Goal: Task Accomplishment & Management: Manage account settings

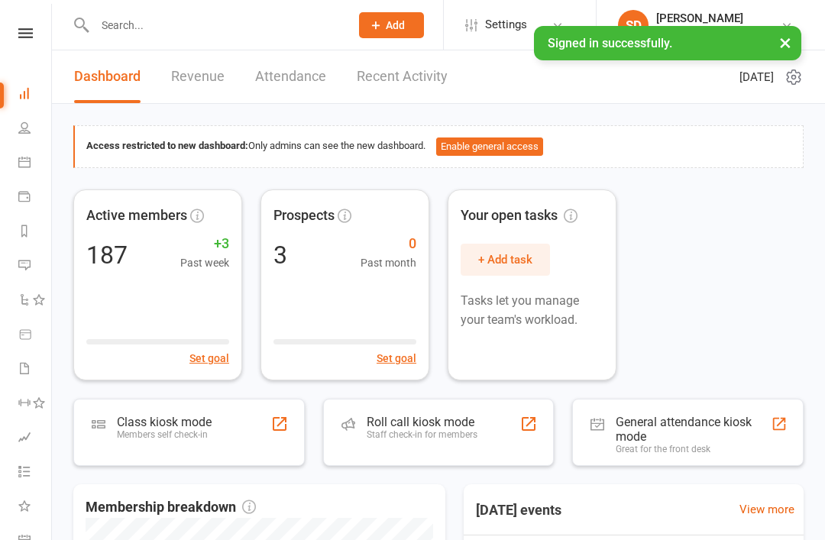
click at [179, 426] on div "Class kiosk mode" at bounding box center [164, 422] width 95 height 15
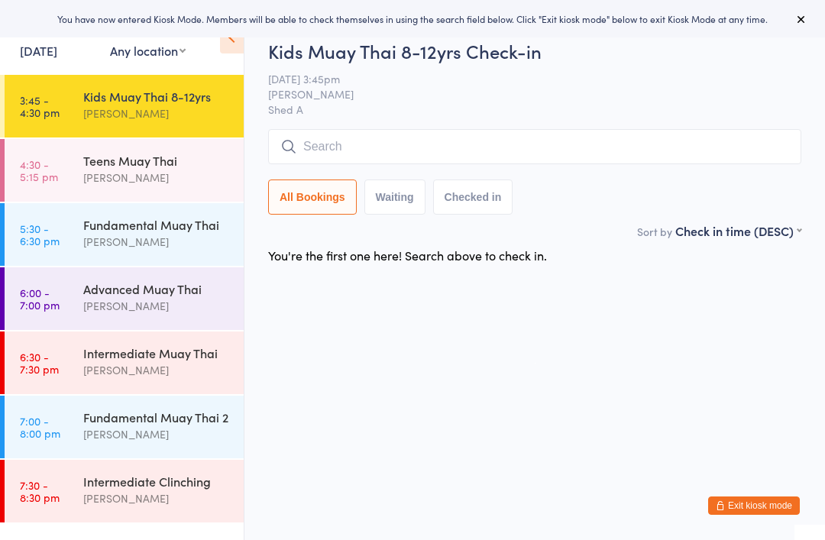
click at [397, 131] on input "search" at bounding box center [534, 146] width 533 height 35
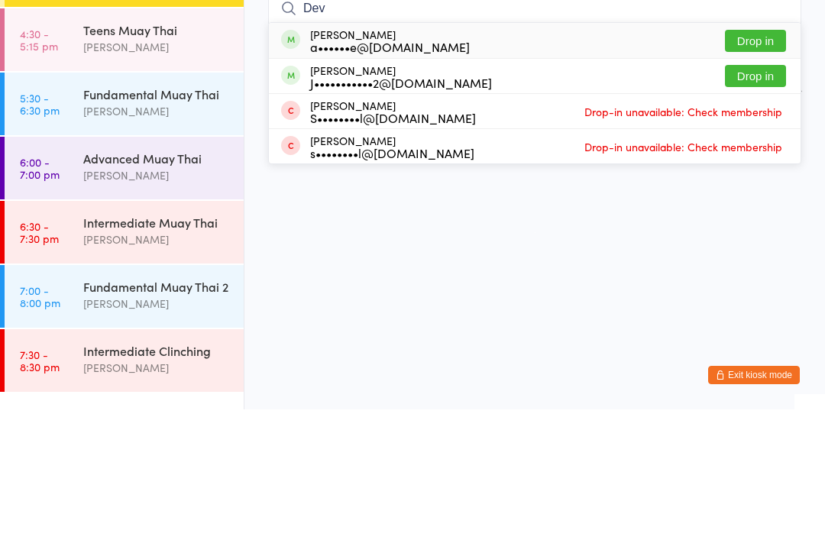
type input "Dev"
click at [367, 171] on div "a••••••e@[DOMAIN_NAME]" at bounding box center [390, 177] width 160 height 12
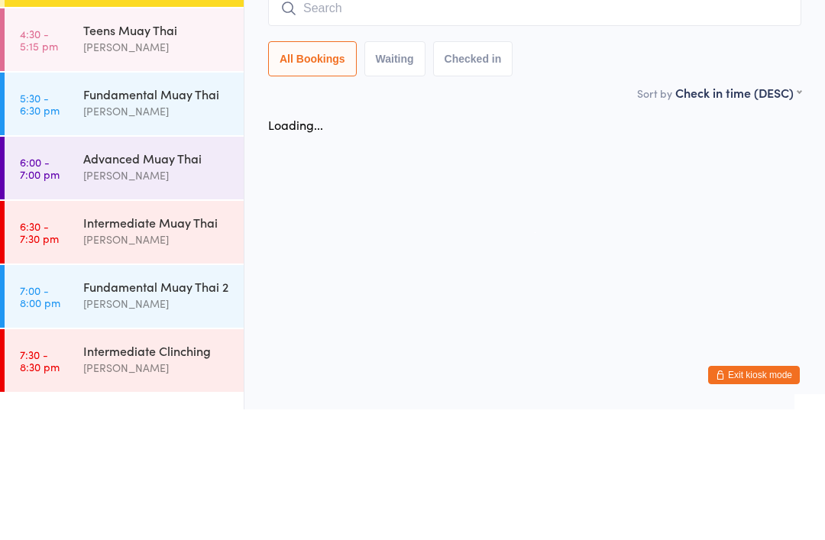
scroll to position [39, 0]
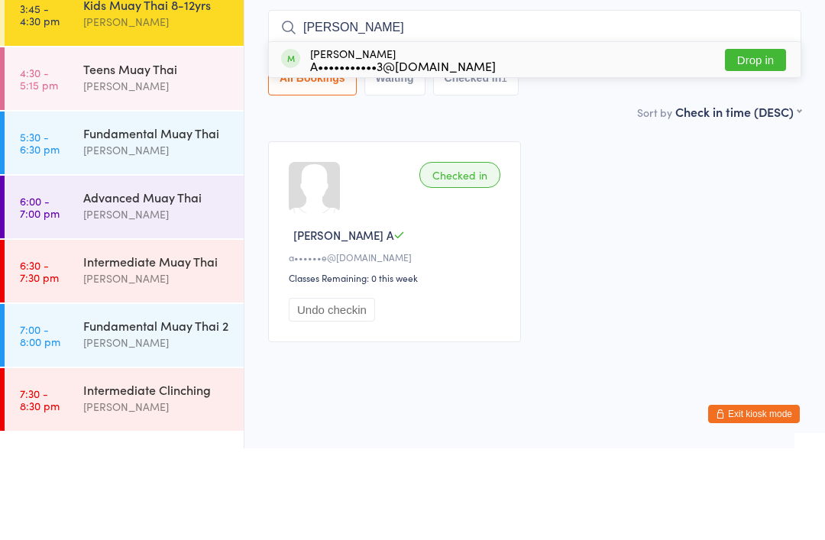
type input "Arlo"
click at [400, 151] on div "A•••••••••••3@[DOMAIN_NAME]" at bounding box center [403, 157] width 186 height 12
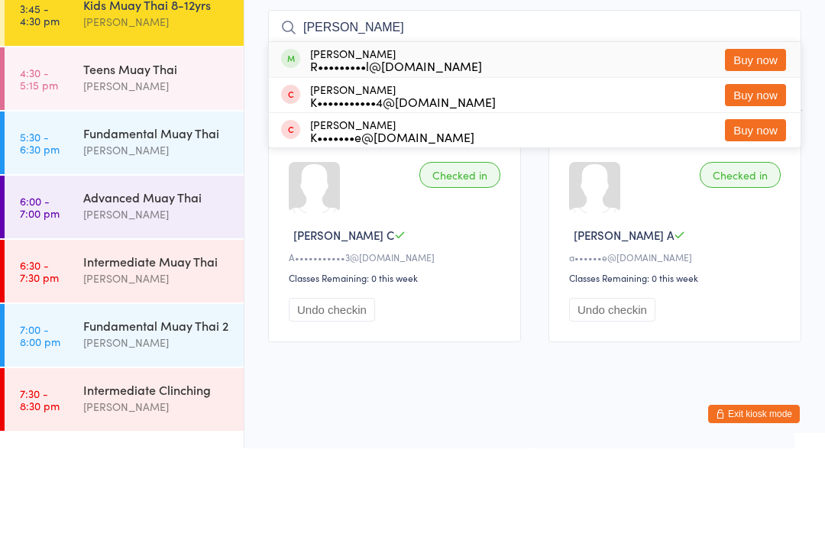
type input "Kai"
click at [352, 139] on div "Kairo Gallagher R•••••••••l@hotmail.com" at bounding box center [396, 151] width 172 height 24
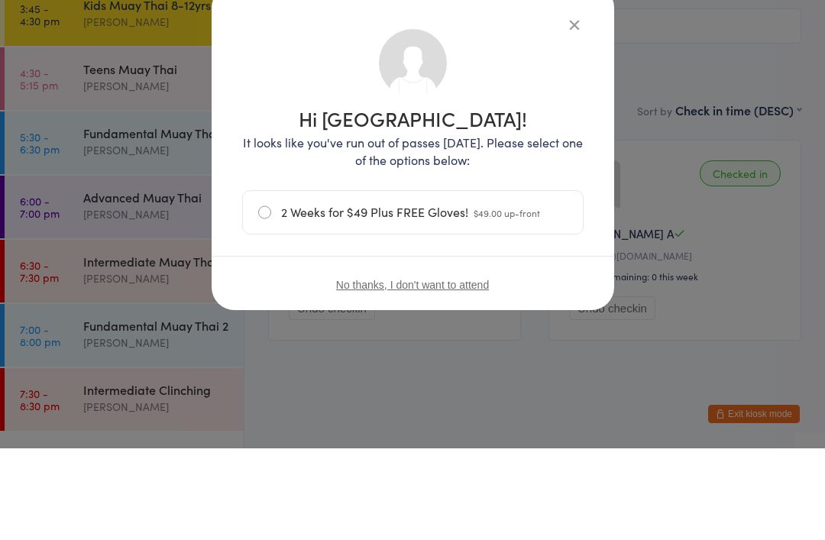
click at [578, 200] on h1 "Hi Kairo!" at bounding box center [413, 210] width 342 height 20
click at [585, 104] on div "Hi Kairo! It looks like you've run out of passes today. Please select one of th…" at bounding box center [413, 238] width 403 height 325
click at [581, 200] on h1 "Hi Kairo!" at bounding box center [413, 210] width 342 height 20
click at [583, 107] on div "Hi Kairo! It looks like you've run out of passes today. Please select one of th…" at bounding box center [413, 262] width 342 height 310
click at [576, 200] on h1 "Hi Kairo!" at bounding box center [413, 210] width 342 height 20
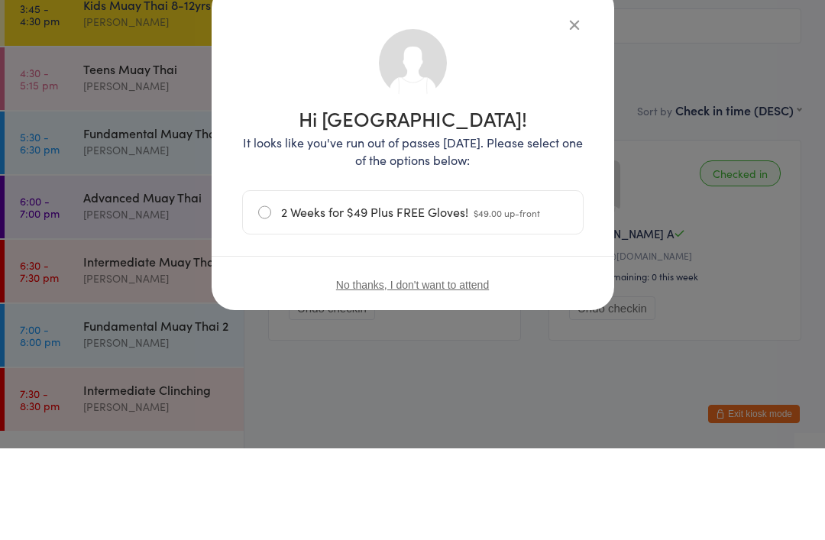
click at [577, 200] on h1 "Hi Kairo!" at bounding box center [413, 210] width 342 height 20
click at [576, 107] on div "Hi Kairo! It looks like you've run out of passes today. Please select one of th…" at bounding box center [413, 262] width 342 height 310
click at [571, 200] on h1 "Hi Kairo!" at bounding box center [413, 210] width 342 height 20
click at [577, 200] on h1 "Hi Kairo!" at bounding box center [413, 210] width 342 height 20
click at [578, 200] on h1 "Hi Kairo!" at bounding box center [413, 210] width 342 height 20
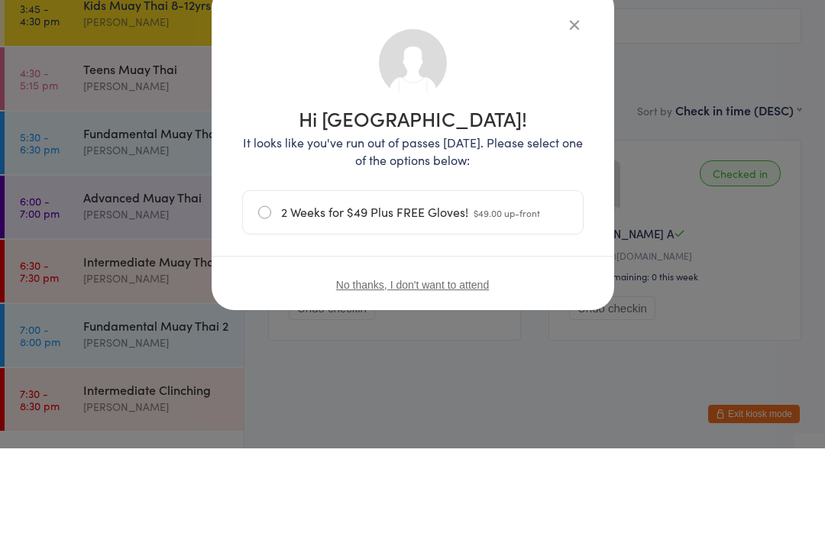
click at [575, 200] on h1 "Hi Kairo!" at bounding box center [413, 210] width 342 height 20
click at [569, 200] on h1 "Hi Kairo!" at bounding box center [413, 210] width 342 height 20
click at [439, 377] on div "Hi Kairo! It looks like you've run out of passes today. Please select one of th…" at bounding box center [412, 270] width 825 height 540
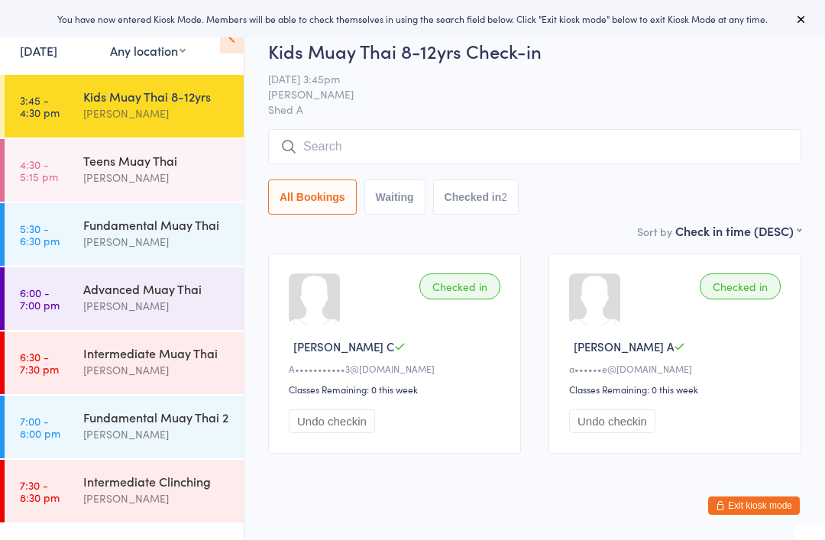
click at [768, 505] on button "Exit kiosk mode" at bounding box center [754, 506] width 92 height 18
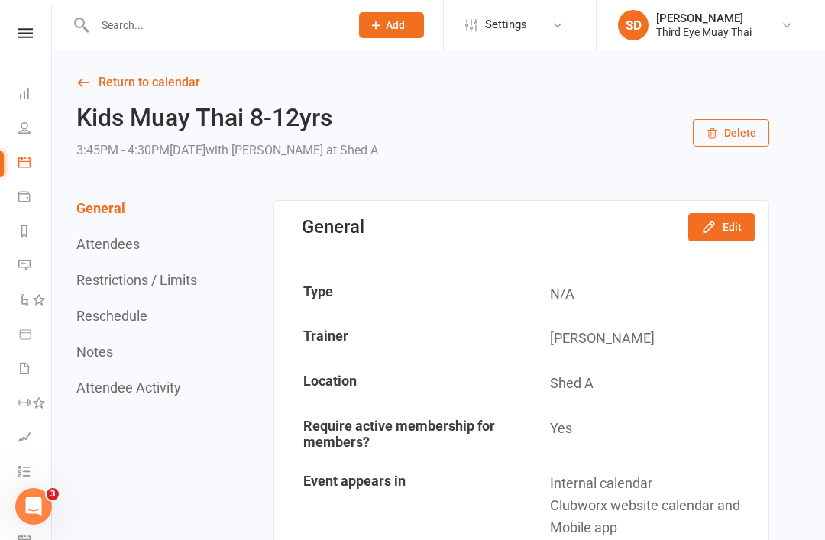
click at [131, 24] on input "text" at bounding box center [214, 25] width 249 height 21
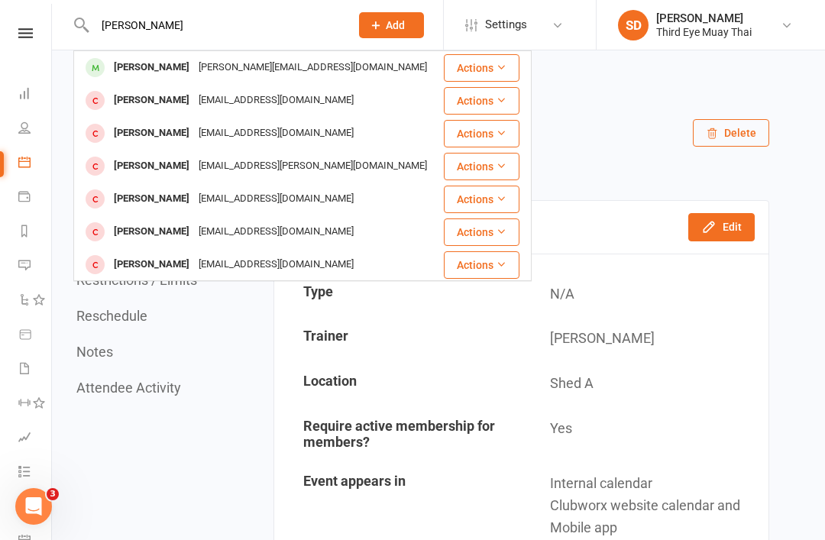
type input "Alex"
click at [121, 67] on div "Alex Hogue" at bounding box center [151, 68] width 85 height 22
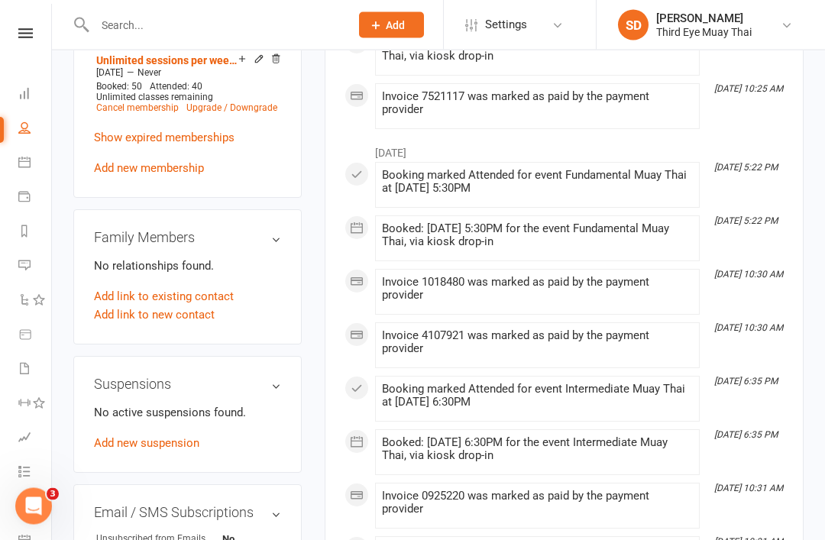
scroll to position [781, 0]
click at [154, 437] on link "Add new suspension" at bounding box center [146, 444] width 105 height 14
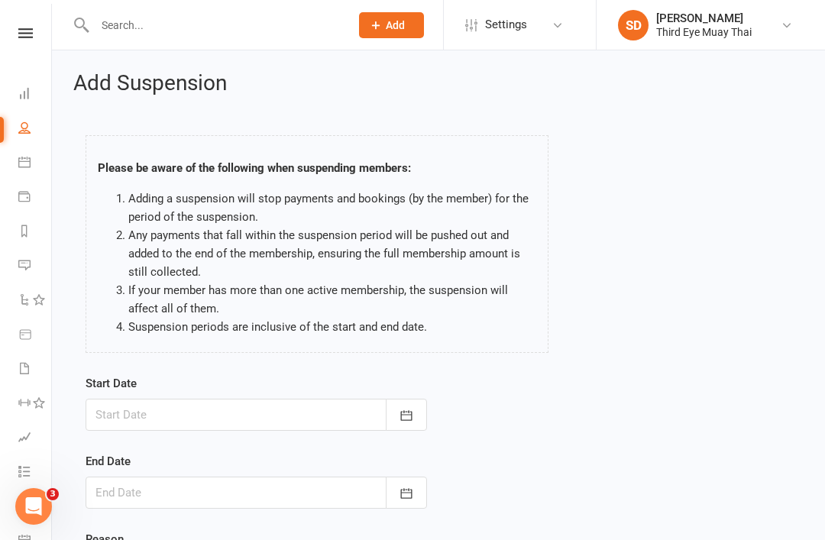
click at [228, 414] on div at bounding box center [257, 415] width 342 height 32
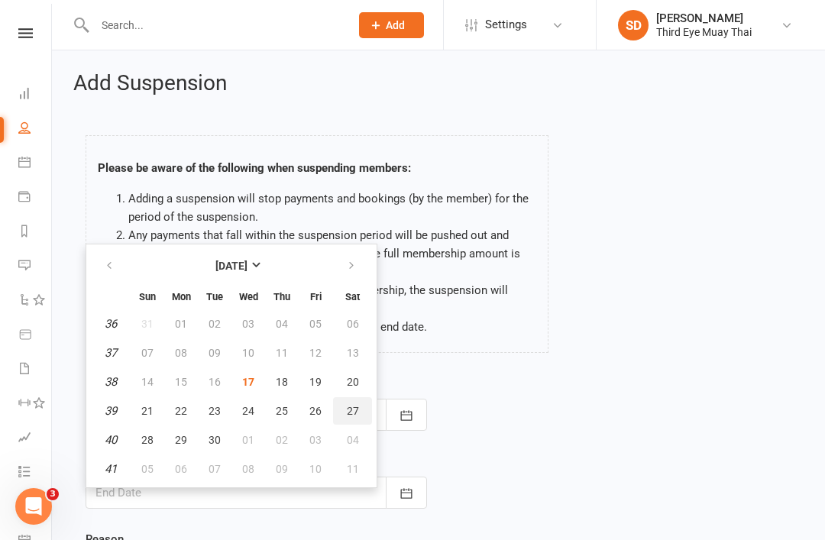
click at [354, 403] on button "27" at bounding box center [352, 411] width 39 height 28
type input "27 Sep 2025"
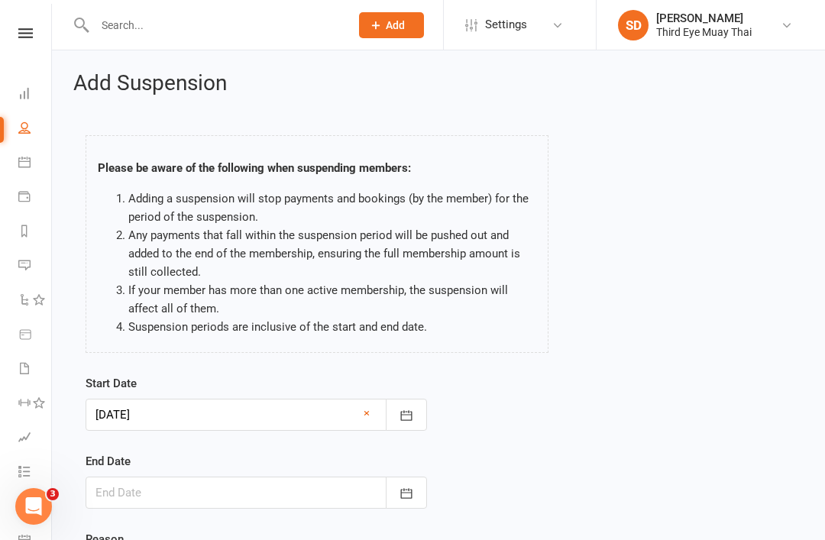
click at [282, 493] on div at bounding box center [257, 493] width 342 height 32
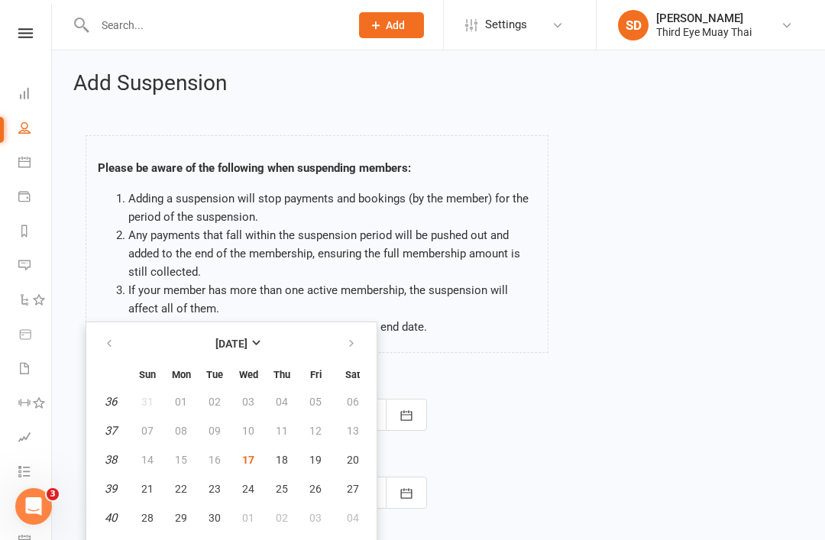
click at [346, 348] on icon "button" at bounding box center [351, 344] width 11 height 12
click at [250, 430] on span "08" at bounding box center [248, 431] width 12 height 12
type input "08 Oct 2025"
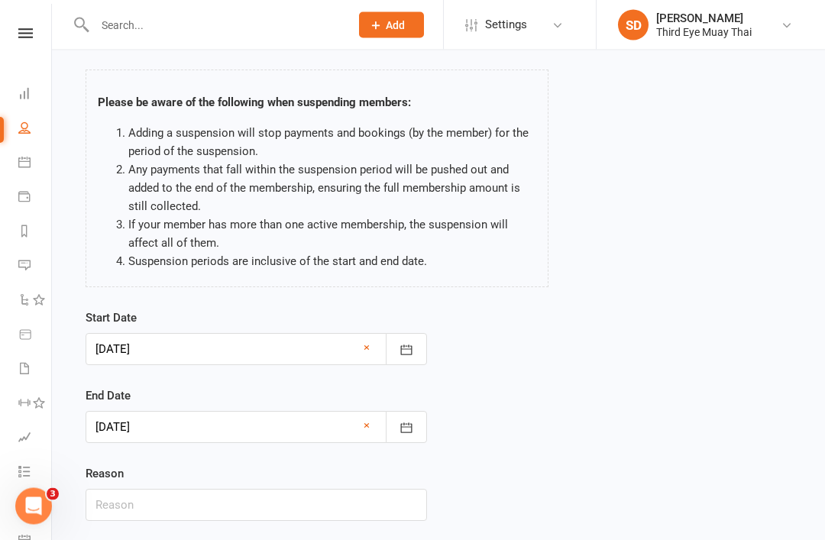
scroll to position [102, 0]
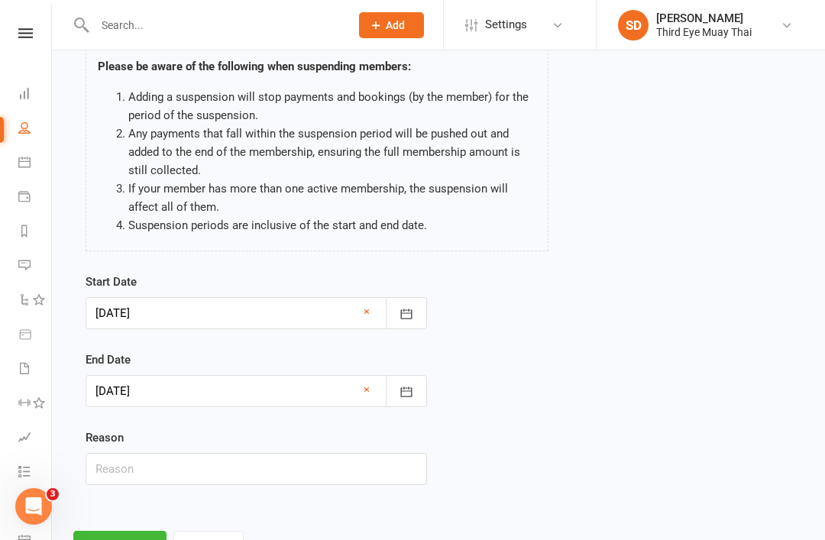
click at [151, 539] on button "Continue" at bounding box center [119, 547] width 93 height 32
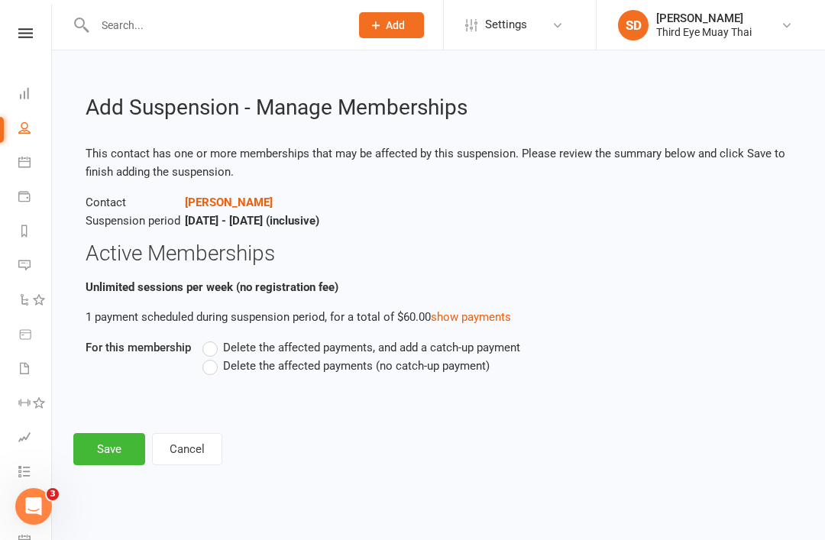
click at [240, 364] on span "Delete the affected payments (no catch-up payment)" at bounding box center [356, 365] width 267 height 16
click at [212, 357] on input "Delete the affected payments (no catch-up payment)" at bounding box center [207, 357] width 10 height 0
click at [126, 443] on button "Save" at bounding box center [109, 449] width 72 height 32
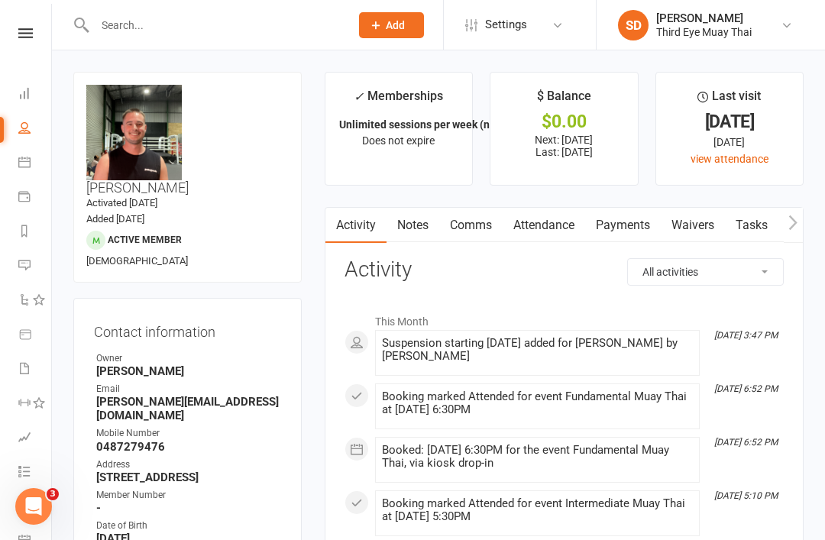
click at [32, 83] on link "Dashboard" at bounding box center [35, 95] width 34 height 34
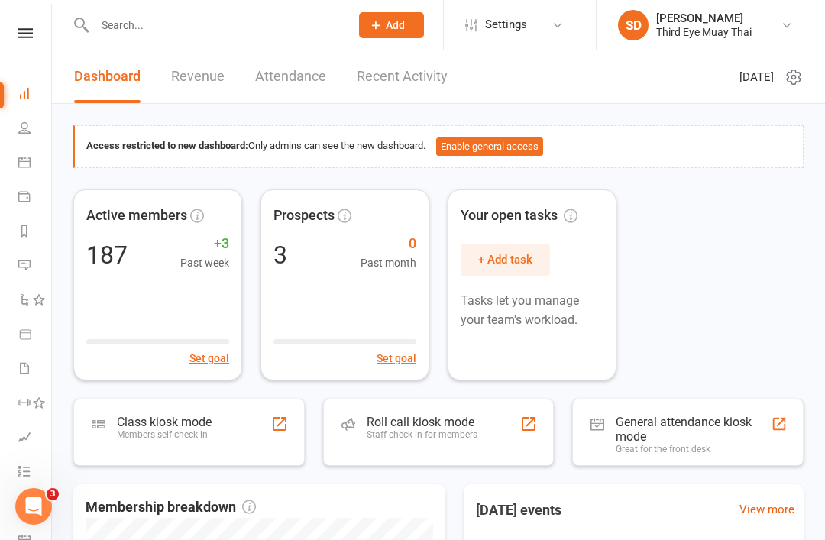
click at [199, 429] on div "Members self check-in" at bounding box center [164, 434] width 95 height 11
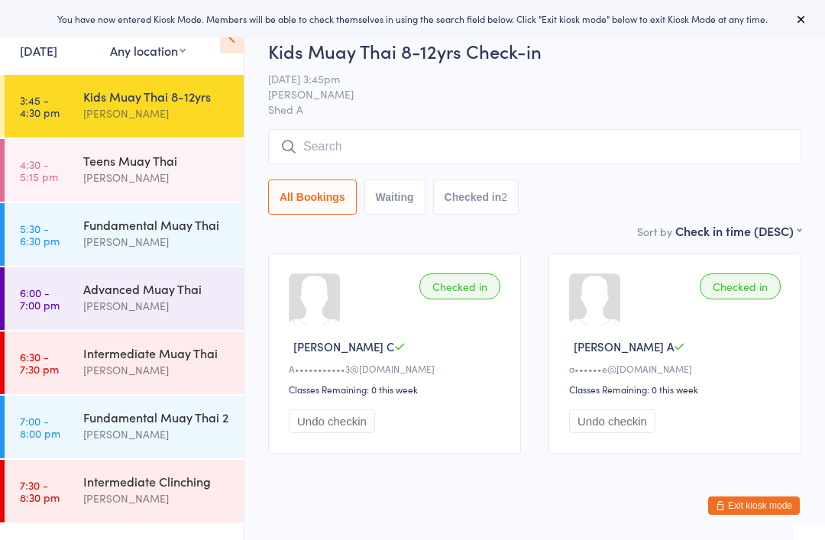
click at [183, 196] on div "Teens Muay Thai Shae Dekel" at bounding box center [163, 169] width 160 height 60
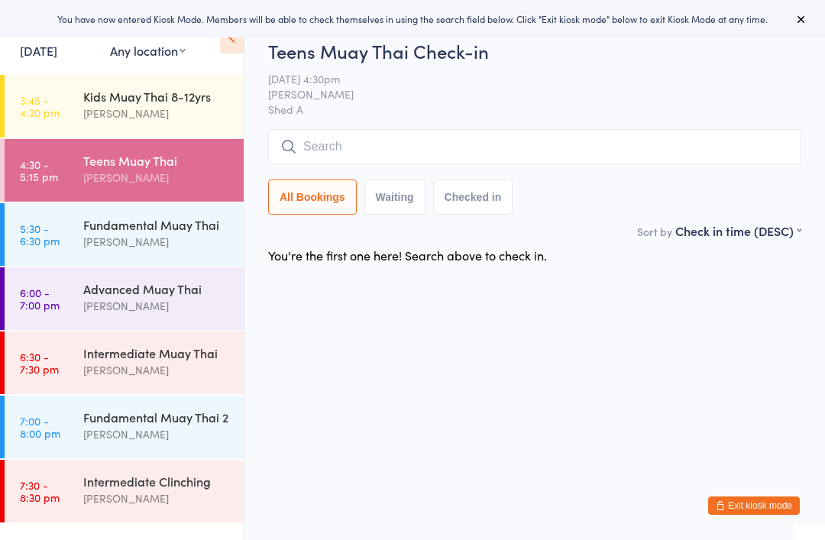
click at [408, 154] on input "search" at bounding box center [534, 146] width 533 height 35
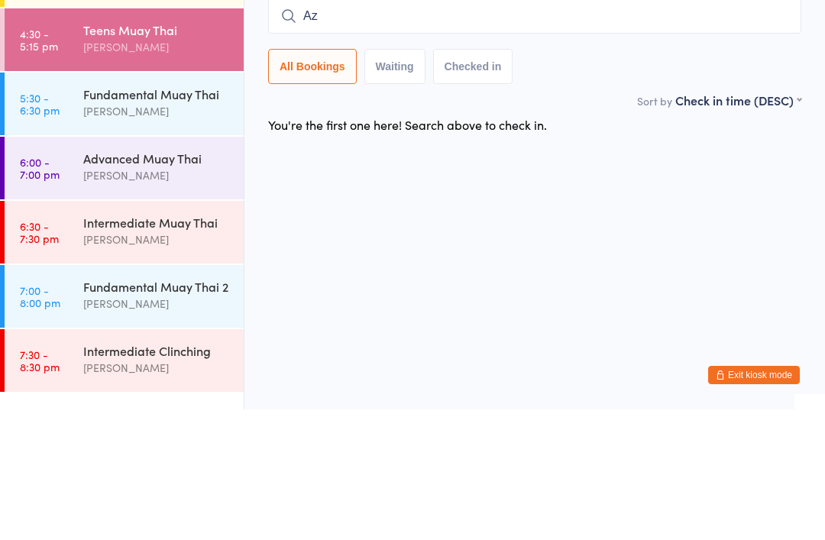
type input "A"
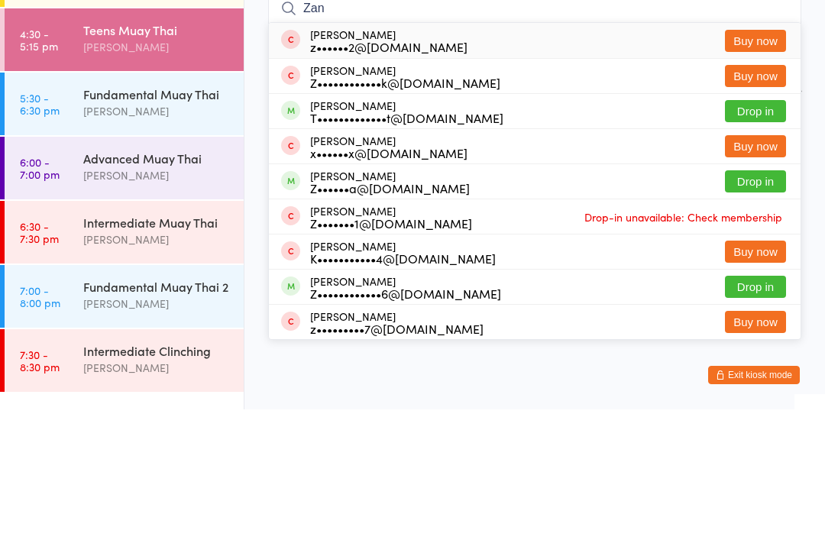
type input "Zan"
click at [379, 242] on div "T•••••••••••••t@me.com" at bounding box center [406, 248] width 193 height 12
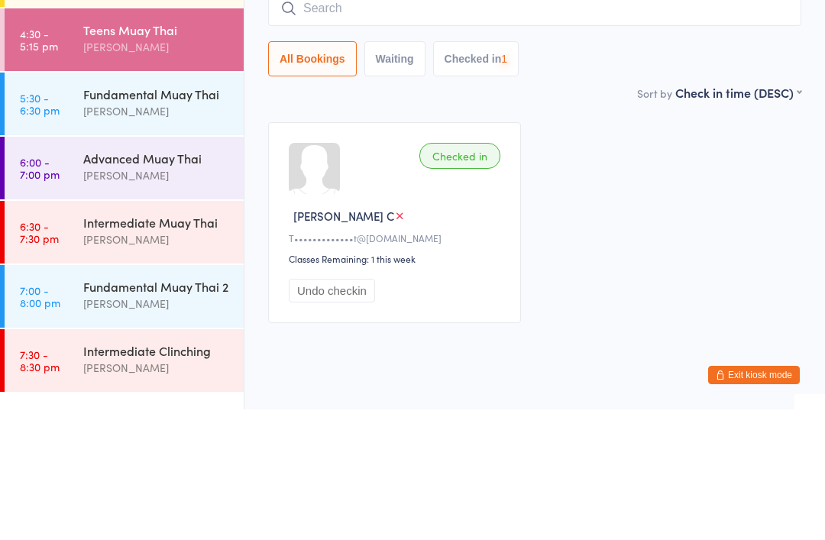
scroll to position [39, 0]
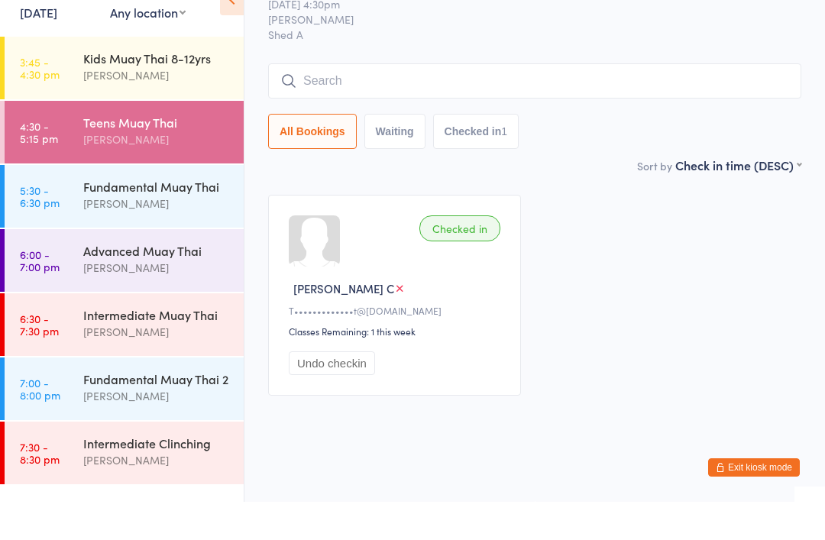
click at [88, 297] on div "[PERSON_NAME]" at bounding box center [156, 306] width 147 height 18
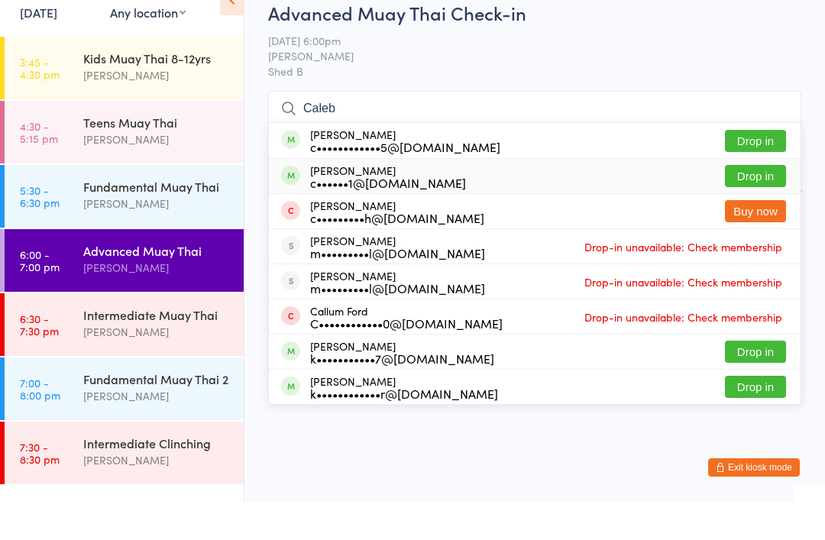
type input "Caleb"
click at [374, 215] on div "c••••••1@gmail.com" at bounding box center [388, 221] width 156 height 12
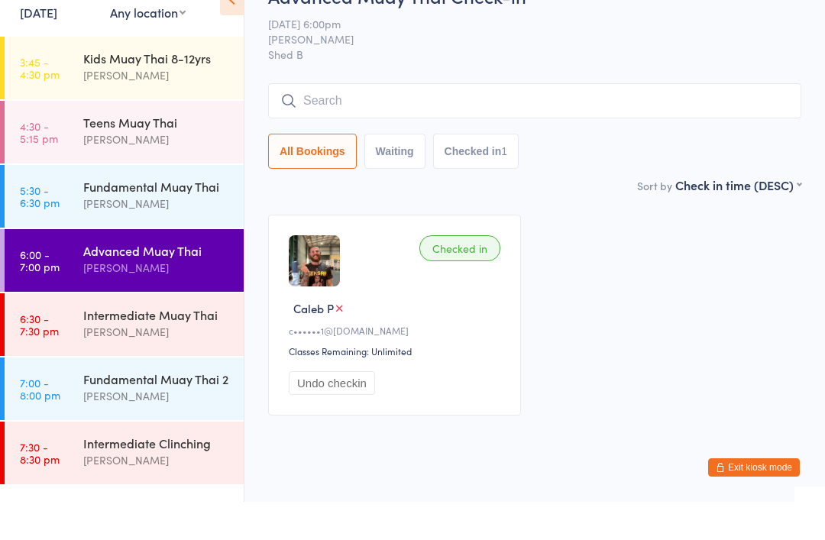
click at [155, 169] on div "[PERSON_NAME]" at bounding box center [156, 178] width 147 height 18
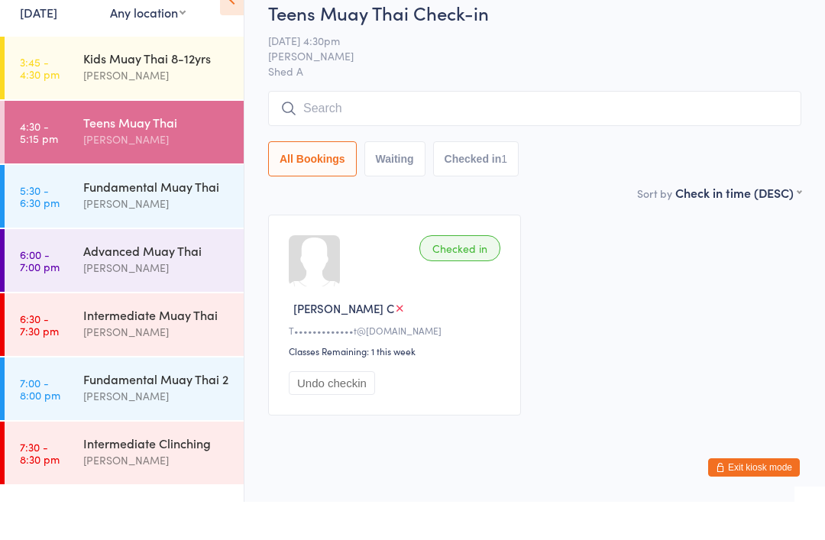
scroll to position [38, 0]
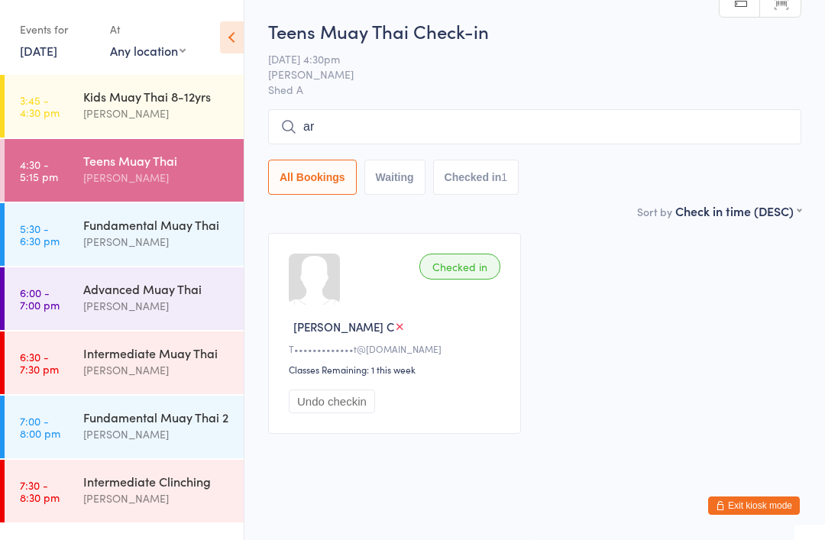
type input "a"
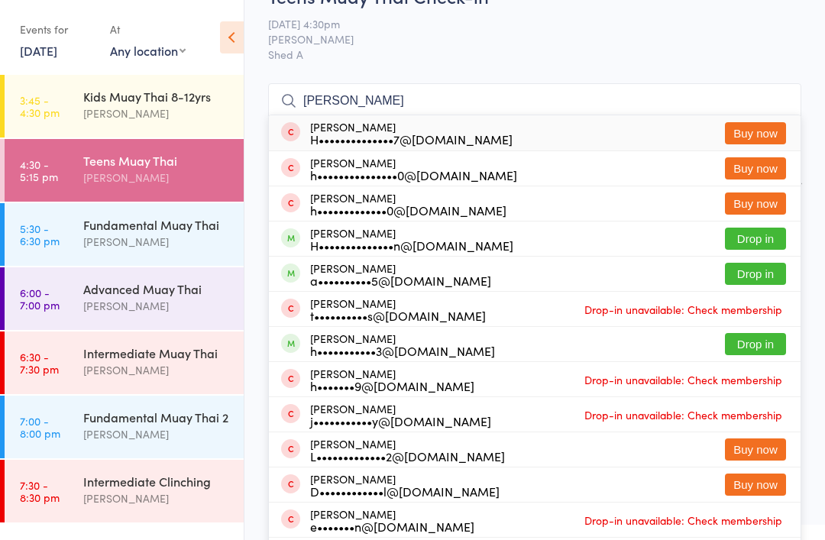
type input "Harry"
click at [379, 239] on div "H••••••••••••••n@icloud.com" at bounding box center [411, 245] width 203 height 12
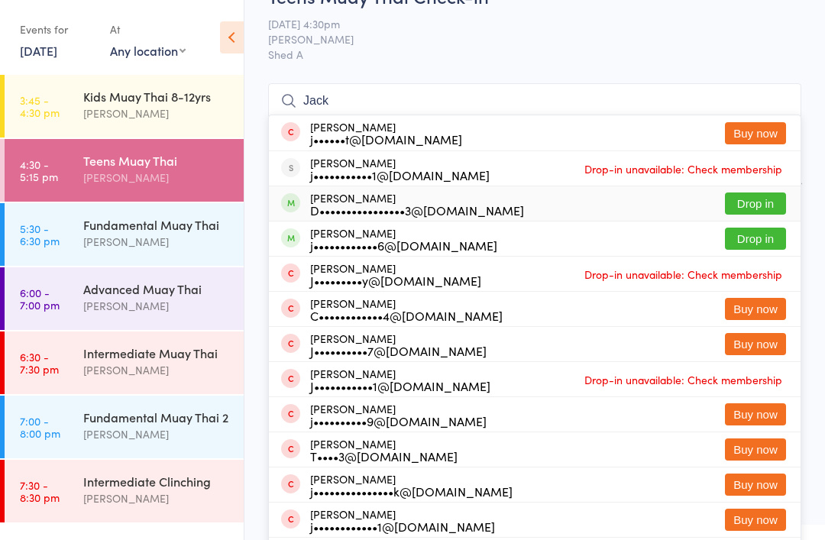
type input "Jack"
click at [374, 199] on div "Jack Nelson D••••••••••••••••3@gmail.com" at bounding box center [417, 204] width 214 height 24
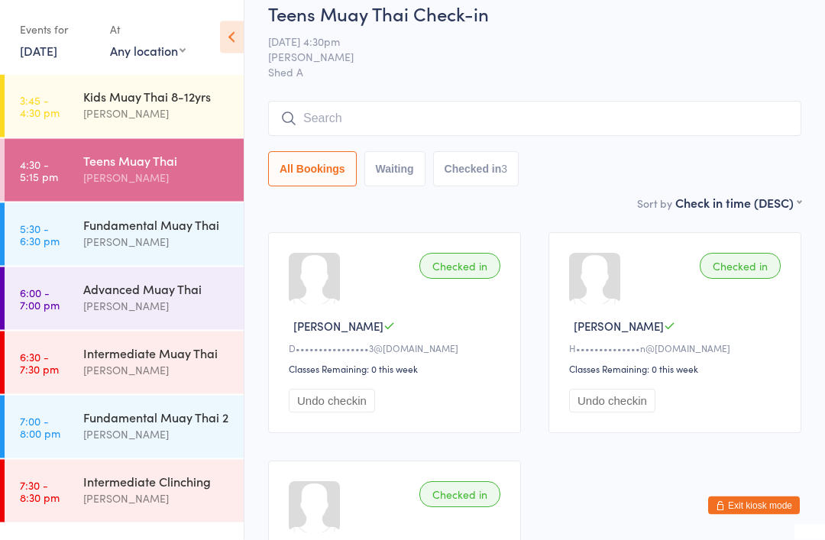
scroll to position [0, 0]
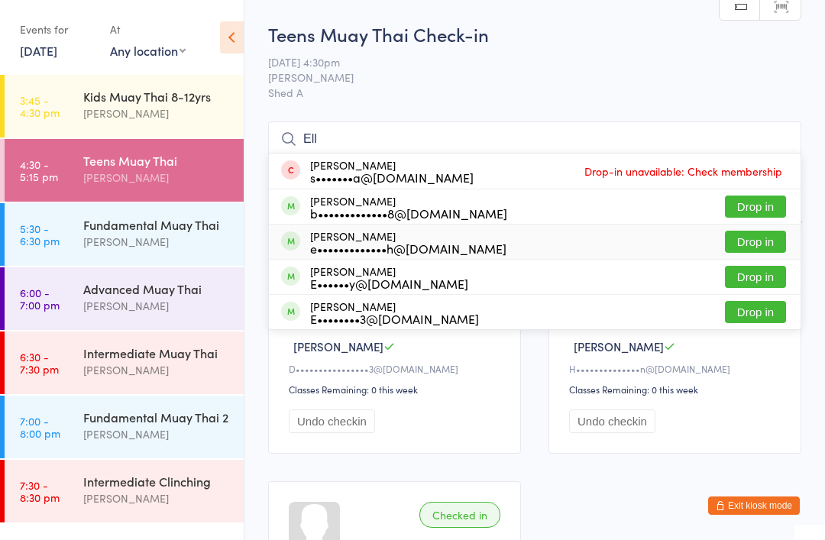
type input "Ell"
click at [364, 247] on div "e•••••••••••••h@icloud.com" at bounding box center [408, 248] width 196 height 12
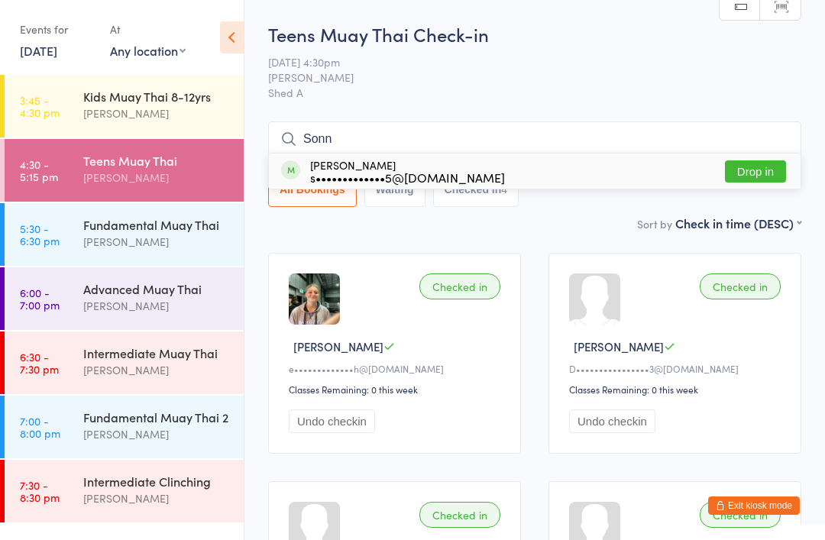
type input "Sonn"
click at [386, 167] on div "Sonny Smeaton s•••••••••••••5@gmail.com" at bounding box center [407, 171] width 195 height 24
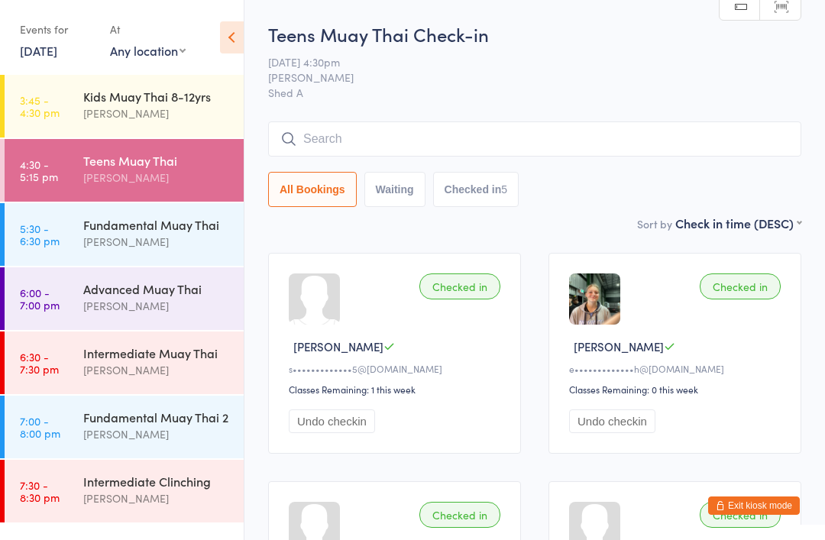
click at [128, 236] on div "[PERSON_NAME]" at bounding box center [156, 242] width 147 height 18
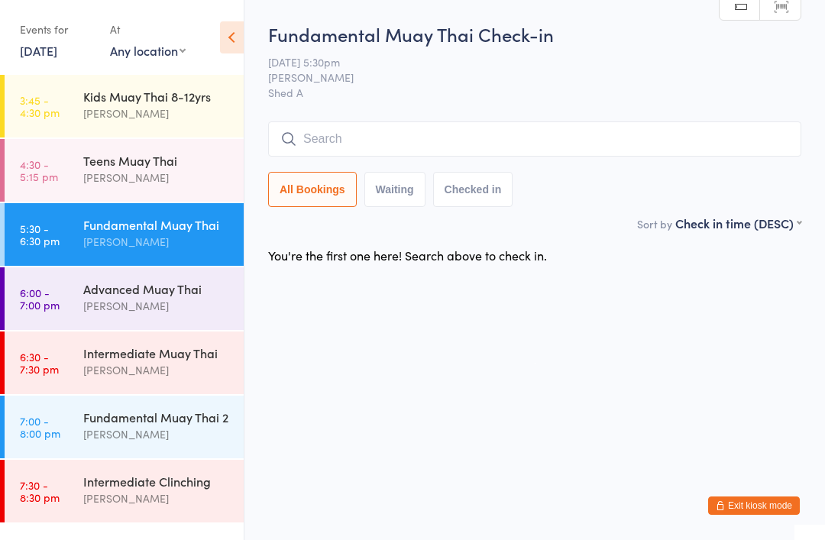
click at [341, 141] on input "search" at bounding box center [534, 138] width 533 height 35
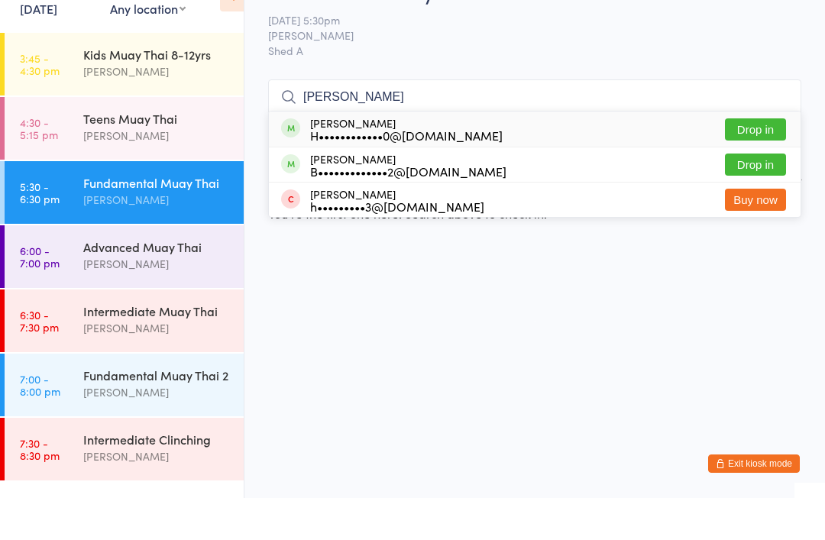
type input "Hugh"
click at [345, 171] on div "H••••••••••••0@[DOMAIN_NAME]" at bounding box center [406, 177] width 193 height 12
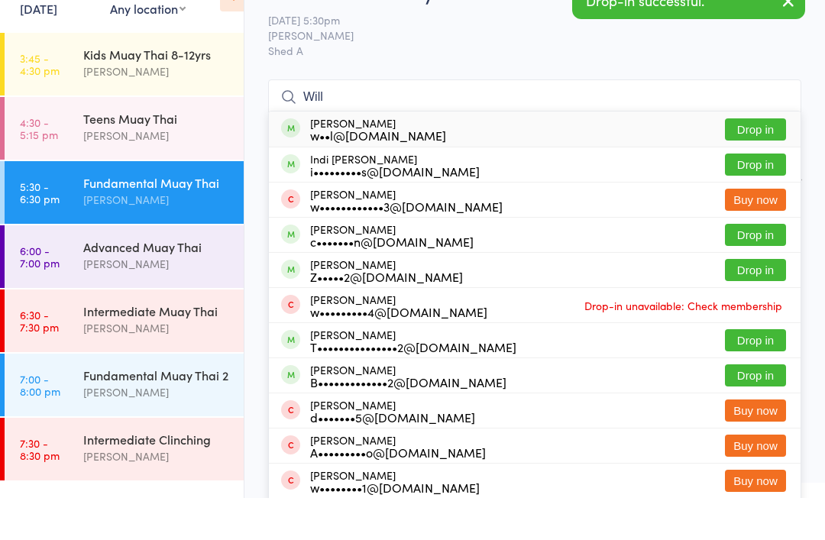
type input "Will"
click at [358, 277] on div "c•••••••n@[DOMAIN_NAME]" at bounding box center [392, 283] width 164 height 12
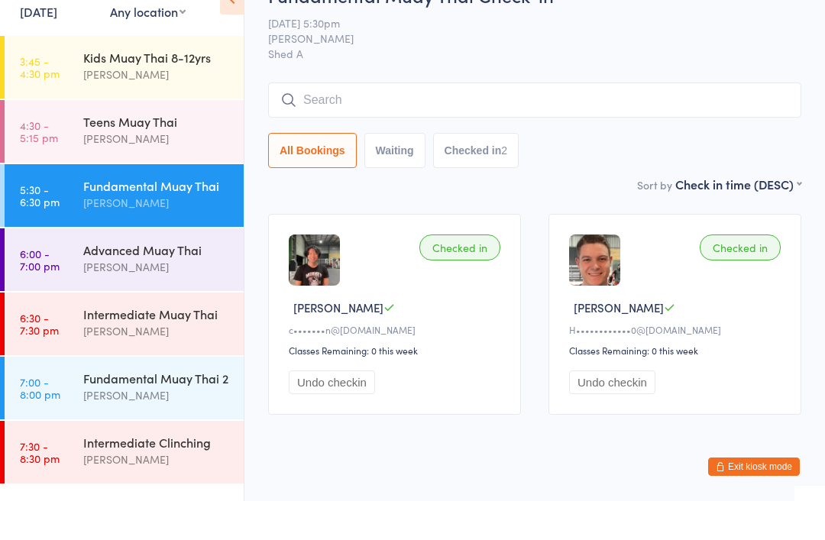
click at [160, 297] on div "[PERSON_NAME]" at bounding box center [156, 306] width 147 height 18
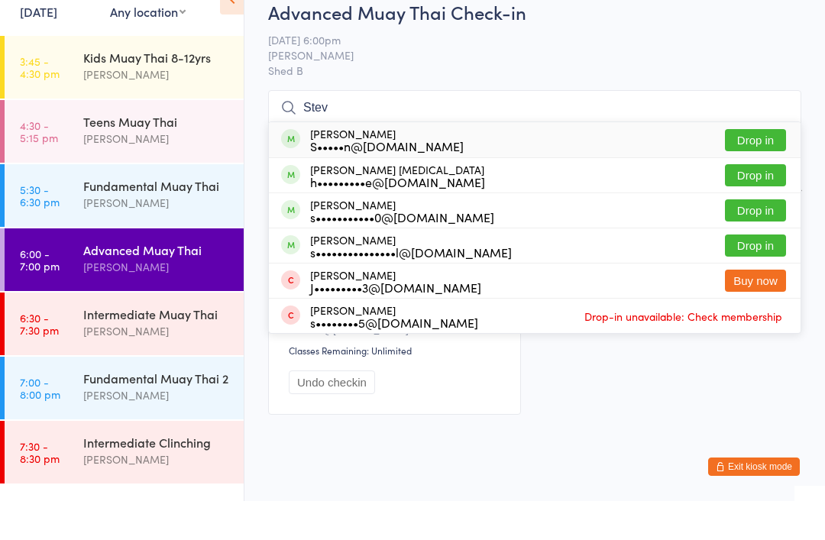
type input "Stev"
click at [354, 179] on div "S•••••n@y7mail.com" at bounding box center [387, 185] width 154 height 12
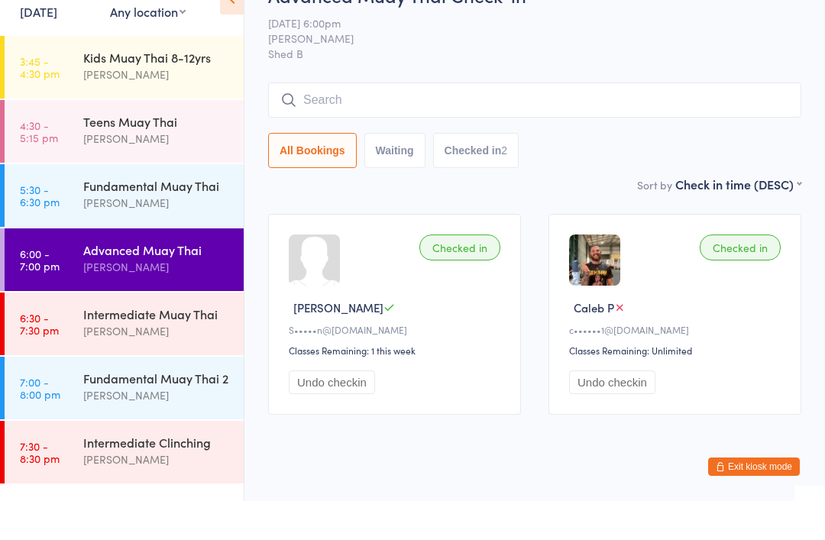
click at [173, 233] on div "[PERSON_NAME]" at bounding box center [156, 242] width 147 height 18
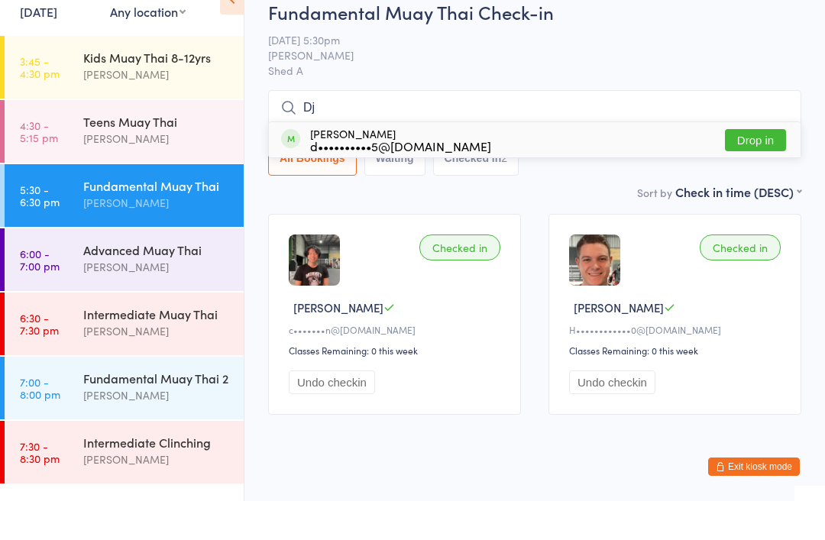
type input "Dj"
click at [352, 179] on div "d••••••••••5@[DOMAIN_NAME]" at bounding box center [400, 185] width 181 height 12
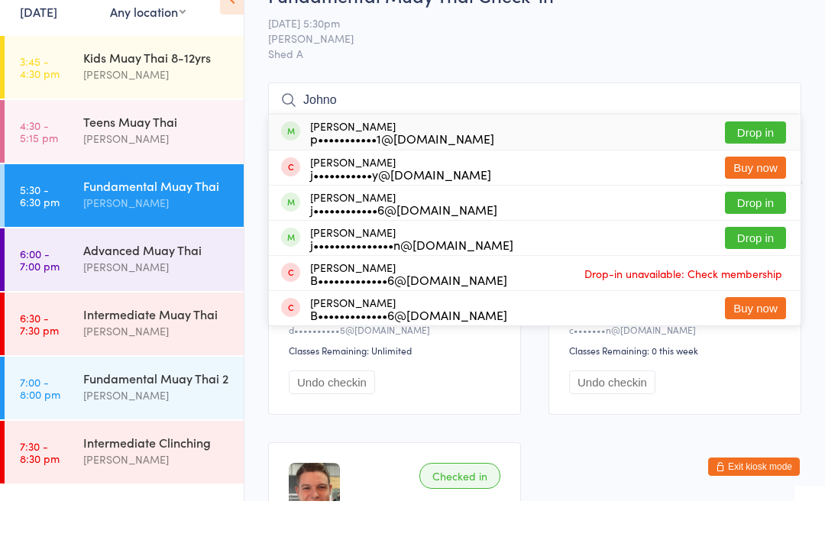
type input "Johno"
click at [366, 171] on div "p•••••••••••1@[DOMAIN_NAME]" at bounding box center [402, 177] width 184 height 12
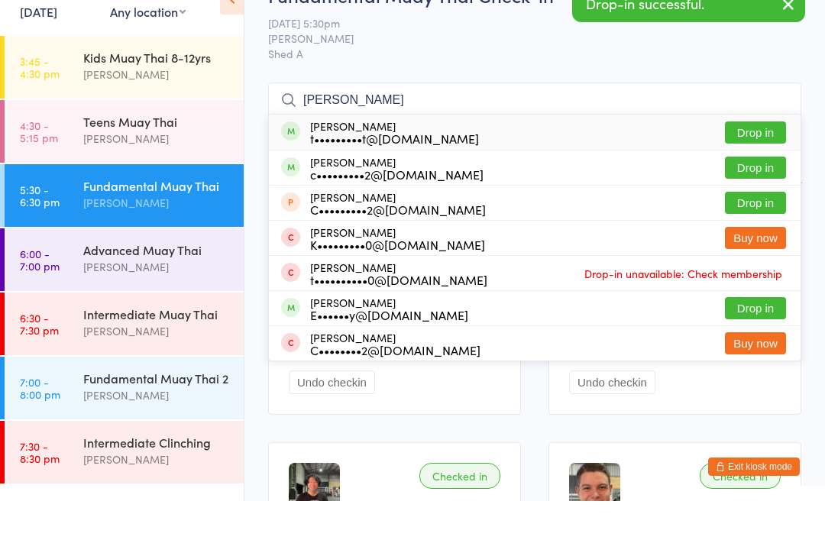
type input "[PERSON_NAME]"
click at [347, 171] on div "t•••••••••t@[DOMAIN_NAME]" at bounding box center [394, 177] width 169 height 12
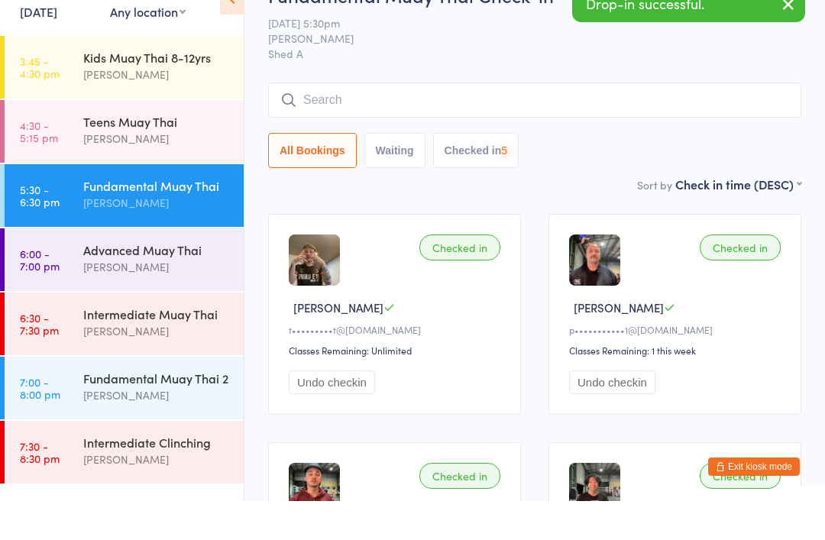
click at [154, 297] on div "[PERSON_NAME]" at bounding box center [156, 306] width 147 height 18
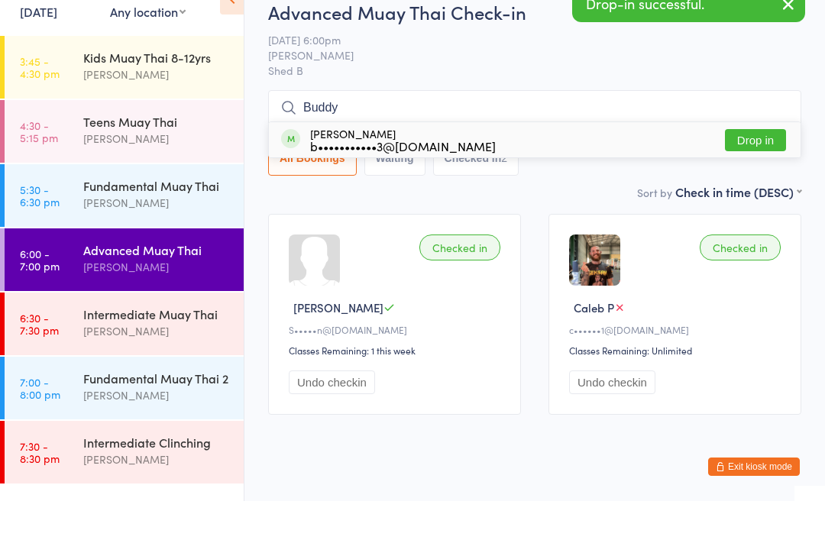
type input "Buddy"
click at [368, 167] on div "Buddy Collins-Hanlon b•••••••••••3@gmail.com" at bounding box center [403, 179] width 186 height 24
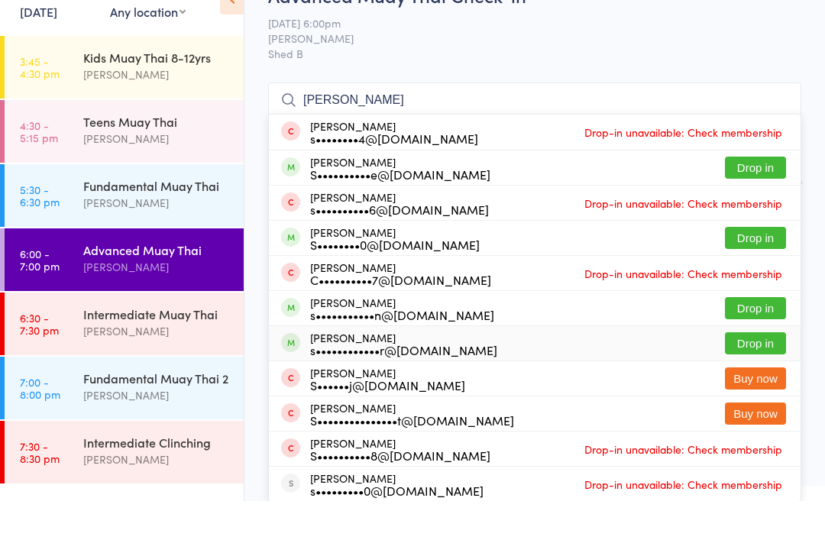
type input "Sam"
click at [376, 371] on div "Samantha Maher s••••••••••••r@hotmail.com" at bounding box center [403, 383] width 187 height 24
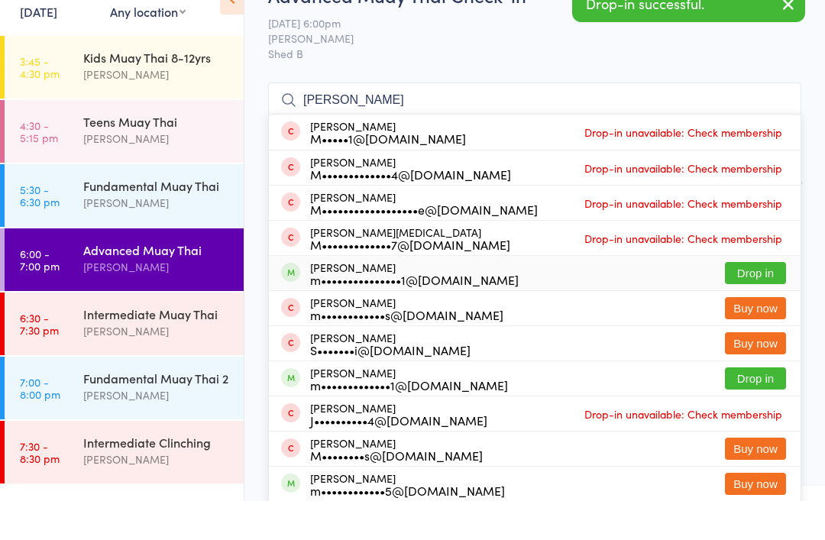
type input "Matt"
click at [338, 312] on div "m•••••••••••••••1@gmail.com" at bounding box center [414, 318] width 209 height 12
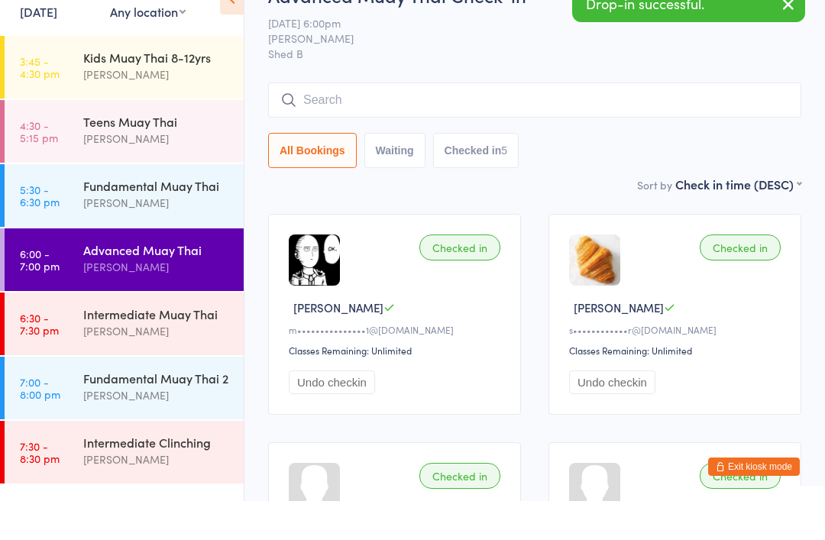
click at [164, 216] on div "Fundamental Muay Thai" at bounding box center [156, 224] width 147 height 17
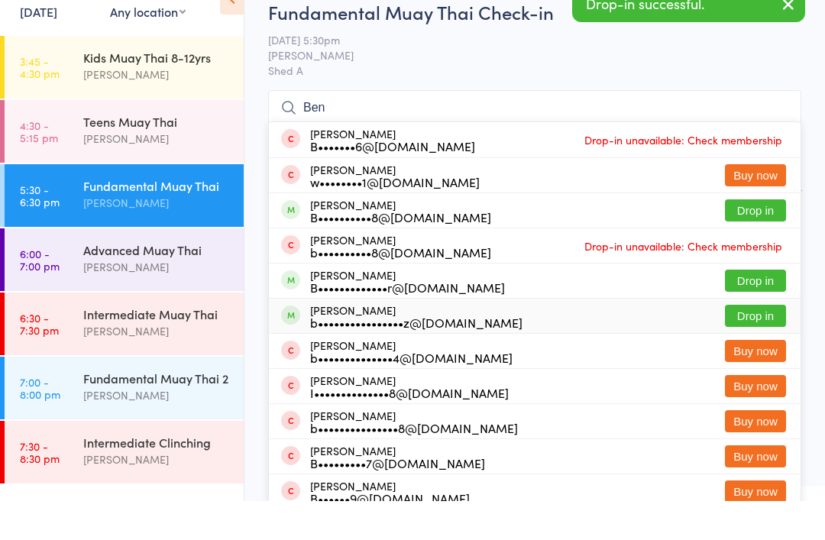
type input "Ben"
click at [347, 355] on div "b••••••••••••••••z@[DOMAIN_NAME]" at bounding box center [416, 361] width 212 height 12
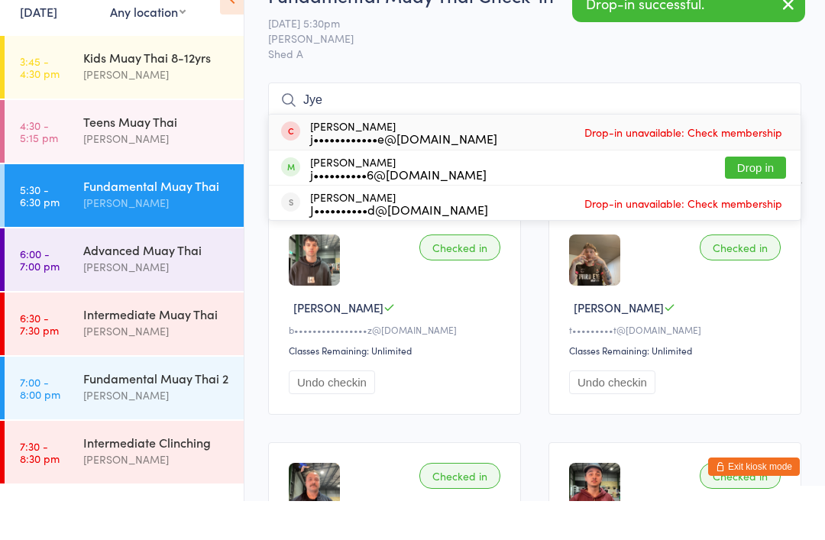
type input "Jye"
click at [369, 207] on div "j••••••••••6@[DOMAIN_NAME]" at bounding box center [398, 213] width 176 height 12
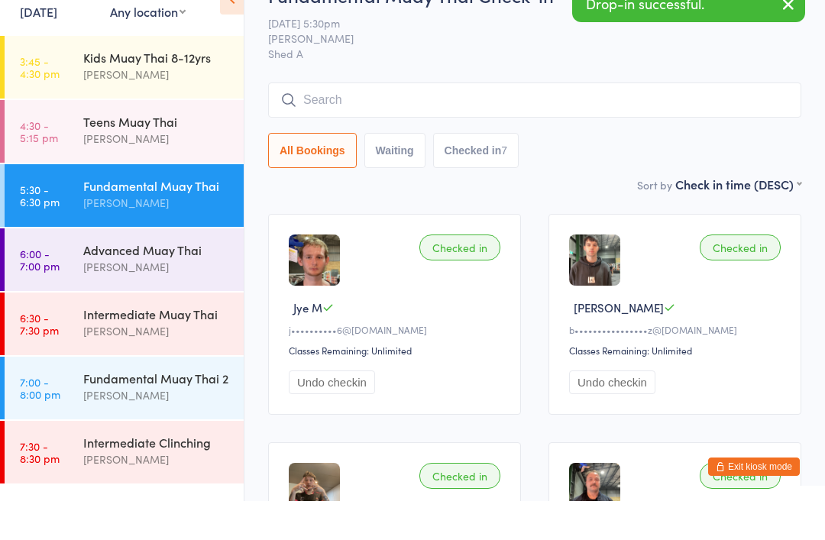
click at [765, 497] on button "Exit kiosk mode" at bounding box center [754, 506] width 92 height 18
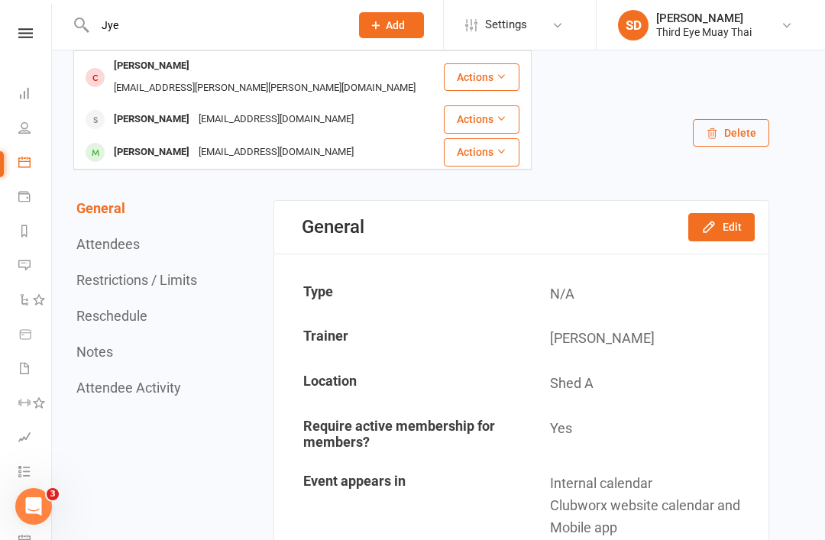
type input "Jye"
click at [164, 108] on div "[PERSON_NAME]" at bounding box center [151, 119] width 85 height 22
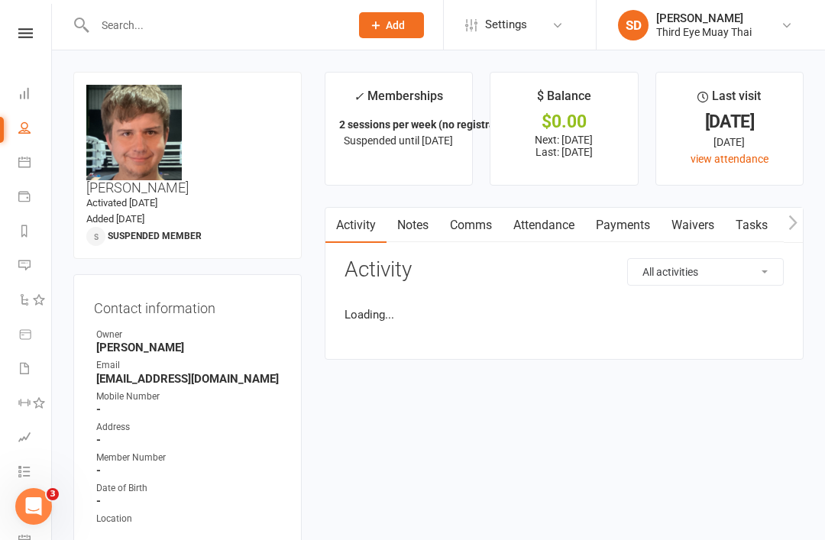
click at [196, 34] on input "text" at bounding box center [214, 25] width 249 height 21
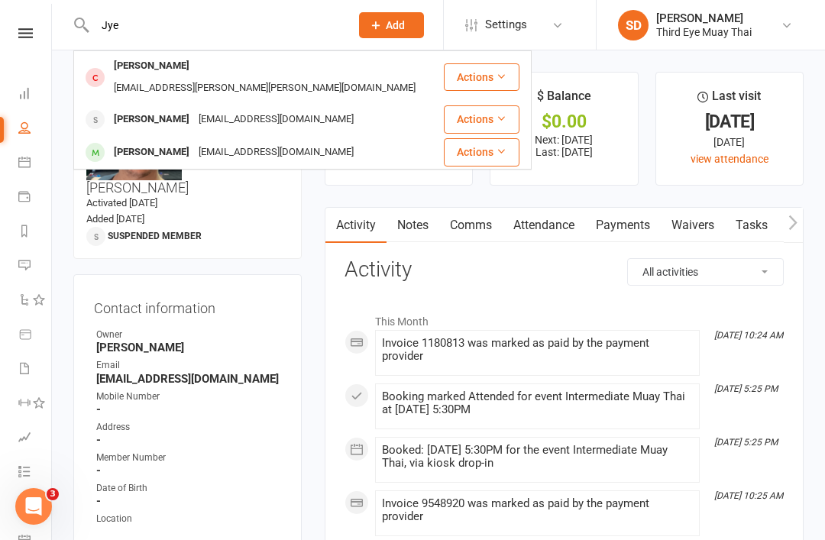
type input "Jye"
click at [167, 77] on div "[EMAIL_ADDRESS][PERSON_NAME][PERSON_NAME][DOMAIN_NAME]" at bounding box center [264, 88] width 311 height 22
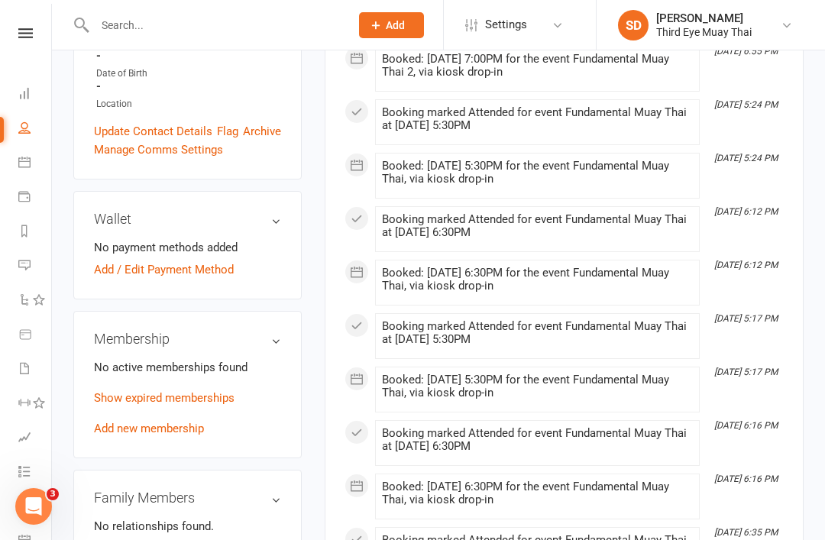
scroll to position [443, 0]
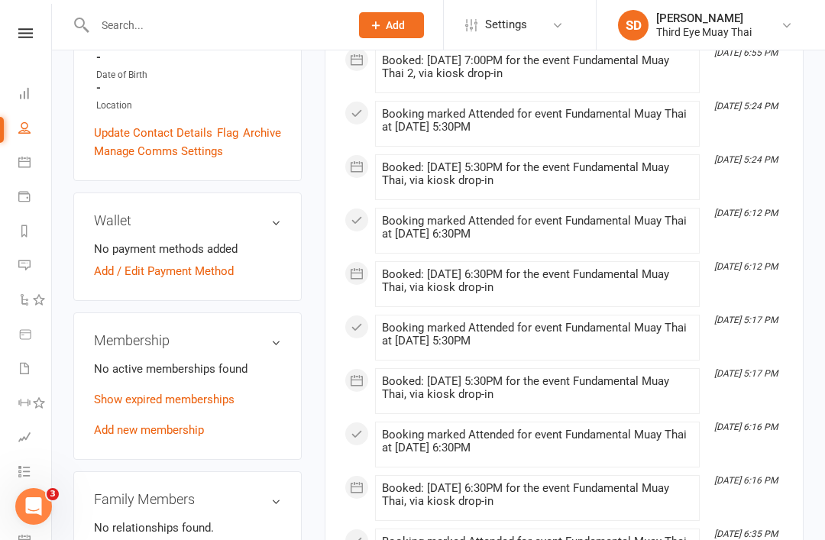
click at [174, 423] on link "Add new membership" at bounding box center [149, 430] width 110 height 14
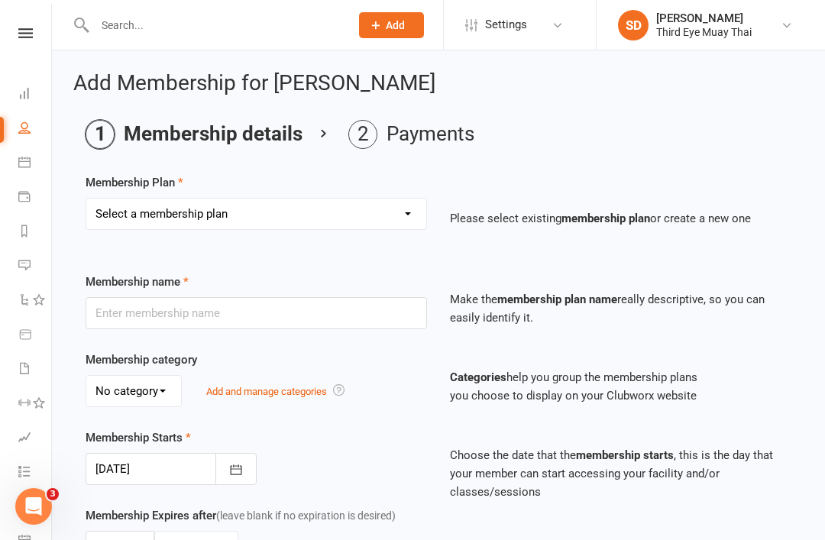
click at [208, 218] on select "Select a membership plan Create new Membership Plan 1 per week casual visit 1 p…" at bounding box center [256, 214] width 340 height 31
select select "6"
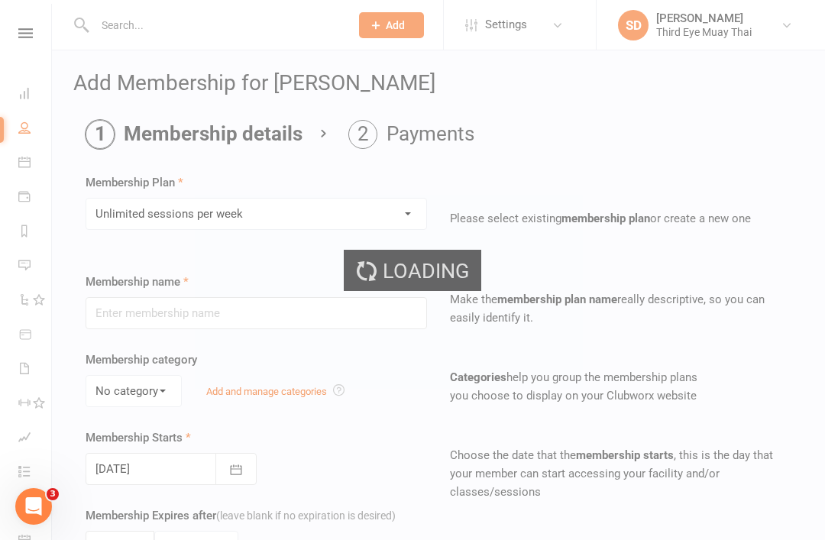
type input "Unlimited sessions per week"
select select "0"
type input "0"
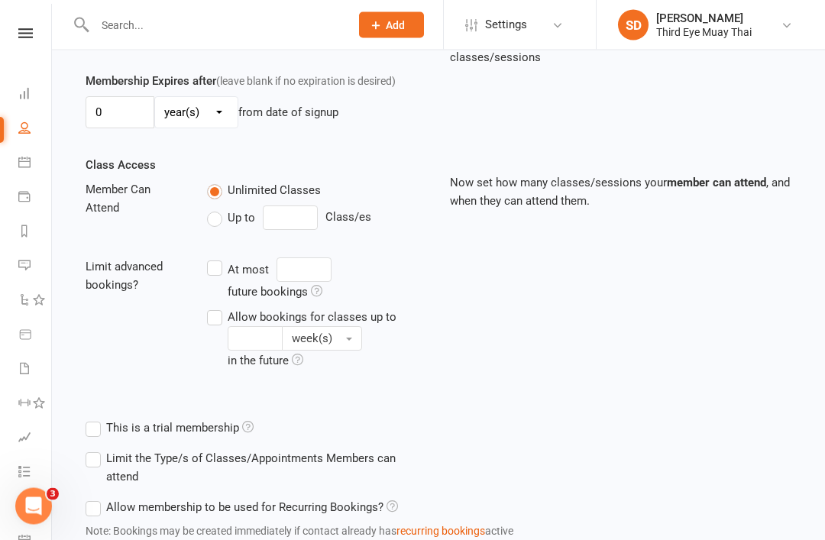
scroll to position [510, 0]
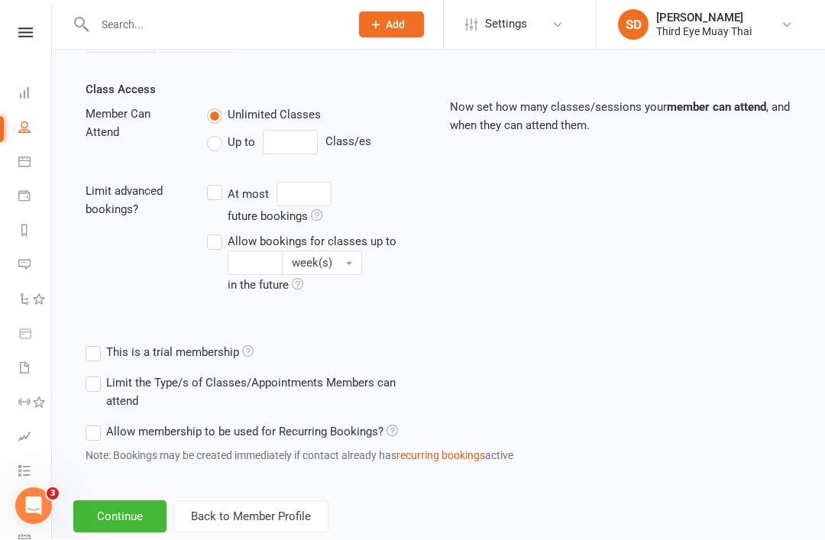
click at [133, 520] on button "Continue" at bounding box center [119, 517] width 93 height 32
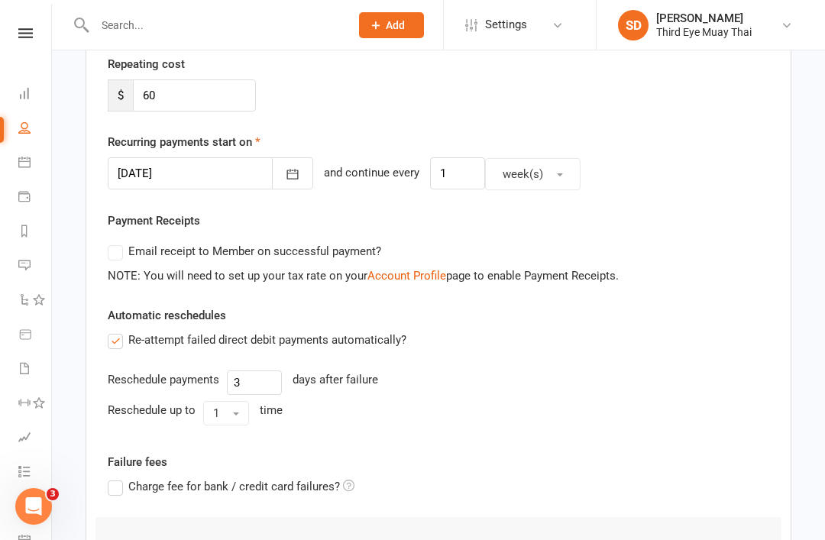
scroll to position [254, 0]
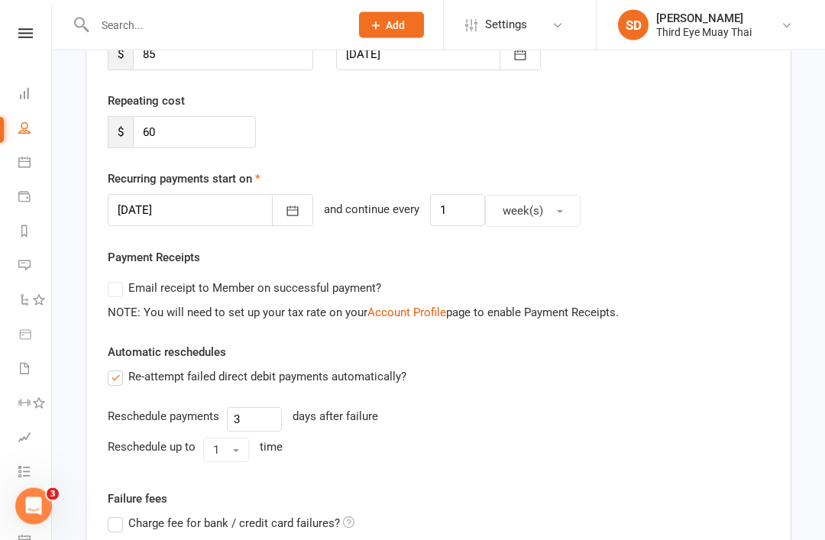
click at [285, 212] on icon "button" at bounding box center [292, 211] width 15 height 15
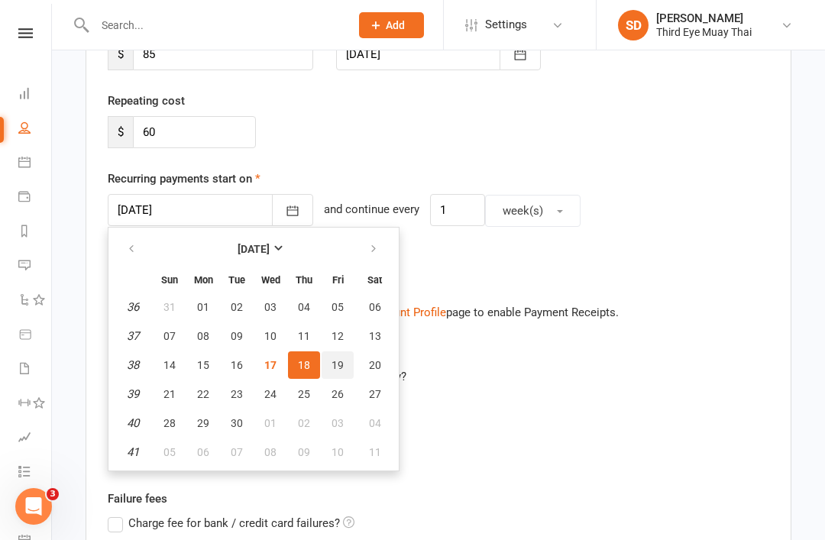
click at [340, 366] on span "19" at bounding box center [338, 365] width 12 height 12
type input "19 Sep 2025"
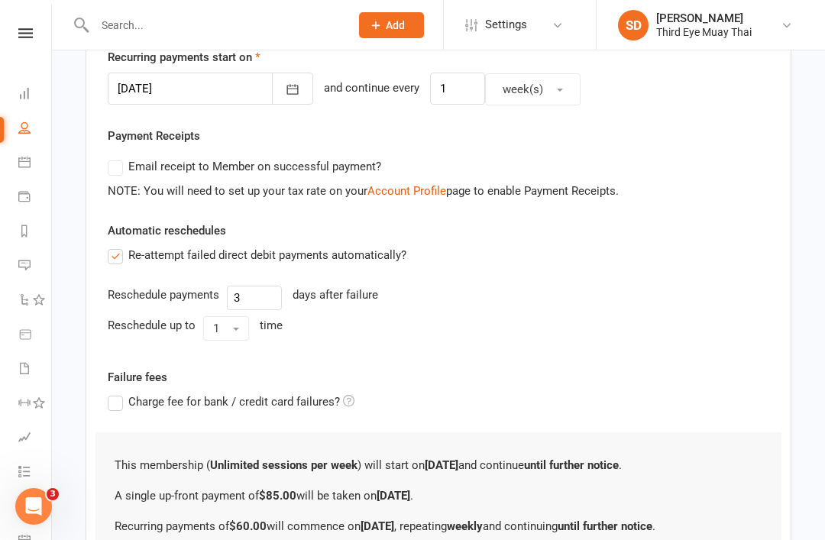
scroll to position [503, 0]
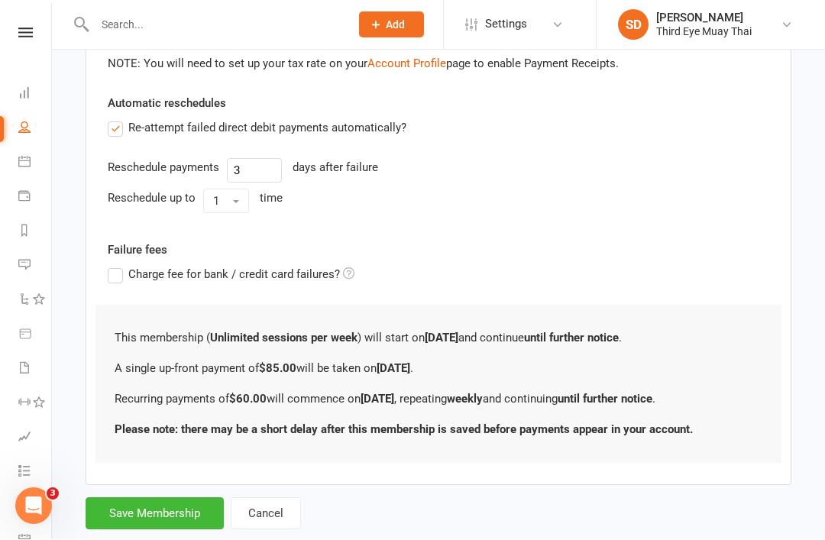
click at [183, 516] on button "Save Membership" at bounding box center [155, 514] width 138 height 32
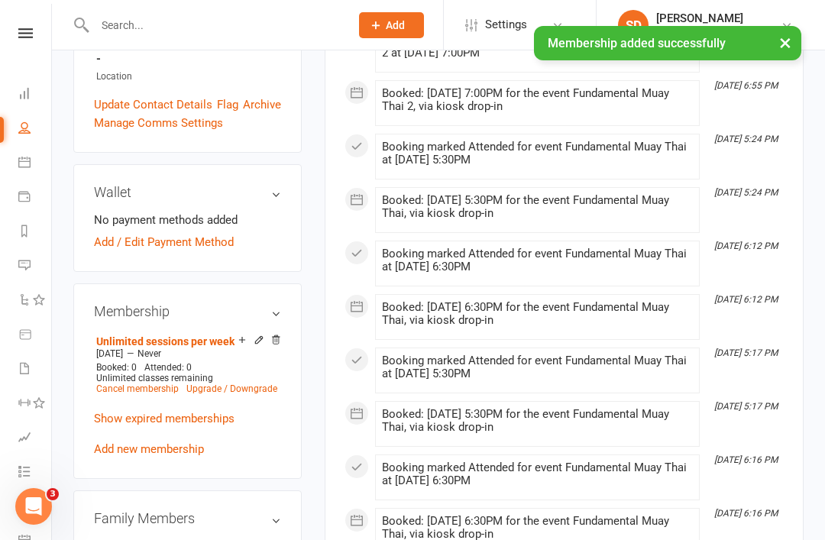
scroll to position [484, 0]
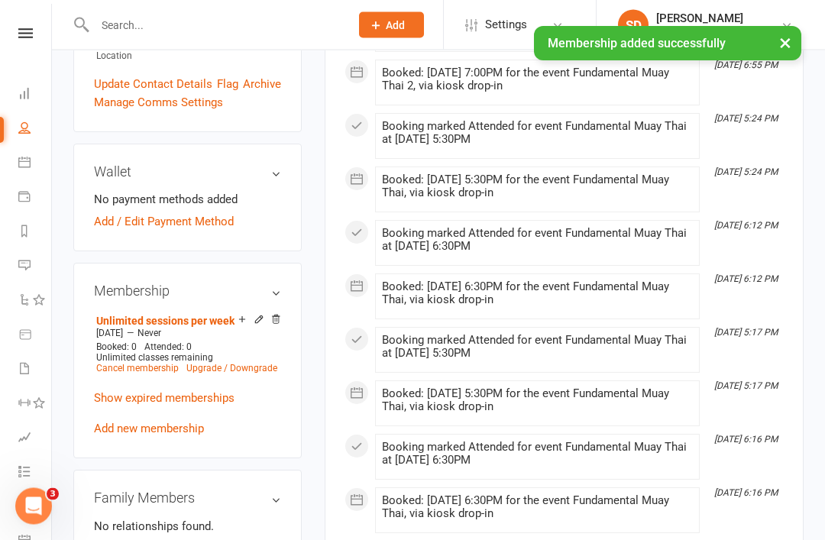
click at [111, 213] on link "Add / Edit Payment Method" at bounding box center [164, 222] width 140 height 18
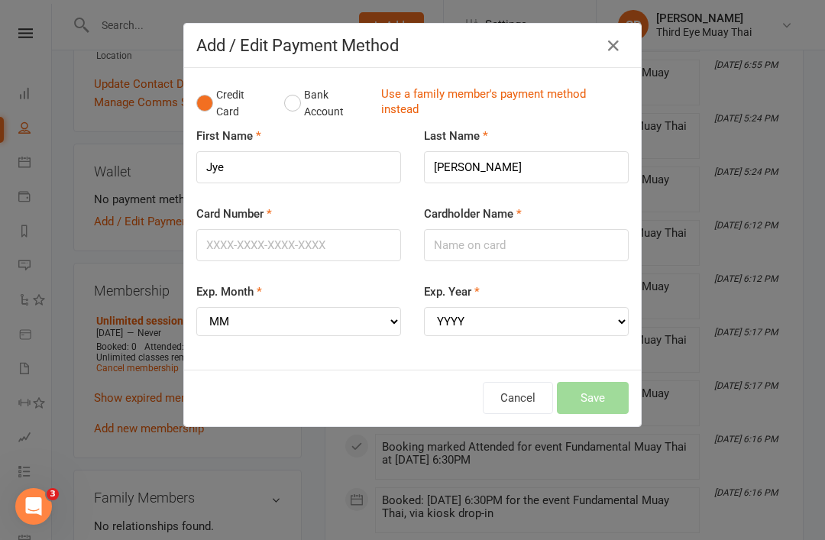
click at [301, 99] on button "Bank Account" at bounding box center [326, 103] width 85 height 47
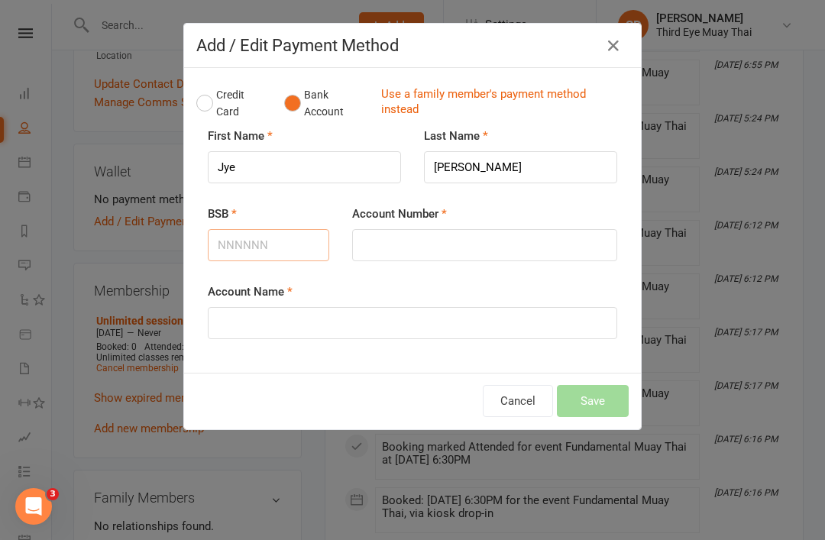
click at [293, 246] on input "BSB" at bounding box center [268, 245] width 121 height 32
type input "062523"
click at [384, 240] on input "Account Number" at bounding box center [484, 245] width 265 height 32
type input "10240350"
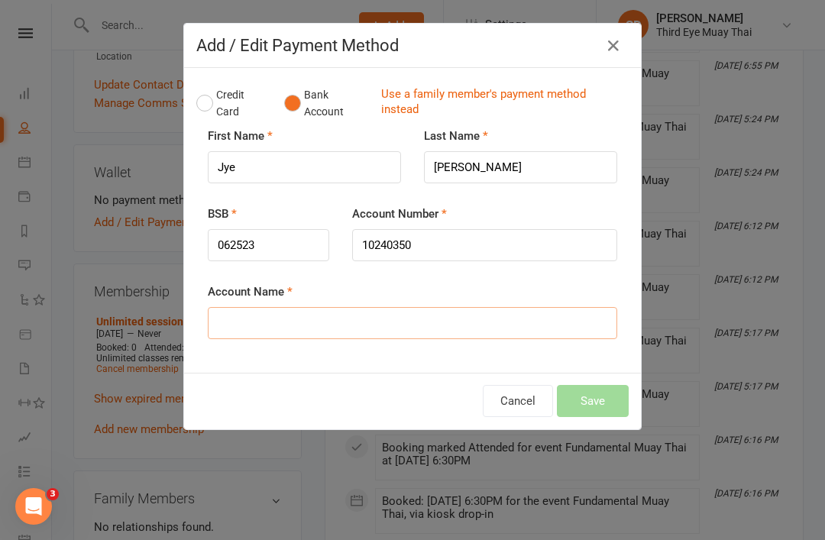
click at [354, 319] on input "Account Name" at bounding box center [413, 323] width 410 height 32
type input "[PERSON_NAME]"
click at [597, 391] on button "Save" at bounding box center [593, 401] width 72 height 32
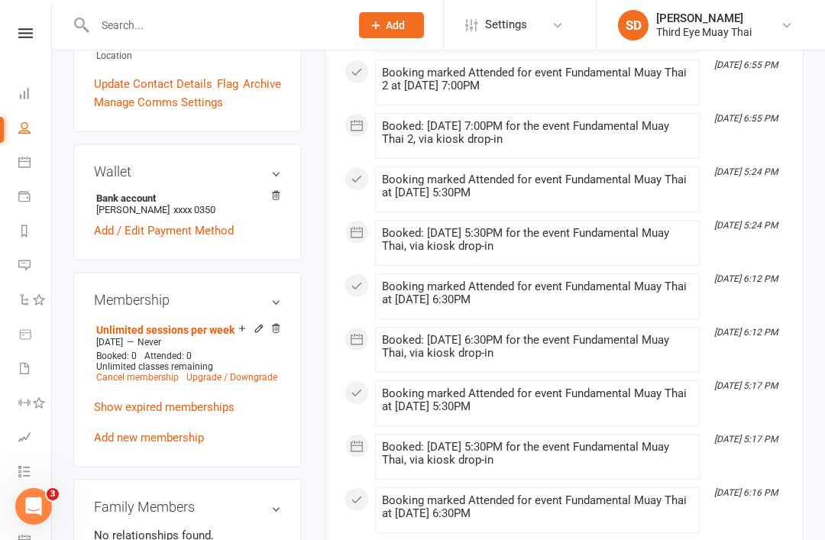
click at [25, 101] on link "Dashboard" at bounding box center [35, 95] width 34 height 34
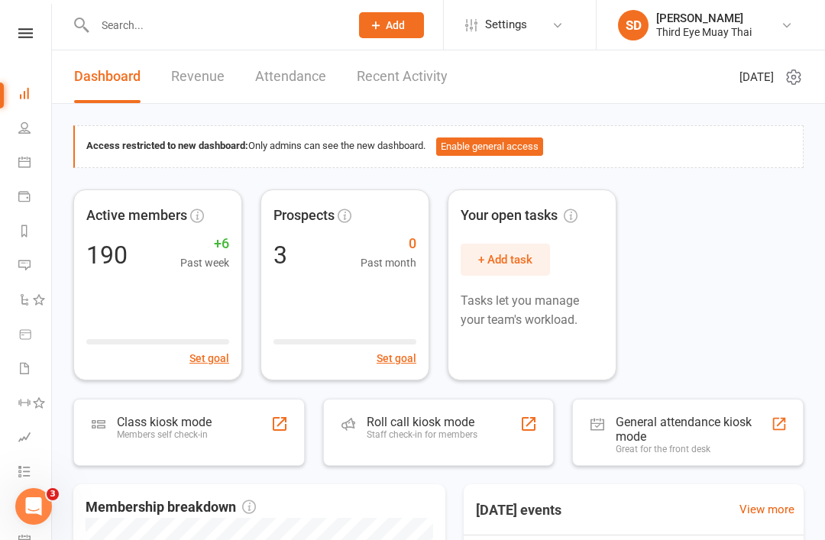
click at [173, 422] on div "Class kiosk mode" at bounding box center [164, 422] width 95 height 15
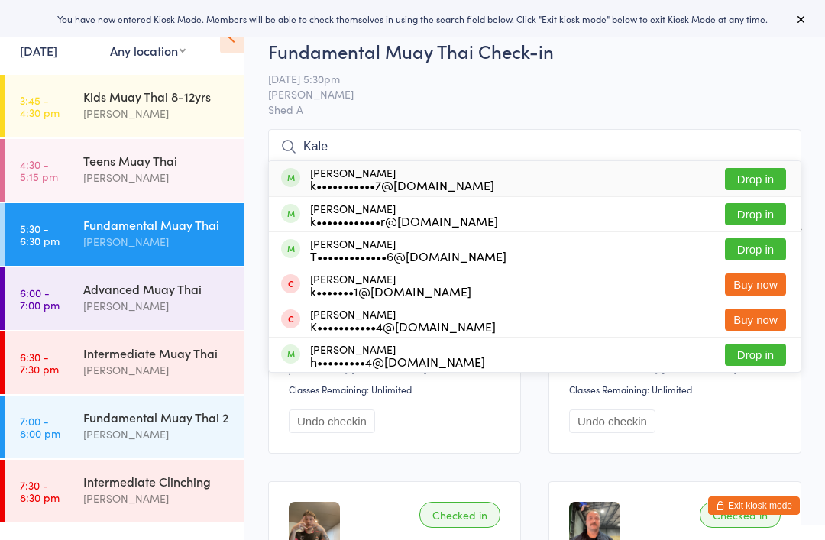
type input "Kale"
click at [363, 180] on div "k•••••••••••7@[DOMAIN_NAME]" at bounding box center [402, 185] width 184 height 12
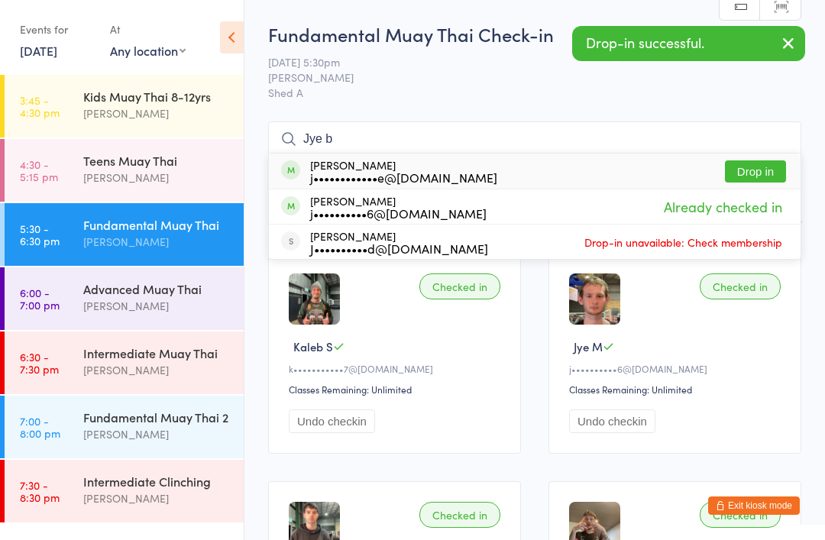
type input "Jye b"
click at [334, 178] on div "j••••••••••••e@[DOMAIN_NAME]" at bounding box center [403, 177] width 187 height 12
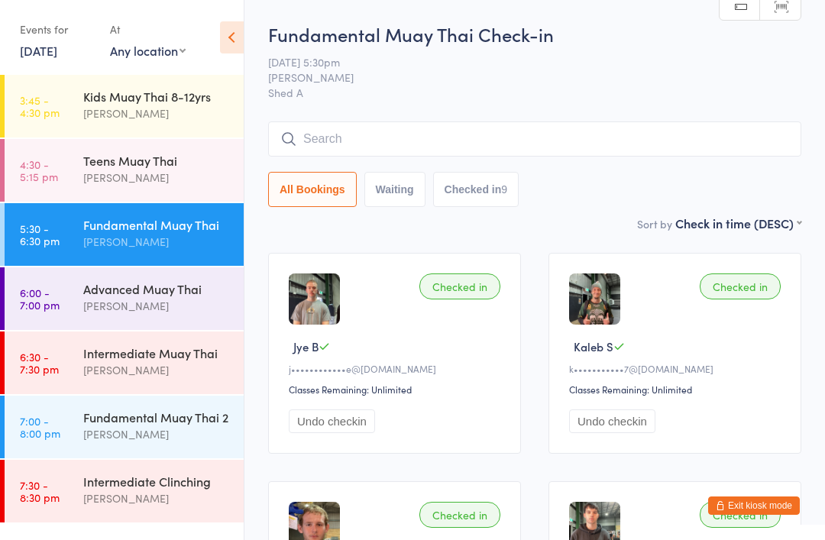
click at [95, 296] on div "Advanced Muay Thai" at bounding box center [156, 288] width 147 height 17
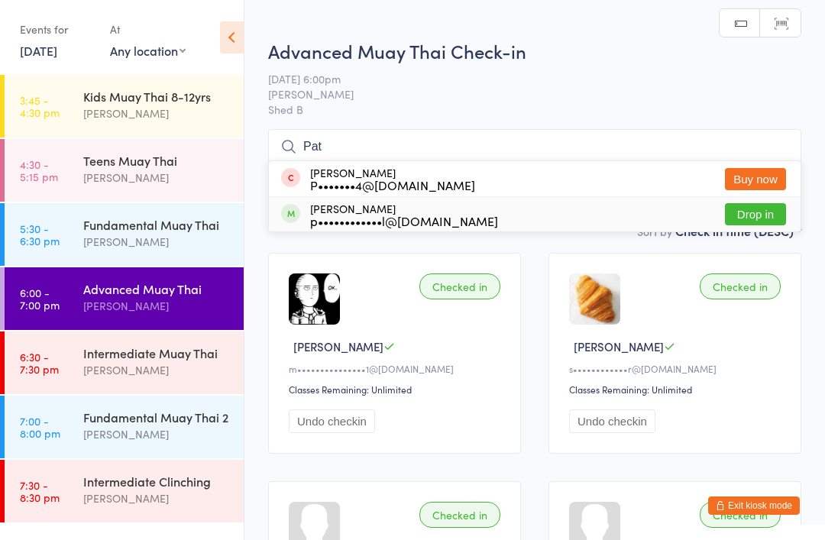
type input "Pat"
click at [340, 212] on div "[PERSON_NAME] p••••••••••••l@[DOMAIN_NAME]" at bounding box center [404, 214] width 188 height 24
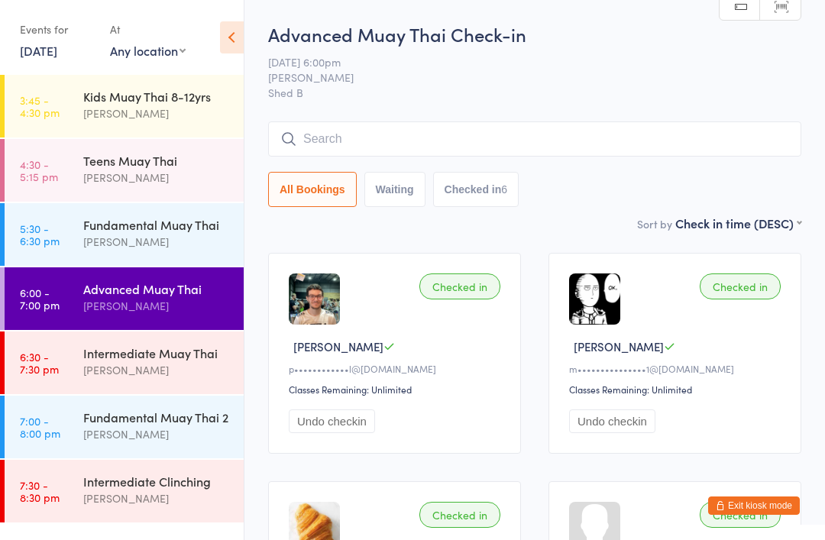
click at [119, 157] on div "Teens Muay Thai" at bounding box center [156, 160] width 147 height 17
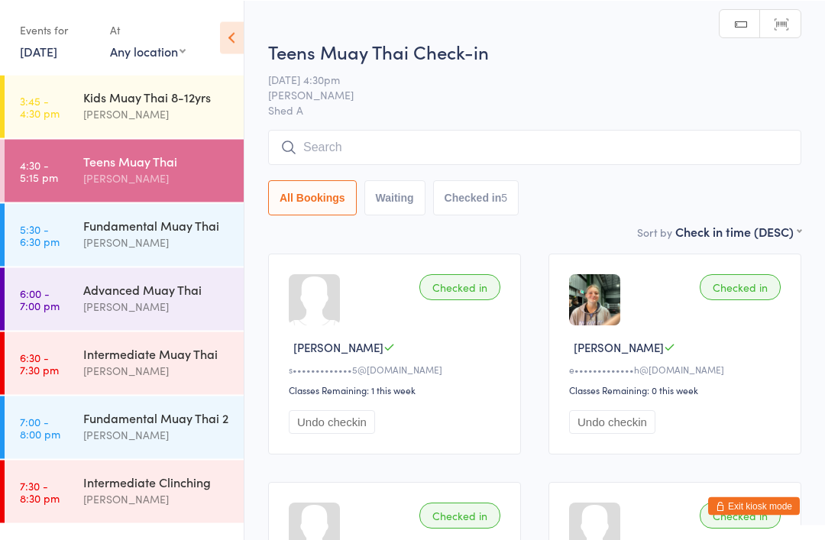
click at [141, 247] on div "[PERSON_NAME]" at bounding box center [156, 242] width 147 height 18
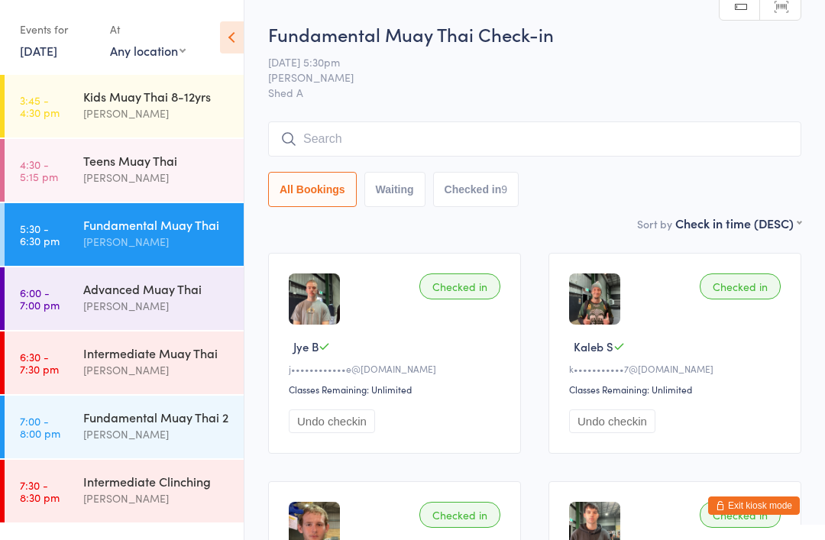
click at [144, 310] on div "[PERSON_NAME]" at bounding box center [156, 306] width 147 height 18
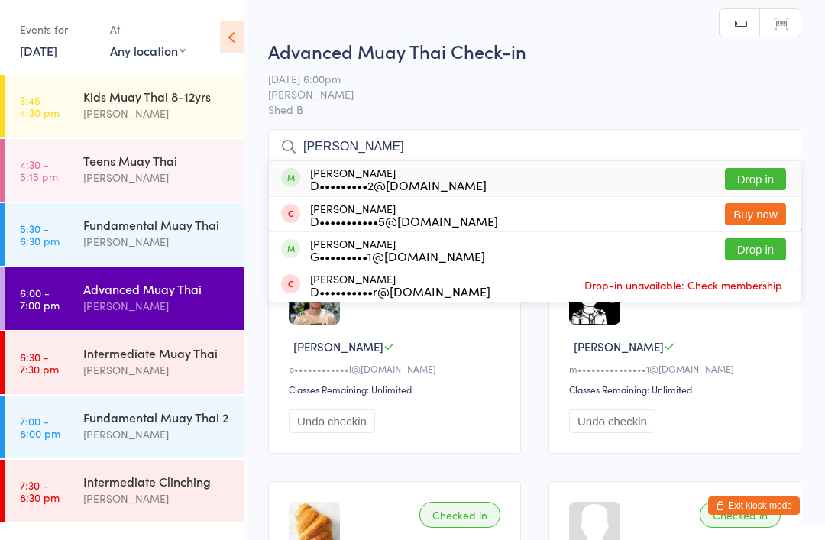
type input "Darby"
click at [348, 180] on div "D•••••••••2@gmail.com" at bounding box center [398, 185] width 176 height 12
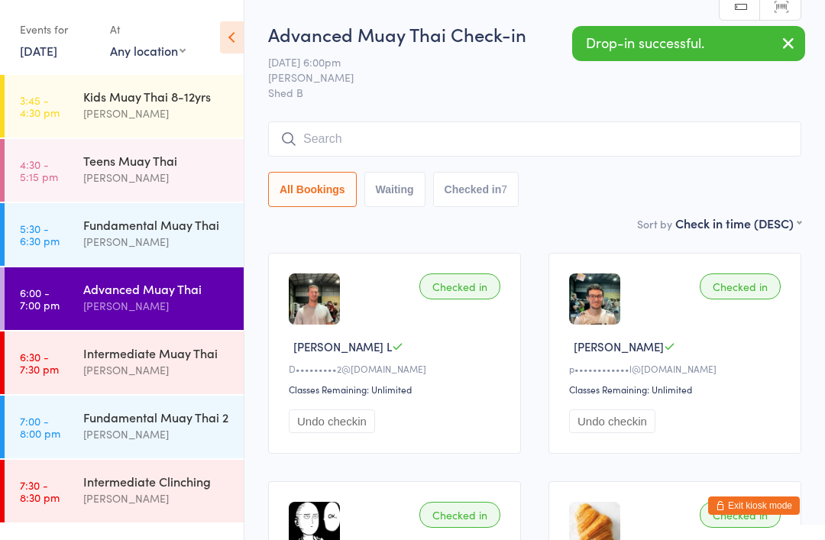
click at [146, 232] on div "Fundamental Muay Thai" at bounding box center [156, 224] width 147 height 17
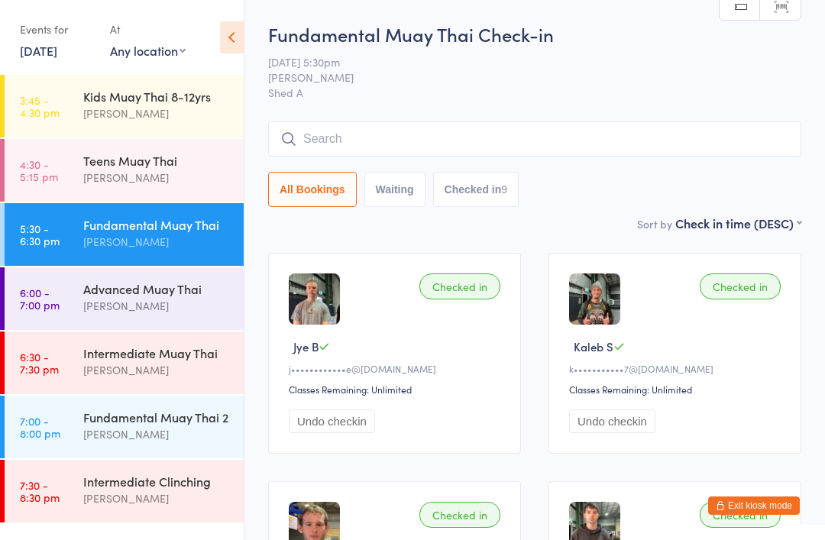
click at [757, 497] on button "Exit kiosk mode" at bounding box center [754, 506] width 92 height 18
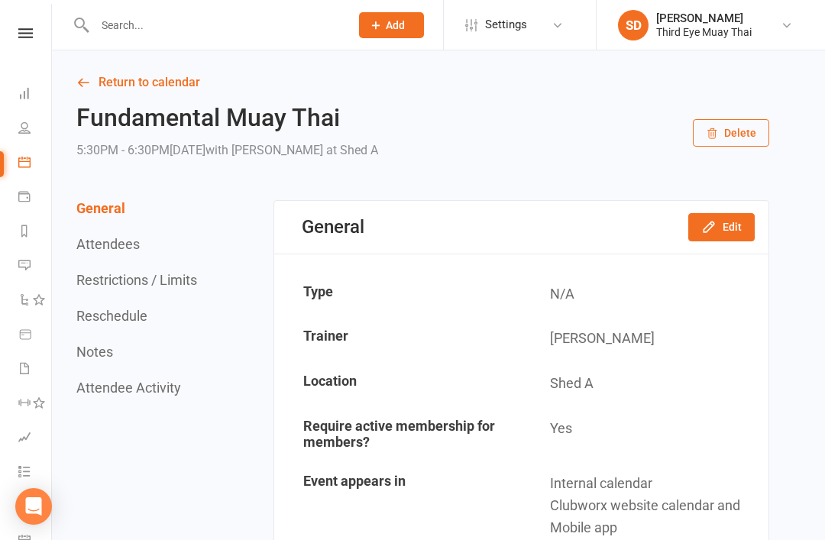
click at [386, 28] on span "Add" at bounding box center [395, 25] width 19 height 12
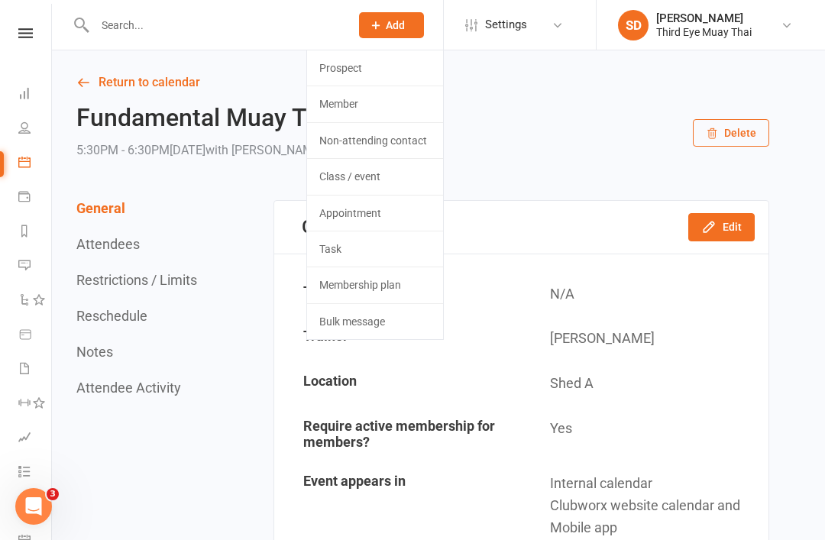
click at [343, 107] on link "Member" at bounding box center [375, 103] width 136 height 35
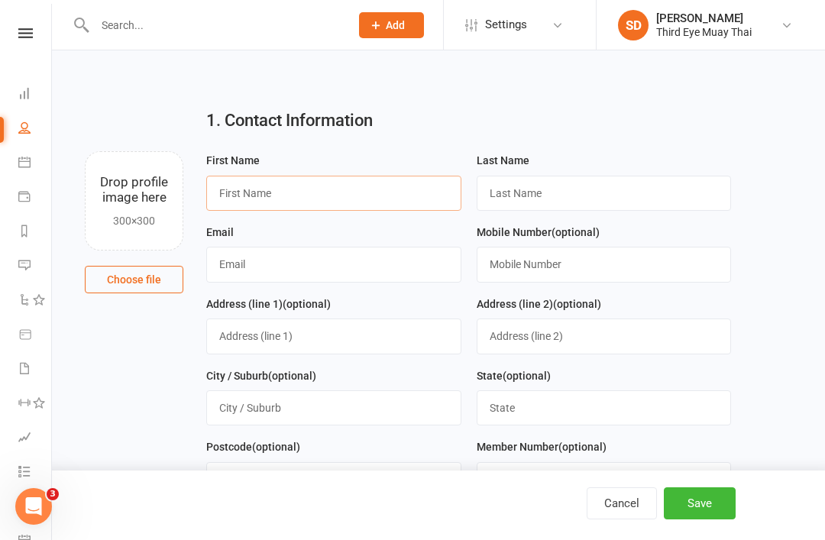
click at [285, 197] on input "text" at bounding box center [333, 193] width 255 height 35
type input "Kyle"
click at [607, 184] on input "text" at bounding box center [604, 193] width 255 height 35
type input "De Domizio"
click at [281, 251] on input "text" at bounding box center [333, 264] width 255 height 35
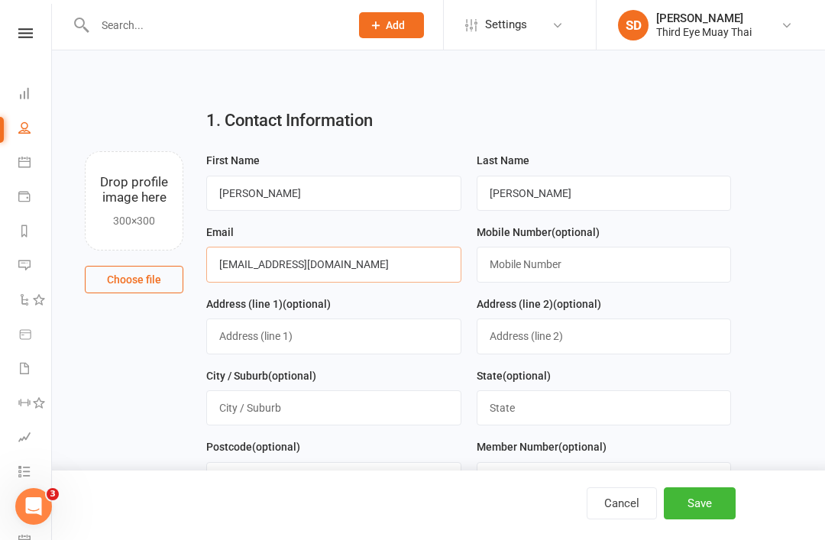
type input "kdedomizio@gmail.com"
click at [717, 505] on button "Save" at bounding box center [700, 503] width 72 height 32
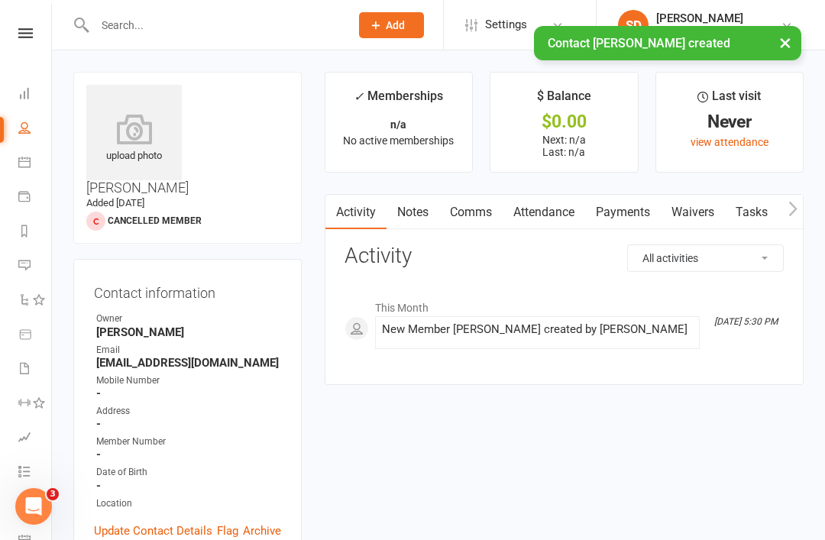
click at [121, 159] on div "upload photo" at bounding box center [134, 139] width 96 height 50
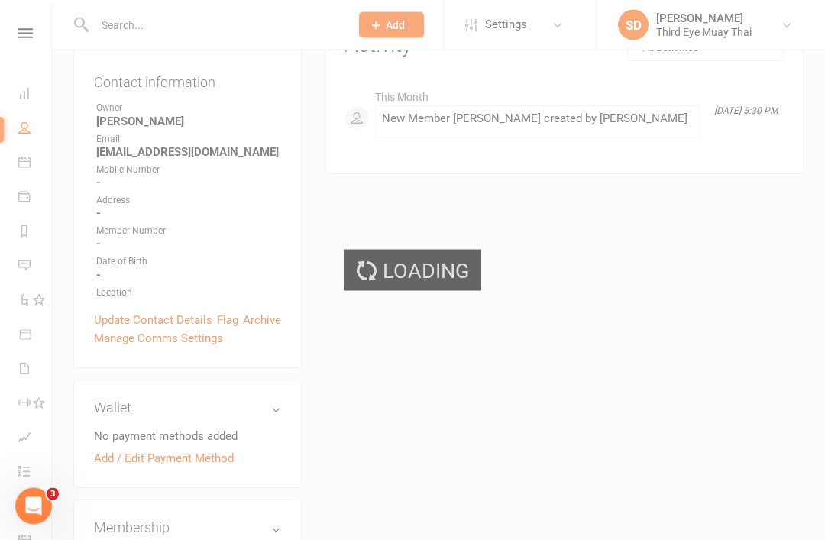
scroll to position [211, 0]
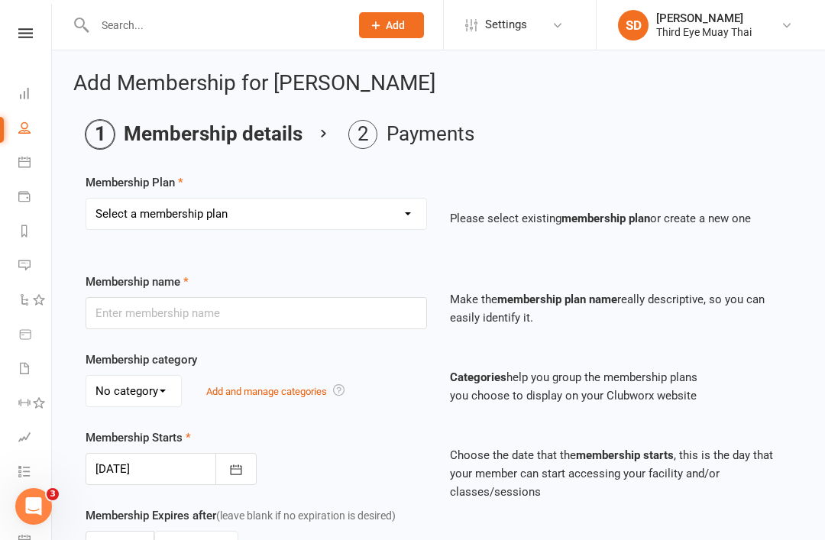
click at [205, 193] on div "Membership Plan Select a membership plan Create new Membership Plan 1 per week …" at bounding box center [439, 212] width 706 height 78
click at [258, 212] on select "Select a membership plan Create new Membership Plan 1 per week casual visit 1 p…" at bounding box center [256, 214] width 340 height 31
select select "15"
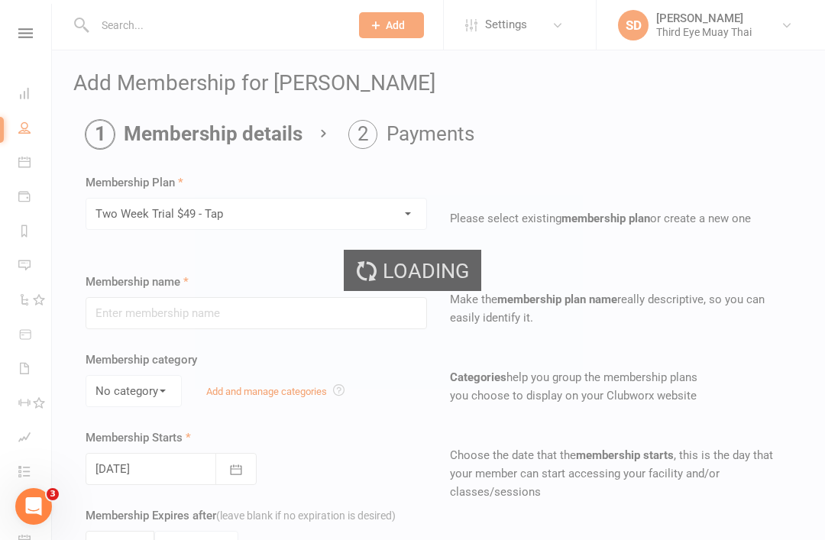
type input "Two Week Trial $49 - Tap"
type input "2"
select select "1"
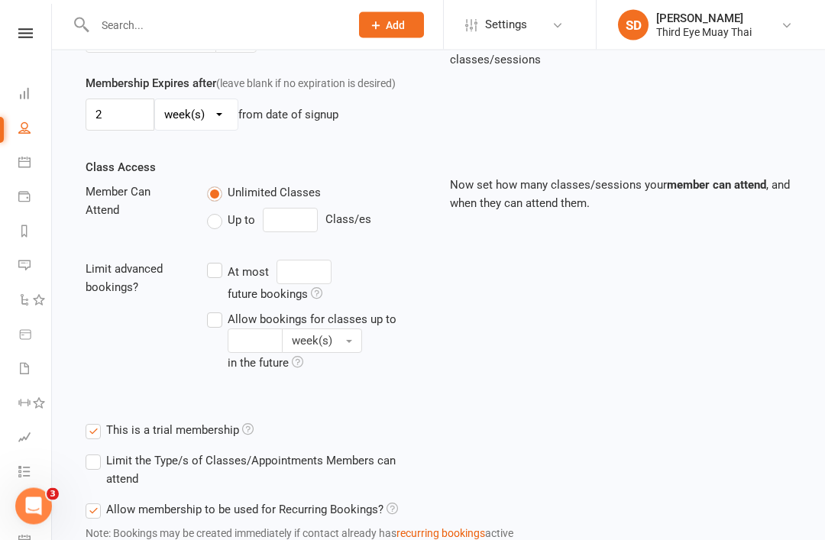
scroll to position [510, 0]
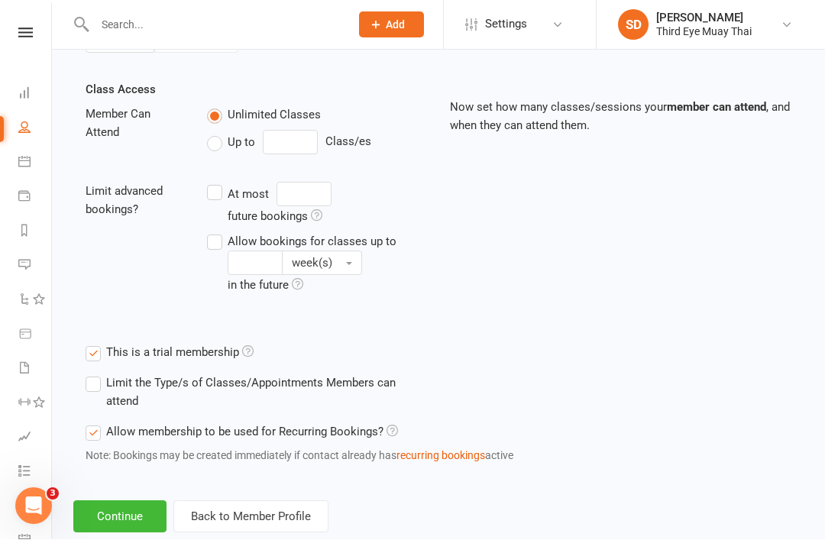
click at [129, 511] on button "Continue" at bounding box center [119, 517] width 93 height 32
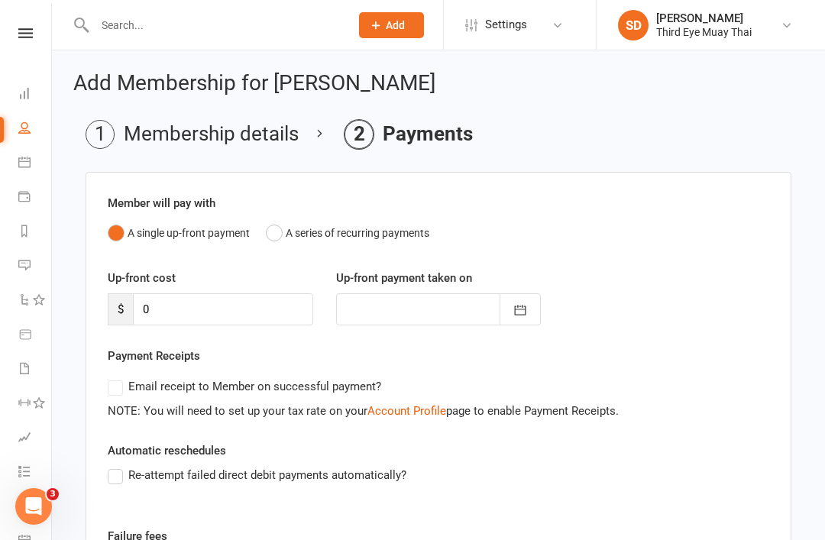
scroll to position [194, 0]
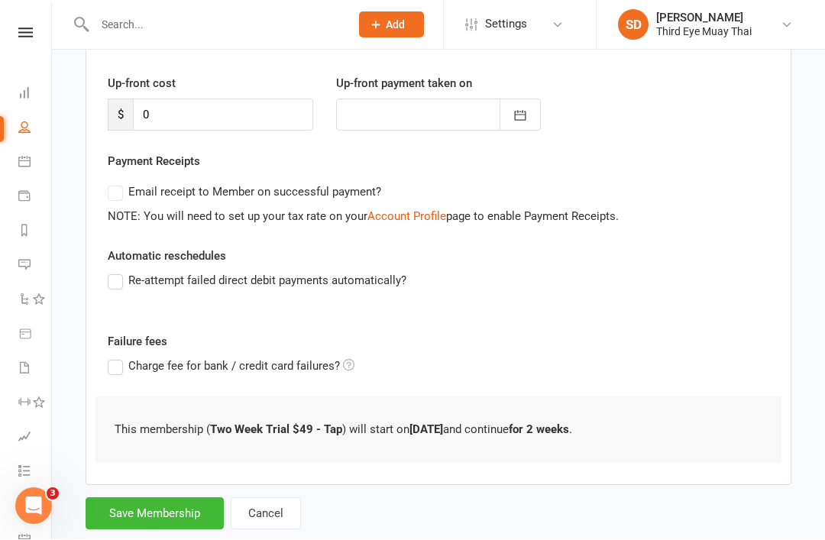
click at [165, 518] on button "Save Membership" at bounding box center [155, 514] width 138 height 32
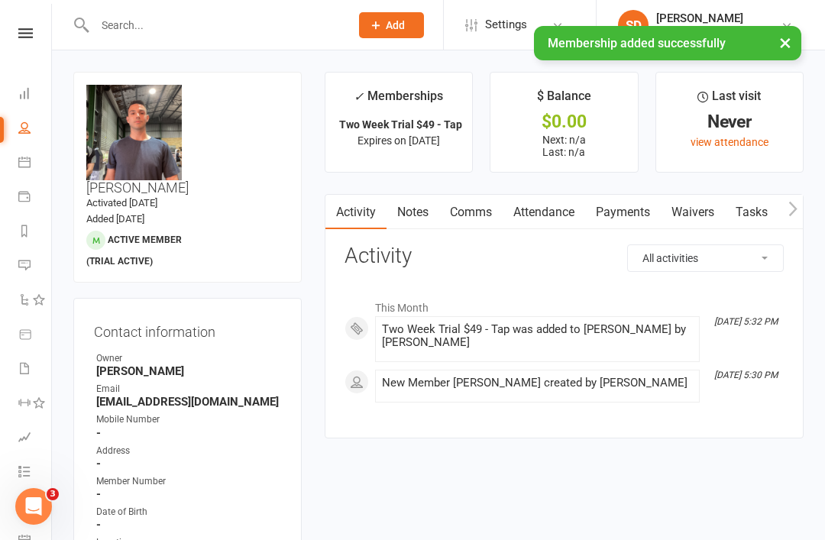
click at [390, 31] on span "Add" at bounding box center [395, 25] width 19 height 12
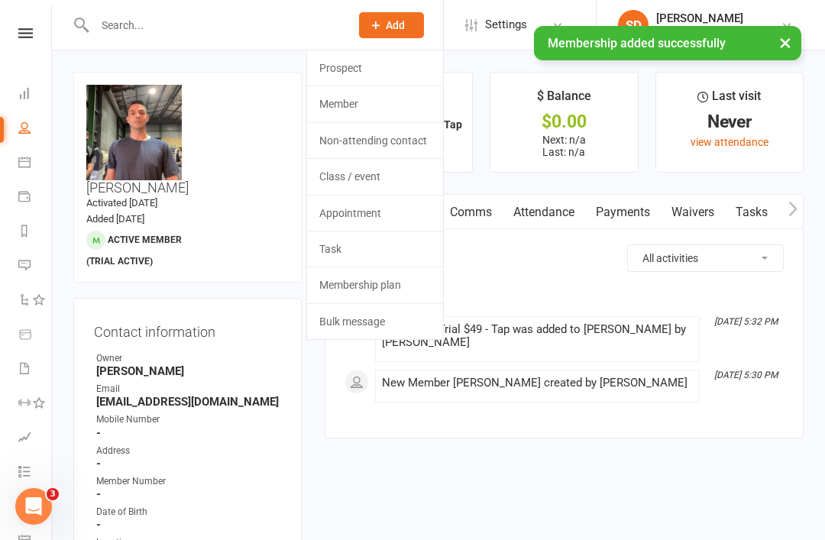
click at [364, 104] on link "Member" at bounding box center [375, 103] width 136 height 35
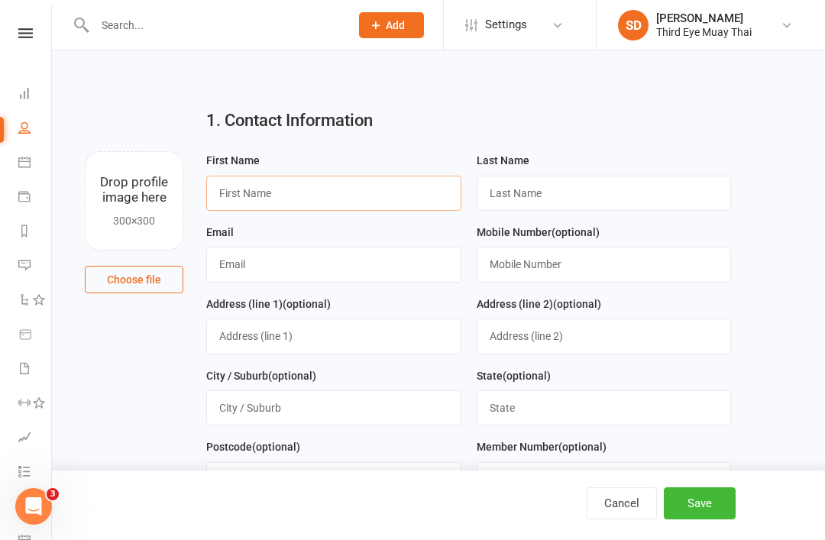
click at [293, 199] on input "text" at bounding box center [333, 193] width 255 height 35
type input "Jackson"
click at [553, 208] on input "text" at bounding box center [604, 193] width 255 height 35
type input "Crosby"
click at [257, 280] on input "text" at bounding box center [333, 264] width 255 height 35
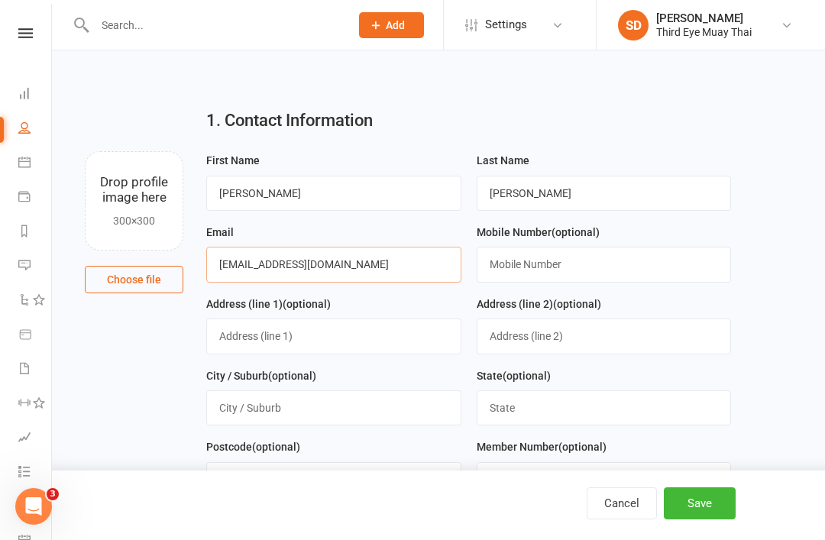
type input "jacksoncrosby19@gmail.com"
click at [731, 520] on button "Save" at bounding box center [700, 503] width 72 height 32
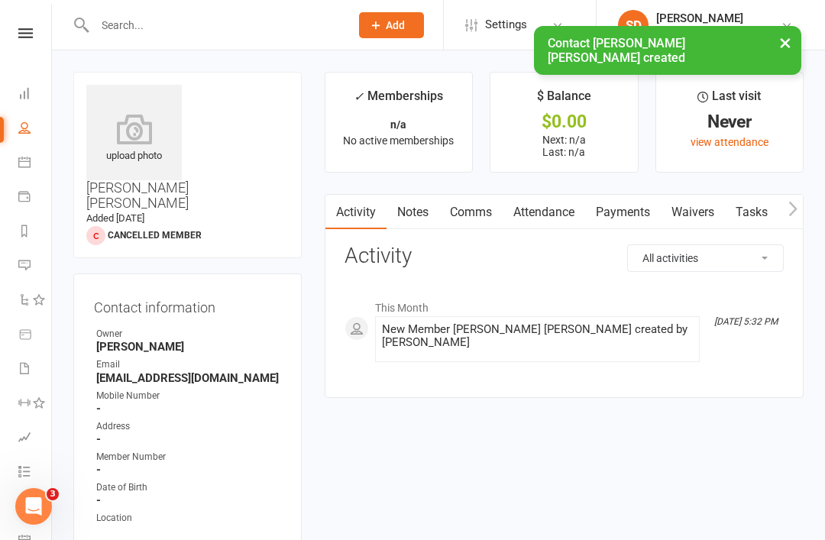
click at [113, 141] on icon at bounding box center [134, 129] width 96 height 31
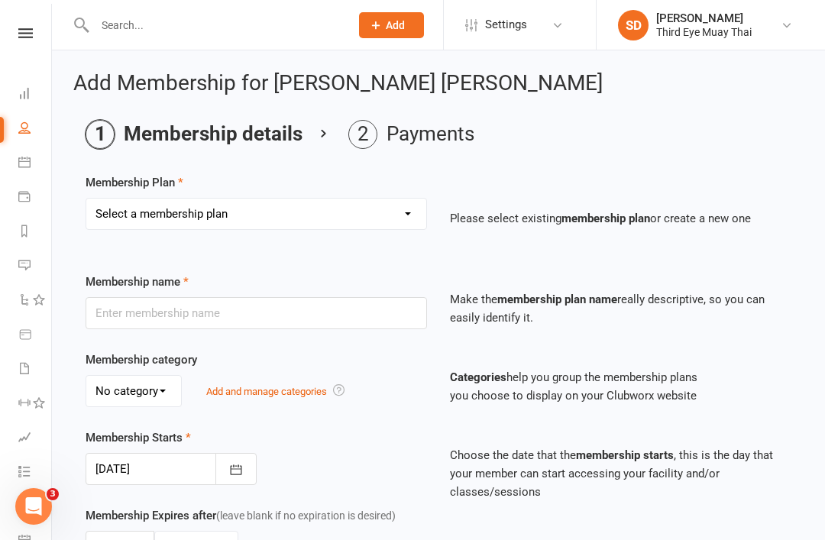
click at [147, 218] on select "Select a membership plan Create new Membership Plan 1 per week casual visit 1 p…" at bounding box center [256, 214] width 340 height 31
select select "15"
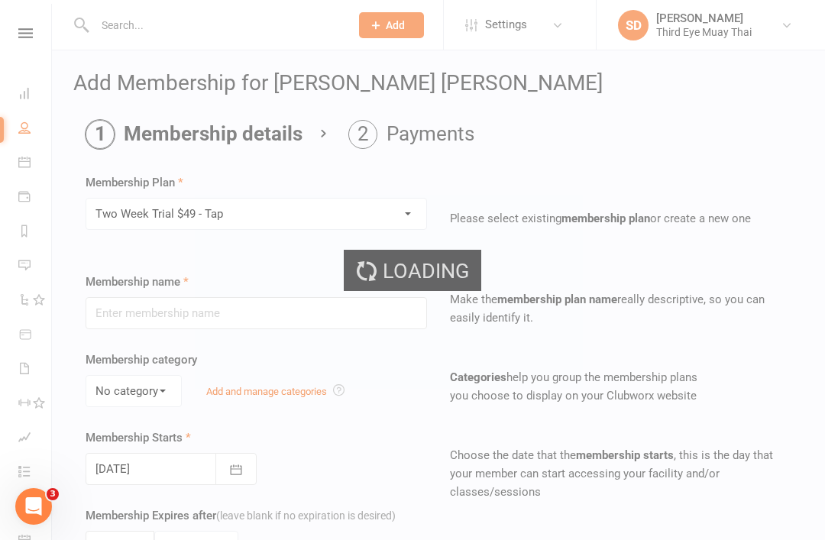
type input "Two Week Trial $49 - Tap"
type input "2"
select select "1"
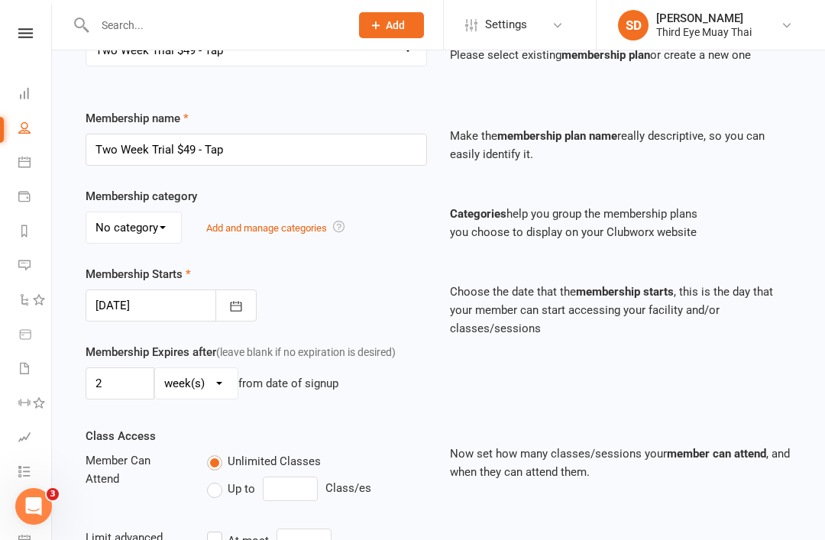
scroll to position [510, 0]
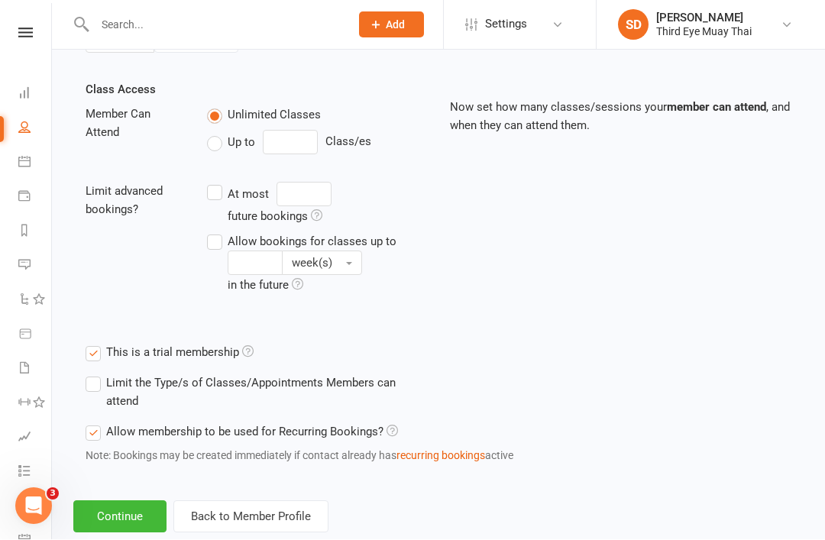
click at [139, 516] on button "Continue" at bounding box center [119, 517] width 93 height 32
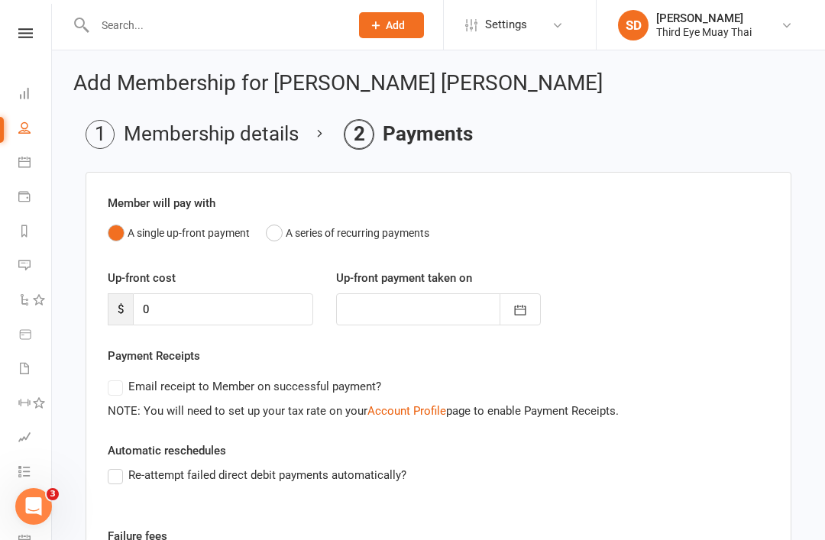
scroll to position [194, 0]
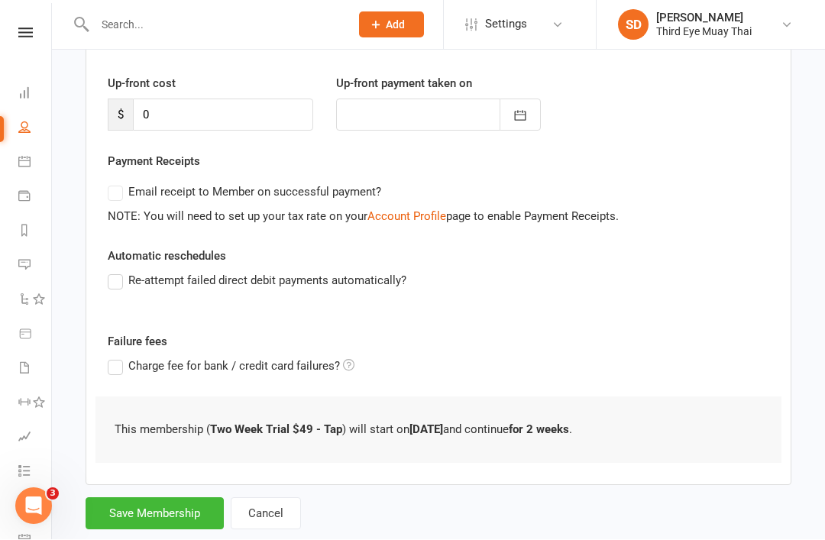
click at [156, 518] on button "Save Membership" at bounding box center [155, 514] width 138 height 32
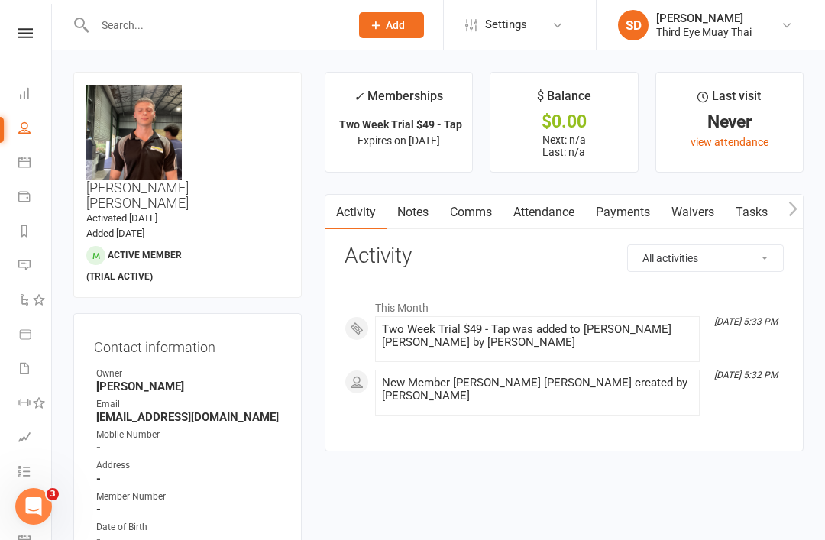
click at [30, 96] on icon at bounding box center [24, 93] width 12 height 12
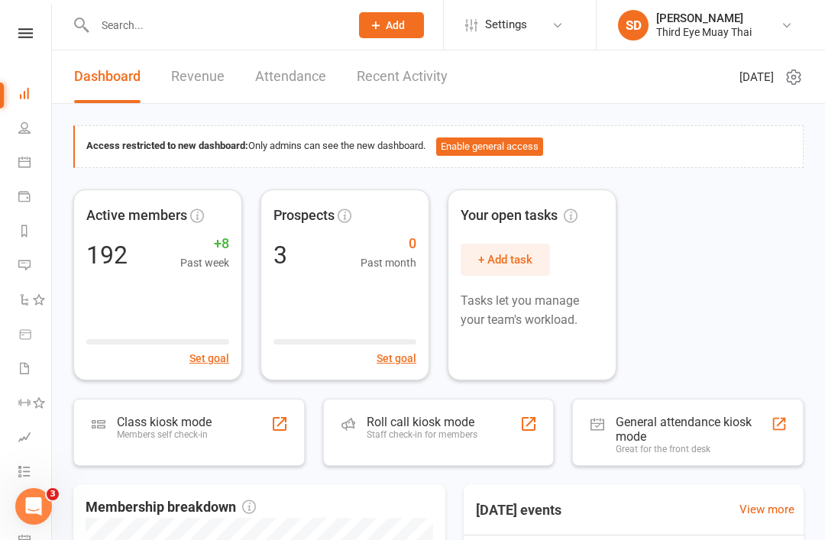
click at [180, 440] on div "Class kiosk mode Members self check-in" at bounding box center [164, 435] width 95 height 40
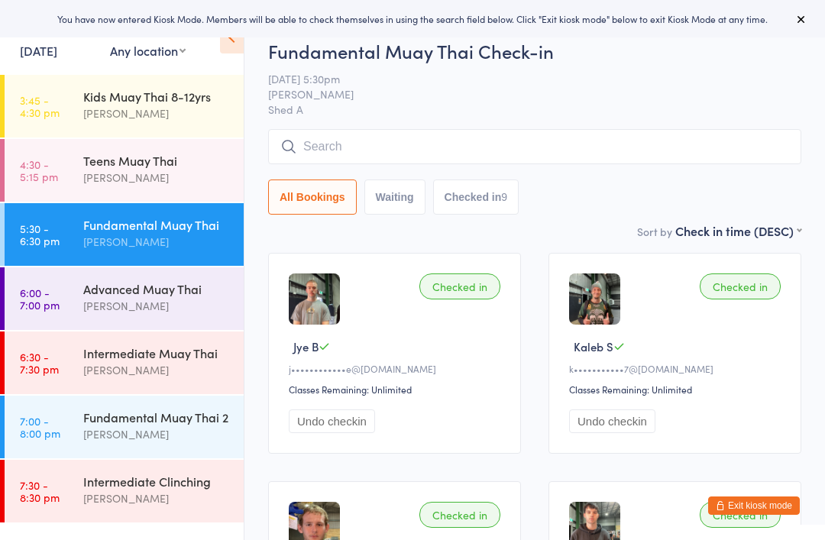
click at [145, 290] on div "Advanced Muay Thai" at bounding box center [156, 288] width 147 height 17
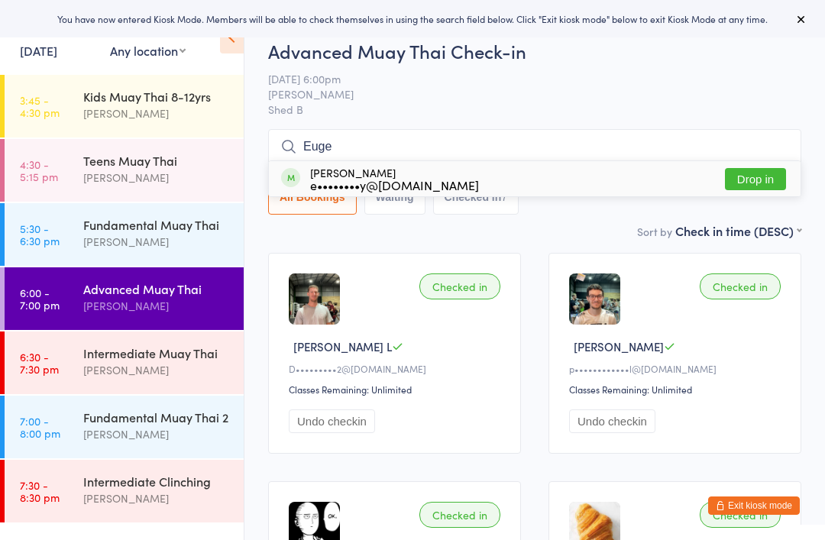
type input "Euge"
click at [349, 172] on div "Eugene Lo e••••••••y@gmail.com" at bounding box center [394, 179] width 169 height 24
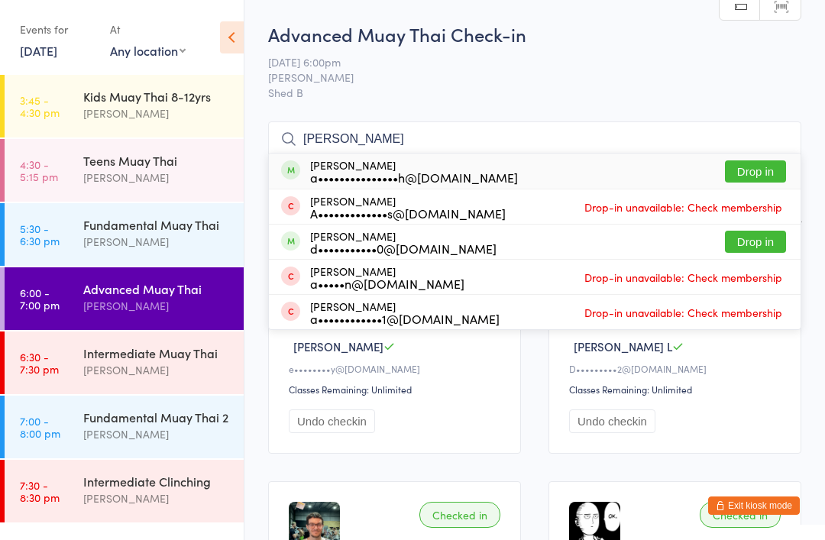
type input "Anna"
click at [362, 167] on div "Anna Shuttleworth a•••••••••••••••h@gmail.com" at bounding box center [414, 171] width 208 height 24
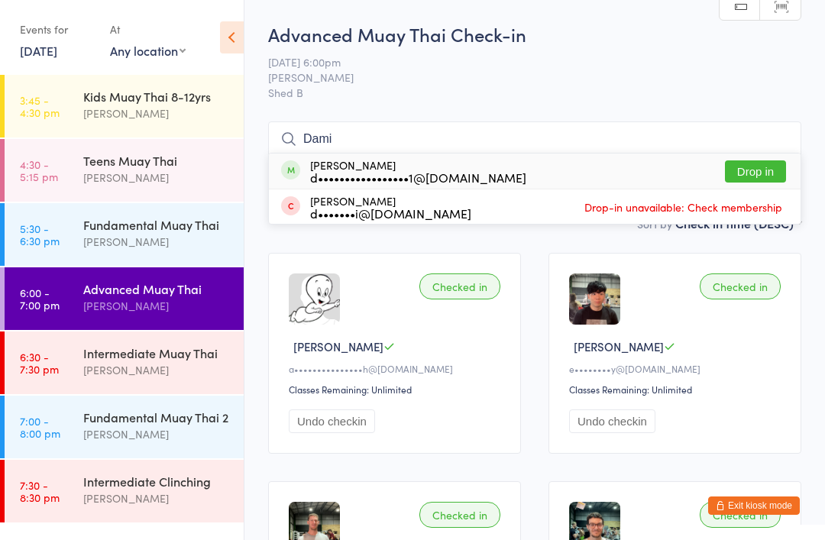
type input "Dami"
click at [361, 171] on div "d•••••••••••••••••1@gmail.com" at bounding box center [418, 177] width 216 height 12
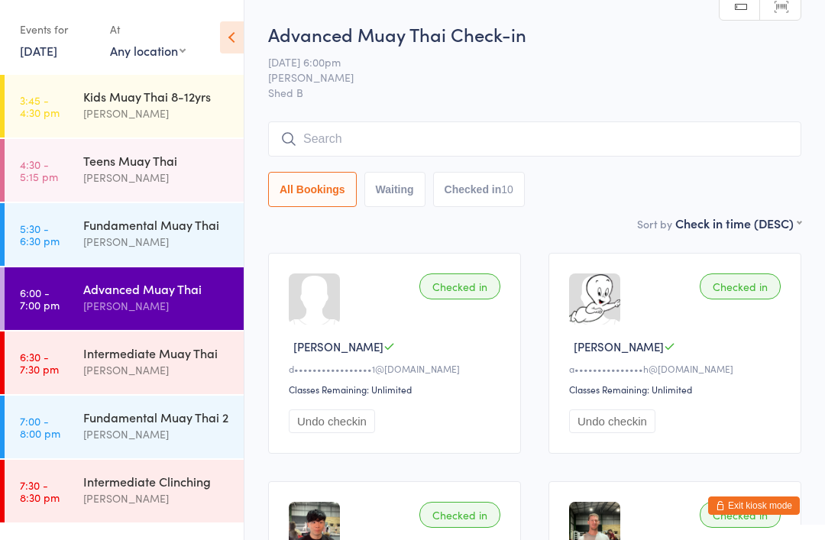
click at [768, 500] on button "Exit kiosk mode" at bounding box center [754, 506] width 92 height 18
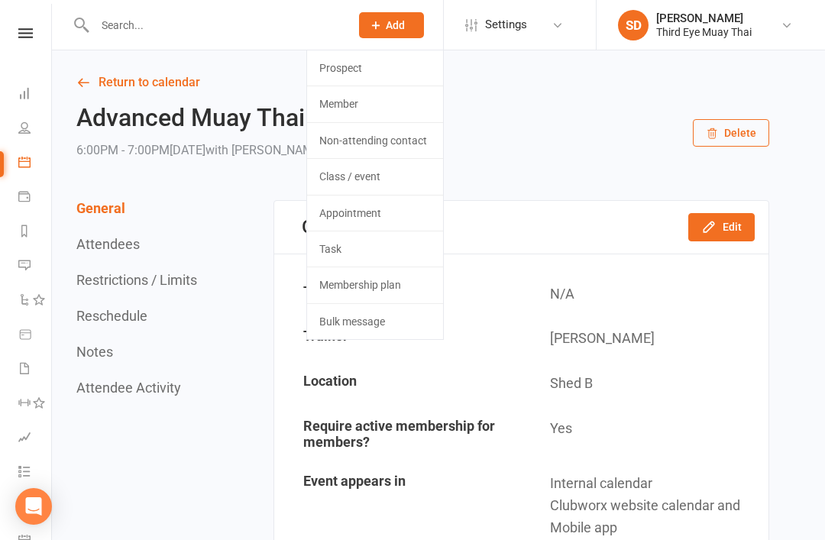
click at [368, 105] on link "Member" at bounding box center [375, 103] width 136 height 35
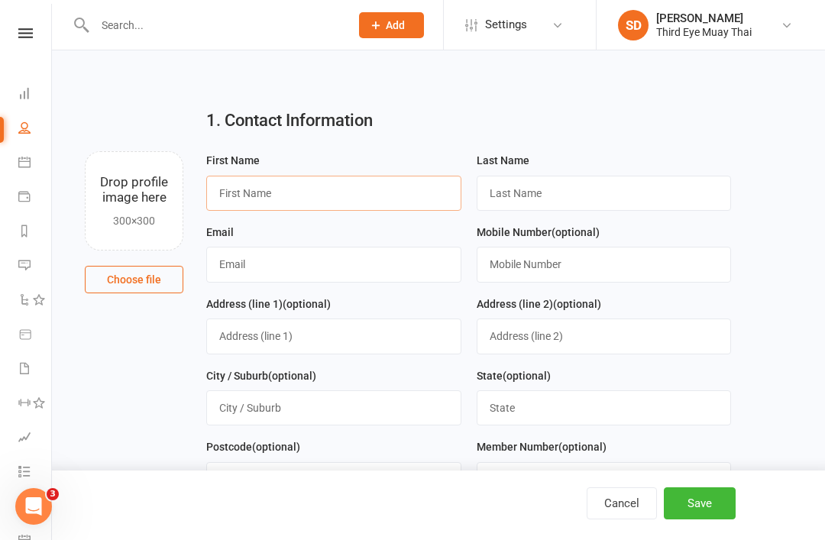
click at [322, 195] on input "text" at bounding box center [333, 193] width 255 height 35
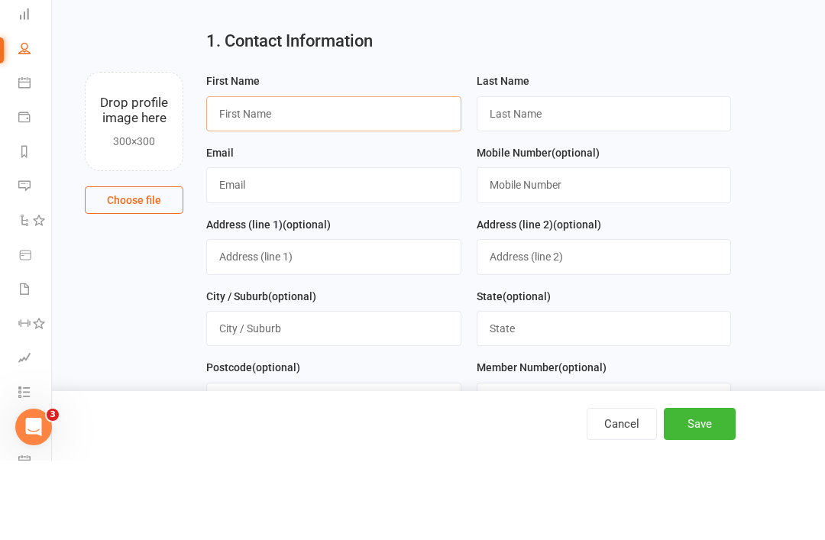
scroll to position [79, 0]
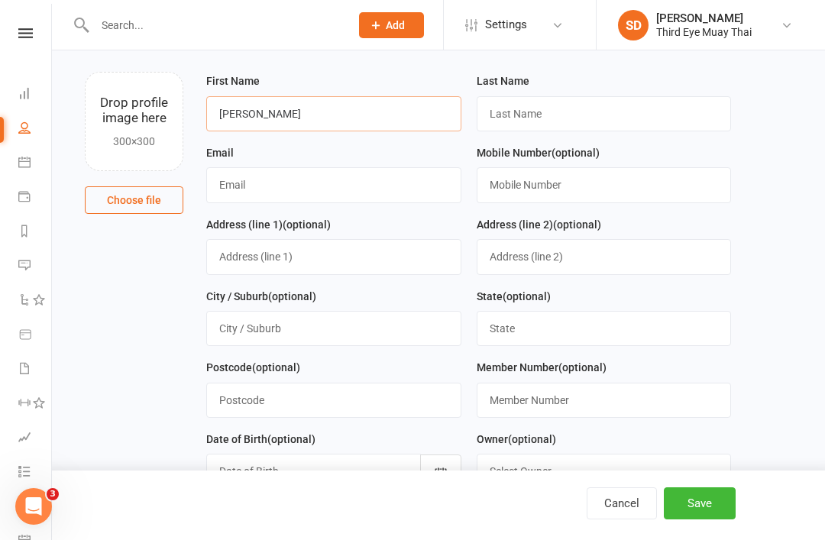
type input "[PERSON_NAME]"
click at [552, 131] on input "text" at bounding box center [604, 113] width 255 height 35
type input "Vujcich"
click at [366, 179] on input "text" at bounding box center [333, 184] width 255 height 35
type input "[EMAIL_ADDRESS][DOMAIN_NAME]"
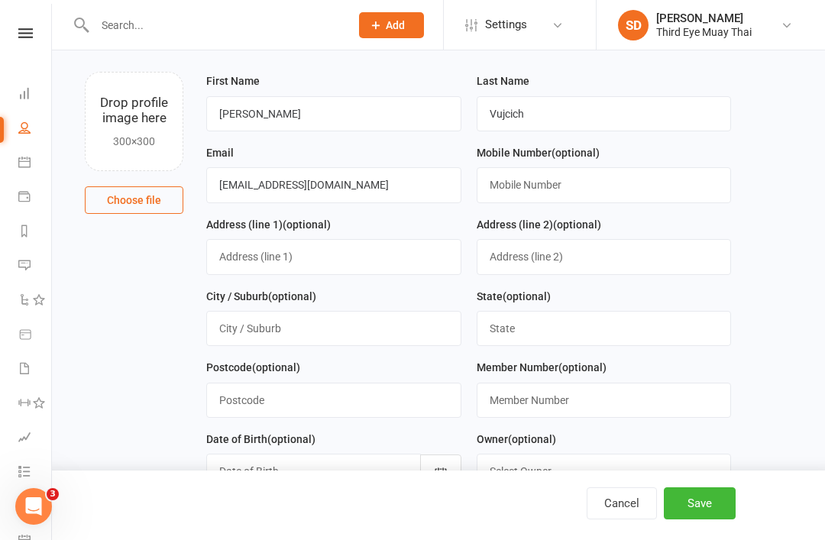
click at [717, 505] on button "Save" at bounding box center [700, 503] width 72 height 32
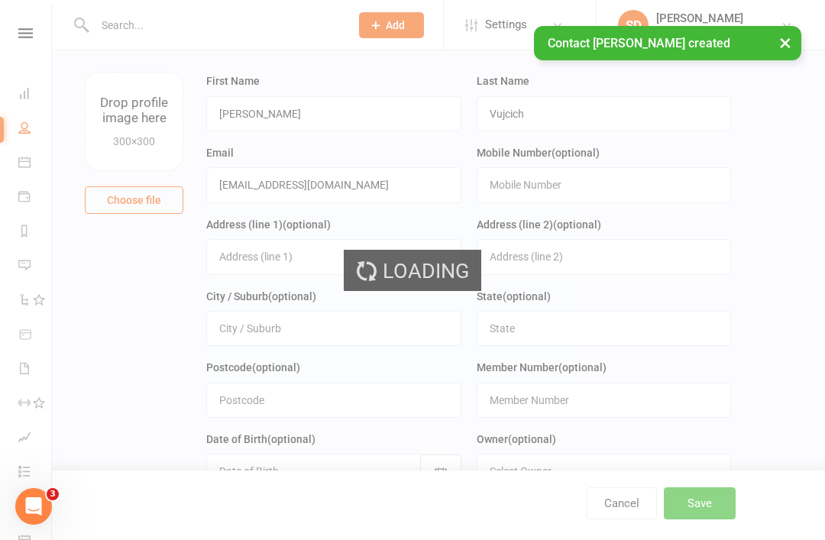
scroll to position [0, 0]
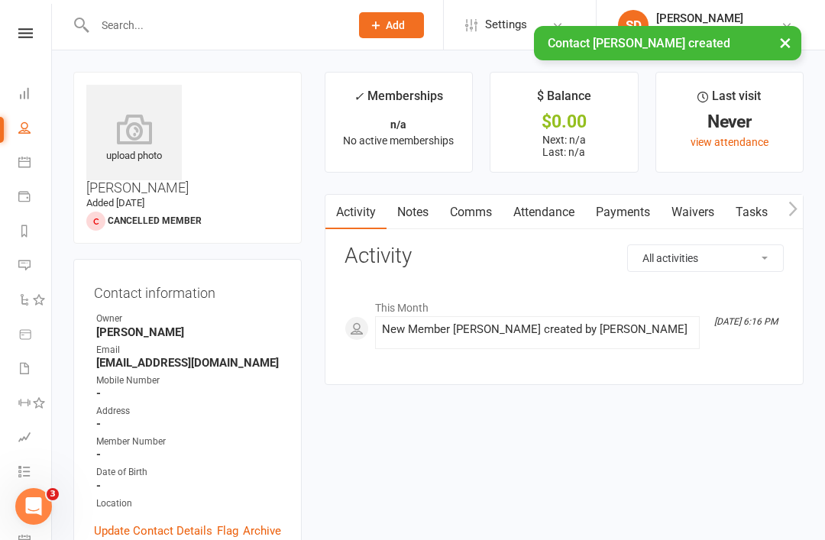
click at [106, 166] on div "upload photo" at bounding box center [134, 133] width 96 height 96
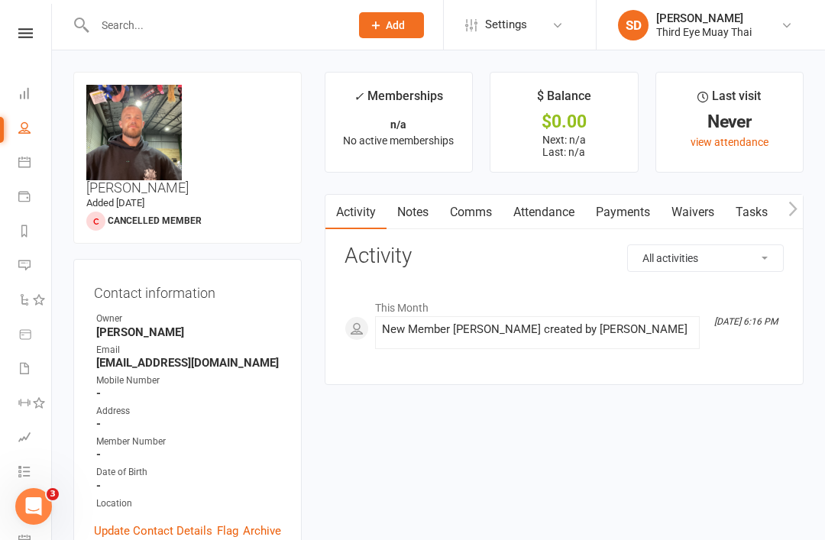
click at [0, 0] on div "change photo" at bounding box center [0, 0] width 0 height 0
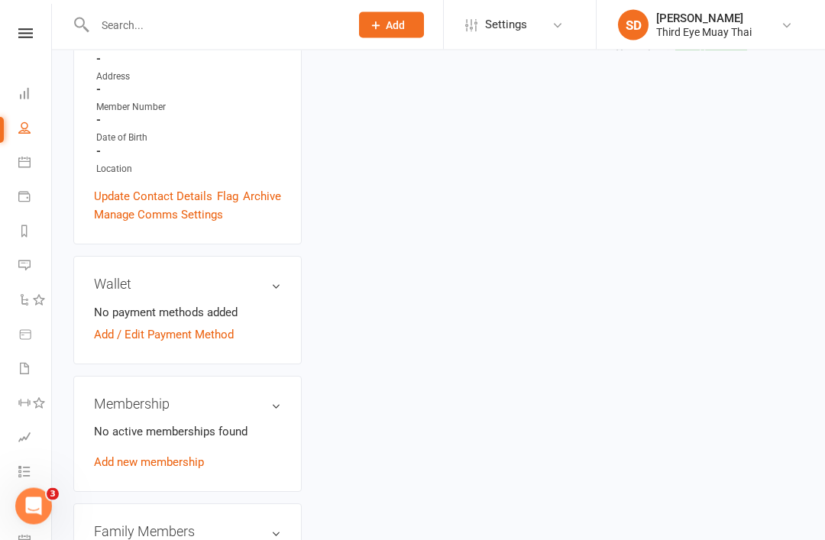
scroll to position [428, 0]
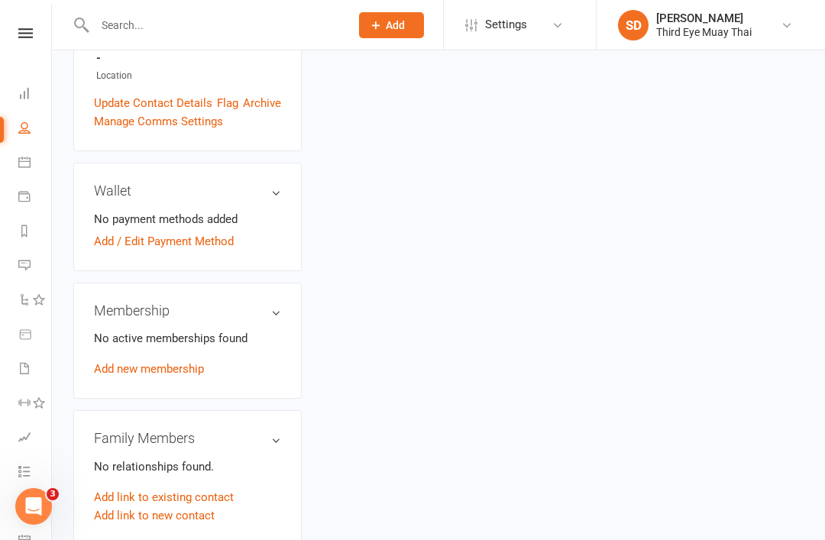
click at [158, 362] on link "Add new membership" at bounding box center [149, 369] width 110 height 14
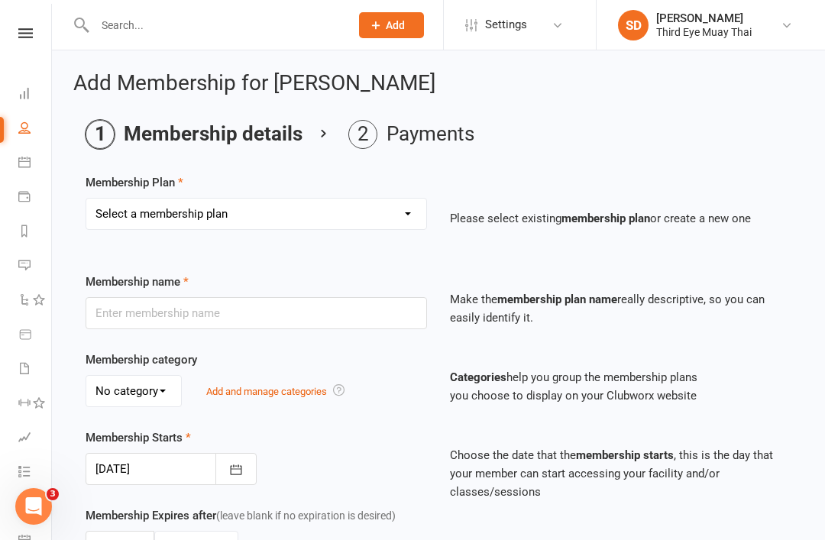
click at [215, 212] on select "Select a membership plan Create new Membership Plan 1 per week casual visit 1 p…" at bounding box center [256, 214] width 340 height 31
select select "15"
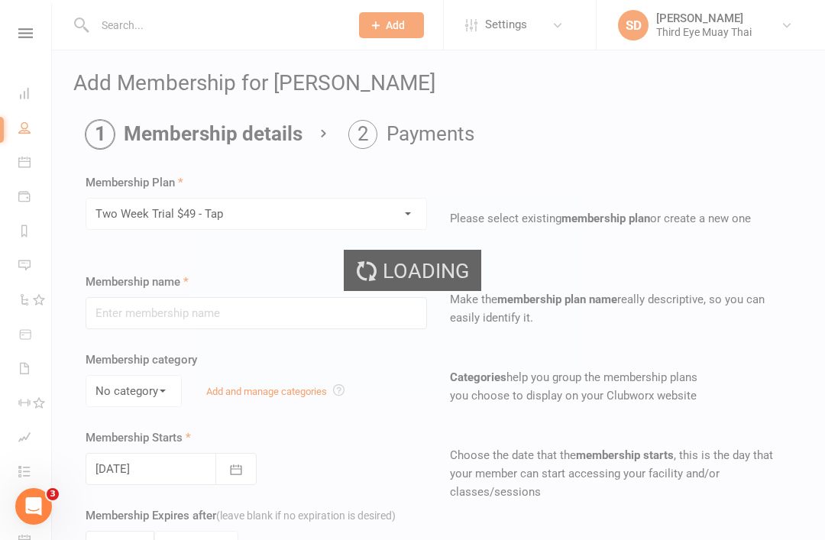
type input "Two Week Trial $49 - Tap"
type input "2"
select select "1"
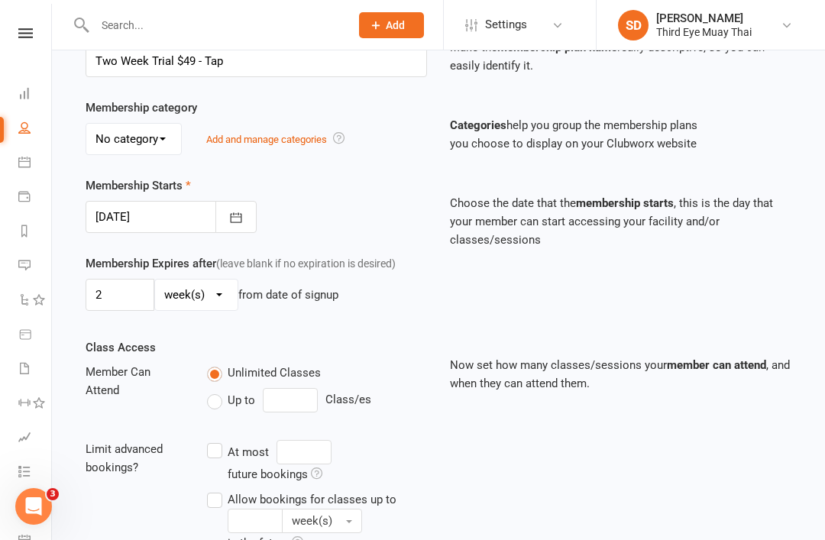
scroll to position [510, 0]
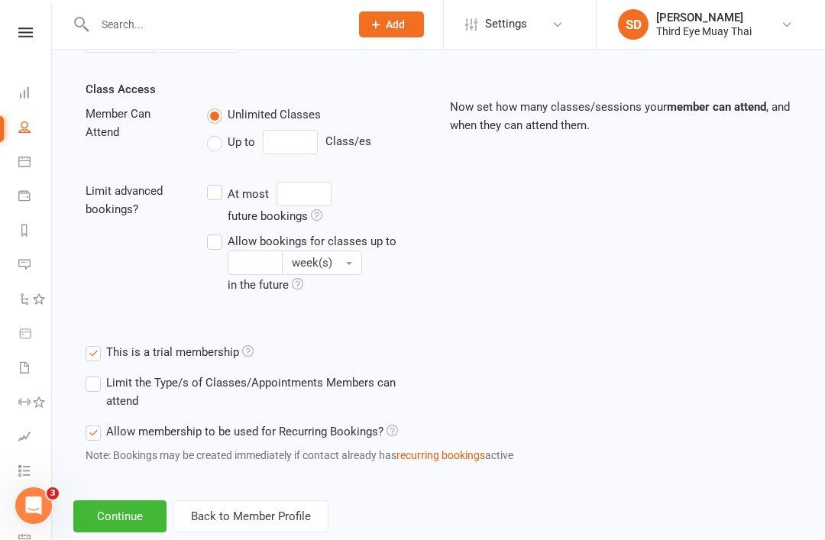
click at [159, 509] on button "Continue" at bounding box center [119, 517] width 93 height 32
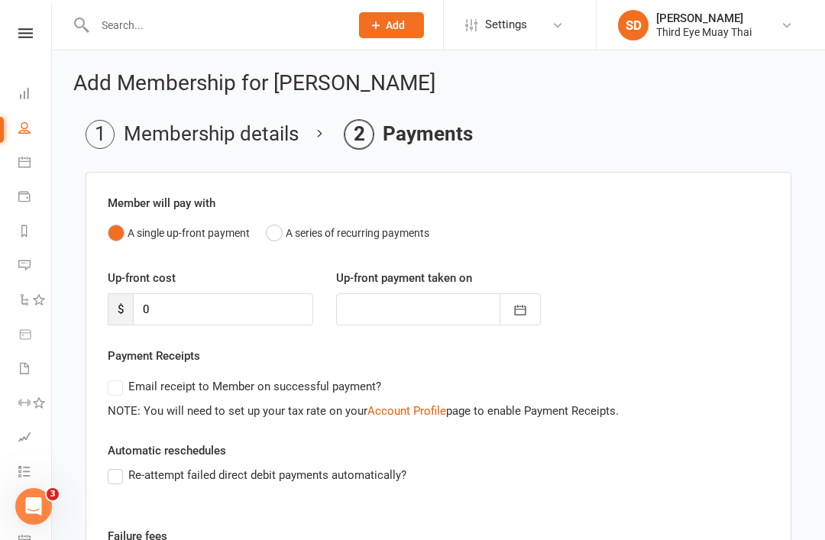
scroll to position [194, 0]
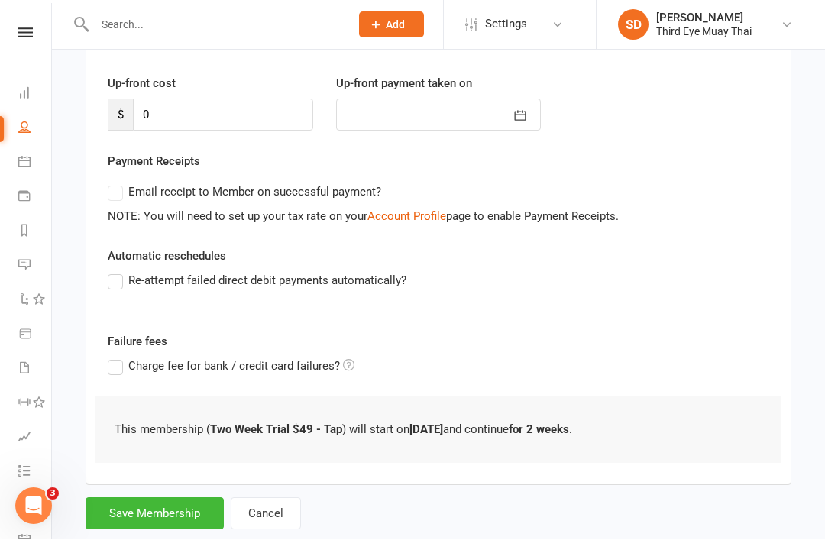
click at [181, 516] on button "Save Membership" at bounding box center [155, 514] width 138 height 32
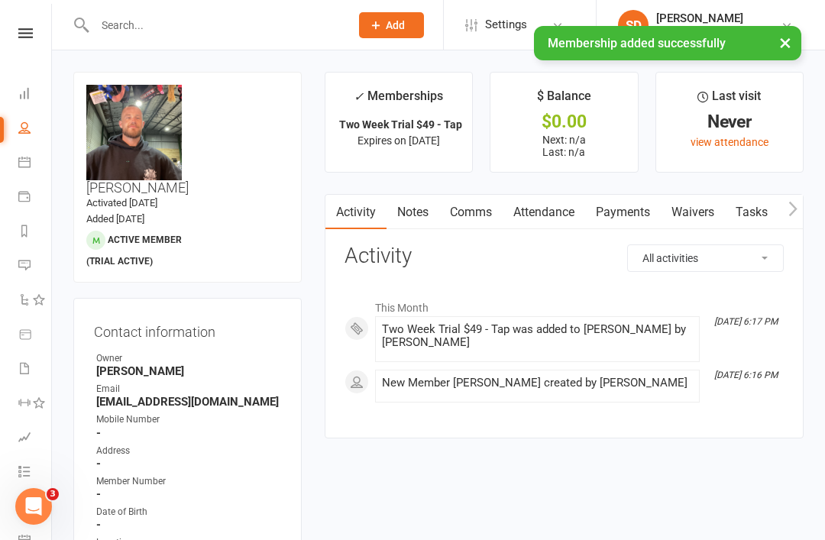
click at [617, 219] on link "Payments" at bounding box center [623, 212] width 76 height 35
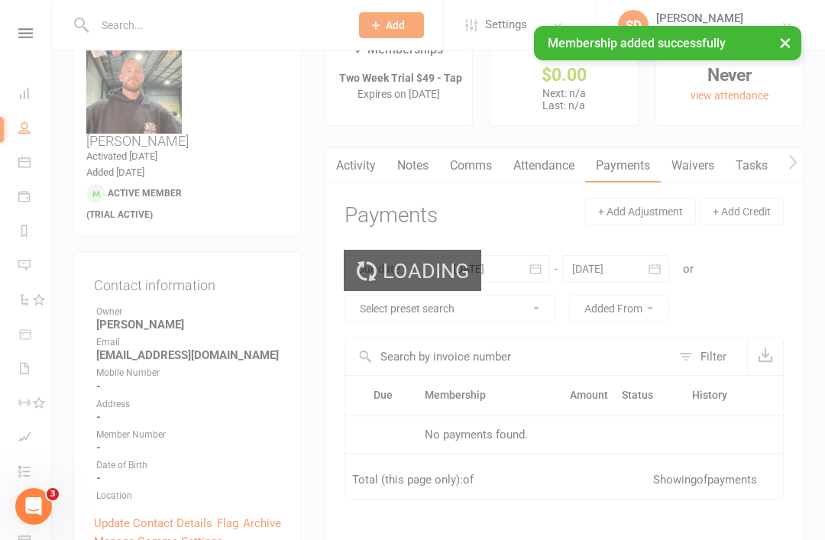
scroll to position [49, 0]
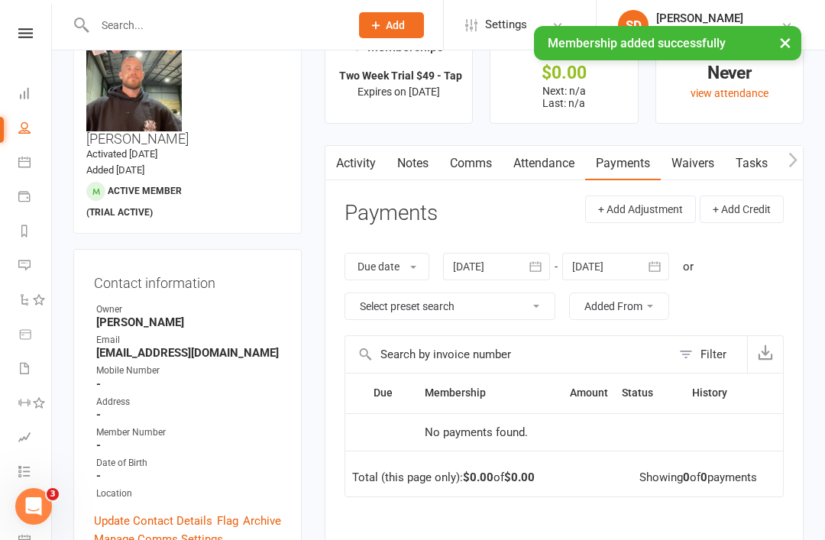
click at [34, 99] on link "Dashboard" at bounding box center [35, 95] width 34 height 34
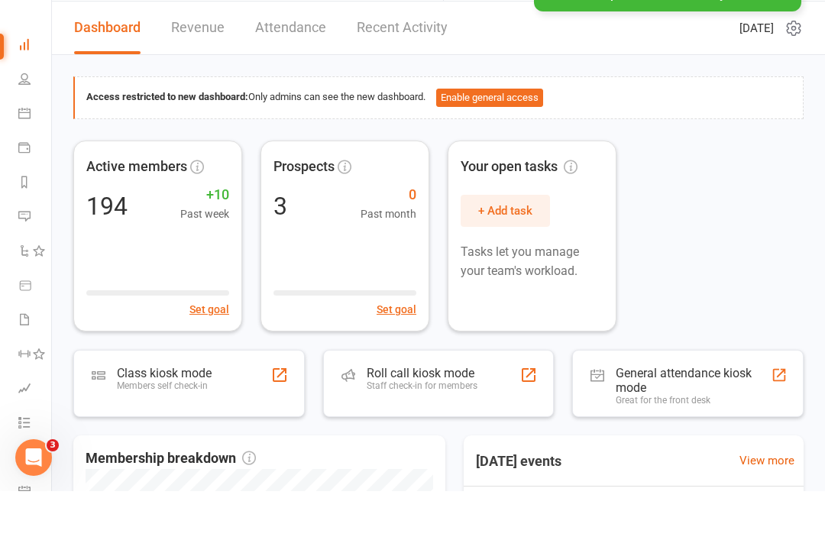
scroll to position [49, 0]
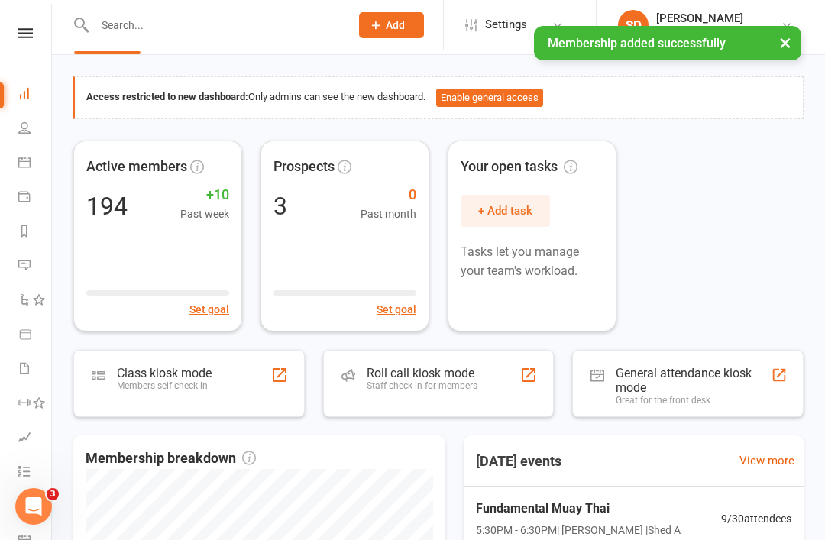
click at [189, 375] on div "Class kiosk mode" at bounding box center [164, 373] width 95 height 15
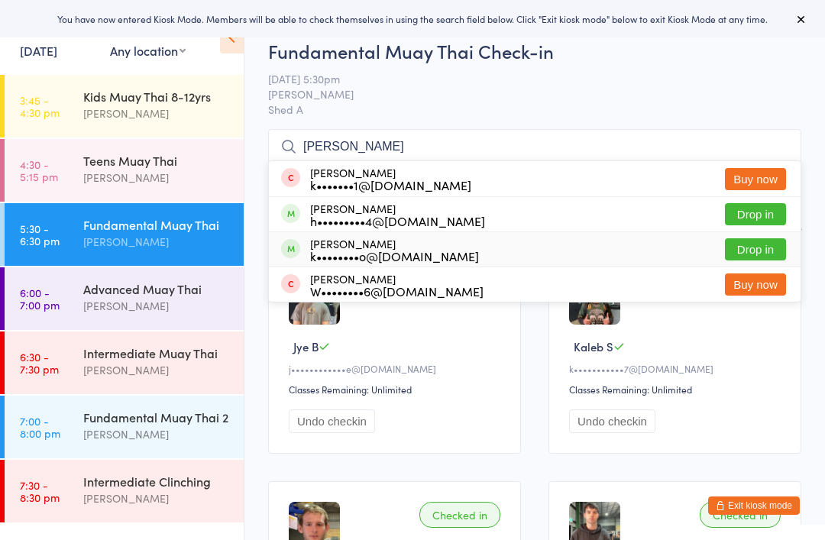
type input "Kyle"
click at [387, 251] on div "k••••••••o@gmail.com" at bounding box center [394, 256] width 169 height 12
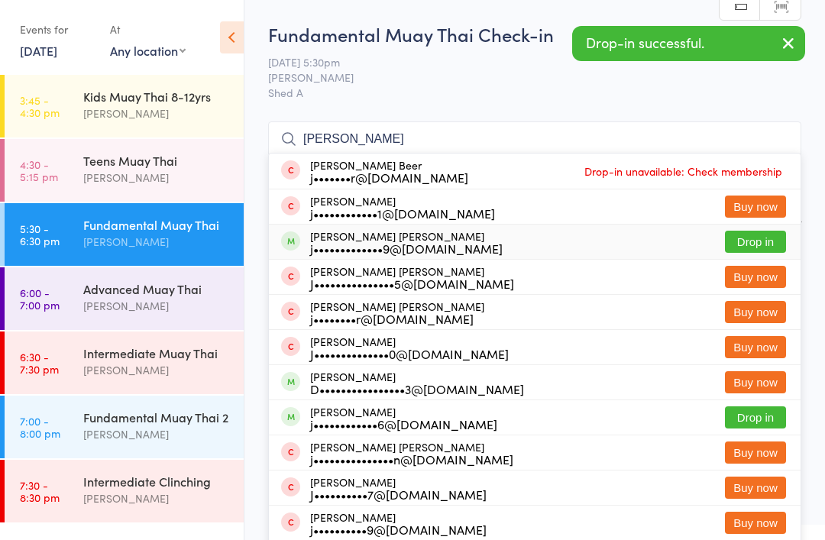
type input "Jackson"
click at [412, 242] on div "j•••••••••••••9@[DOMAIN_NAME]" at bounding box center [406, 248] width 193 height 12
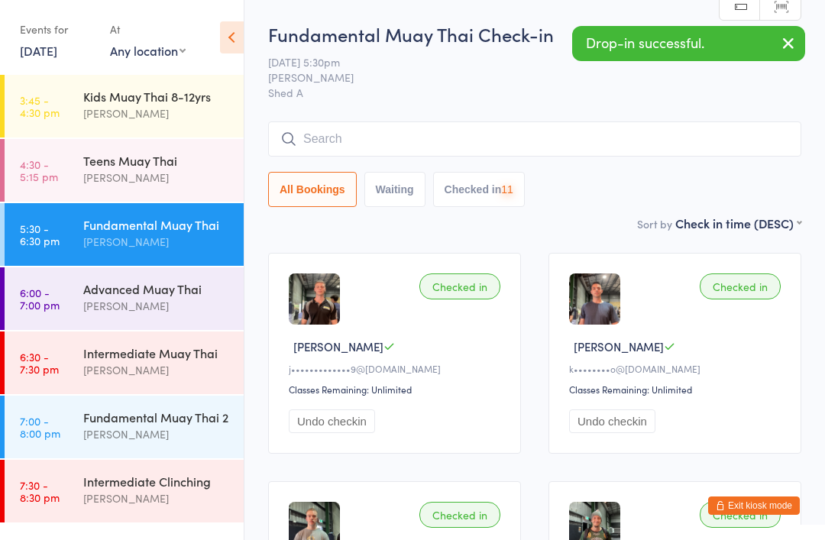
click at [164, 356] on div "Intermediate Muay Thai" at bounding box center [156, 353] width 147 height 17
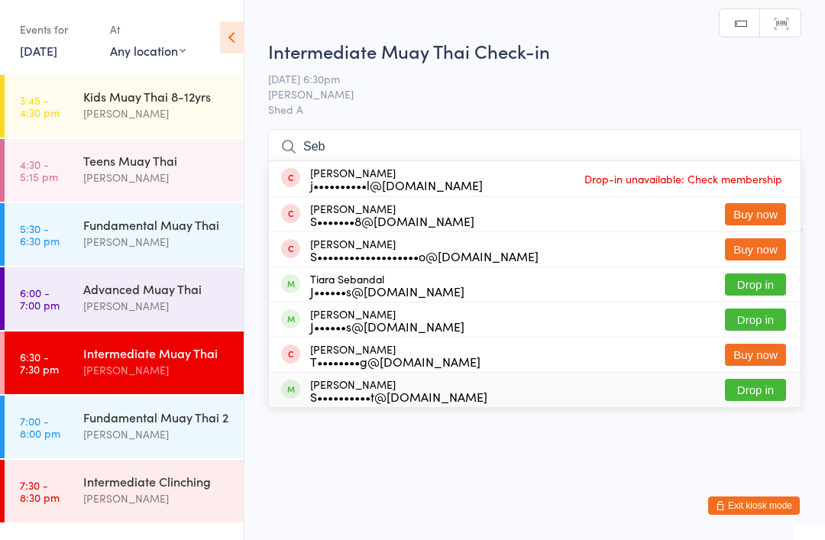
type input "Seb"
click at [397, 394] on div "S••••••••••t@[DOMAIN_NAME]" at bounding box center [398, 396] width 177 height 12
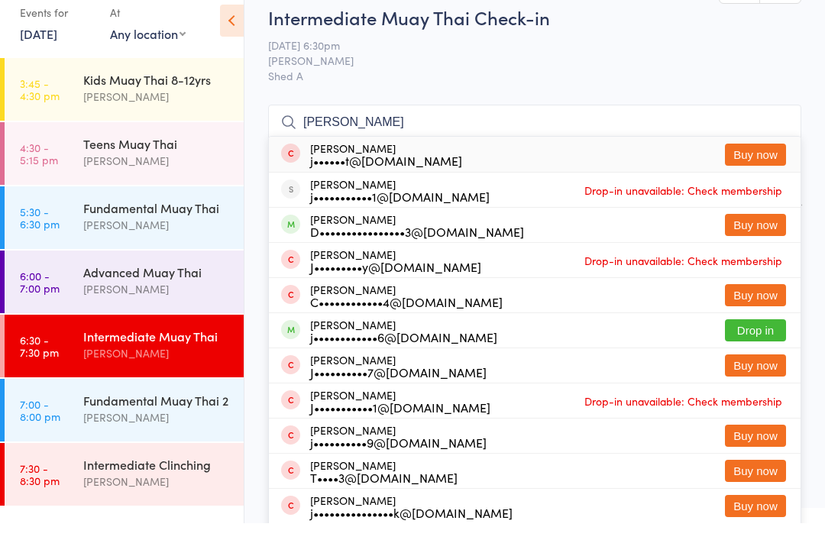
type input "J"
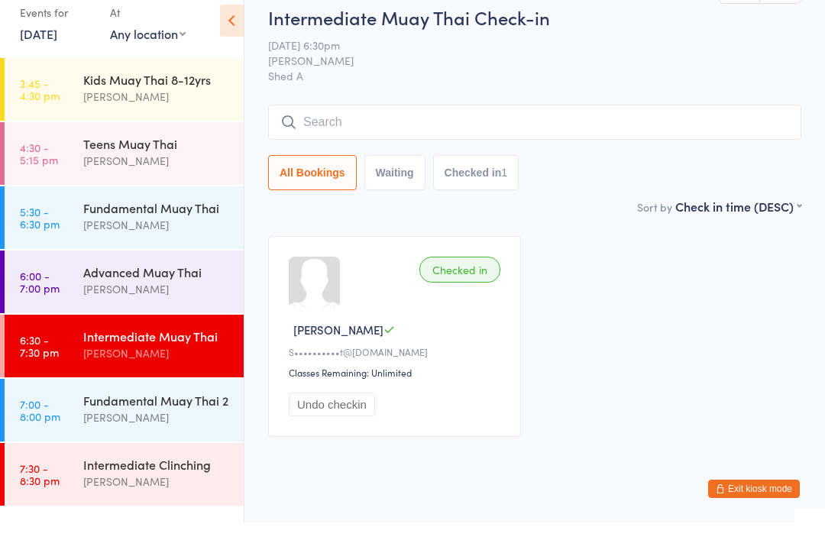
scroll to position [2, 0]
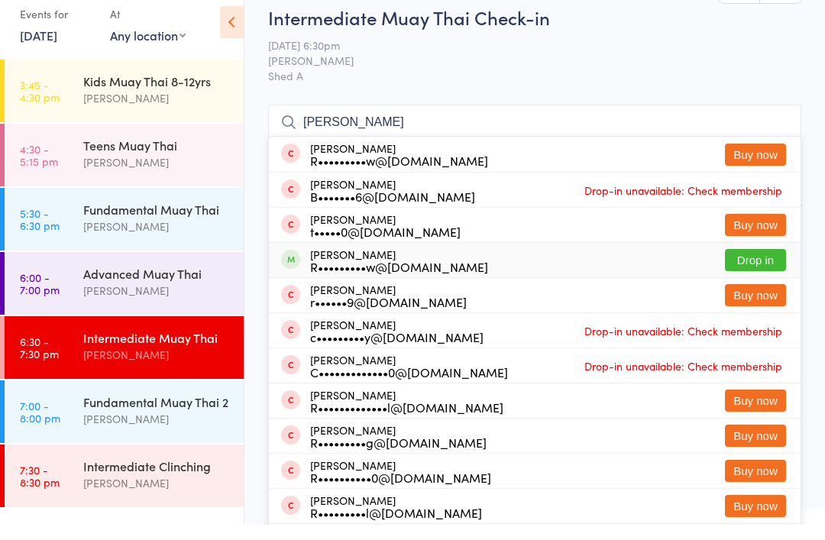
type input "Ryan"
click at [379, 276] on div "R•••••••••w@[DOMAIN_NAME]" at bounding box center [399, 282] width 178 height 12
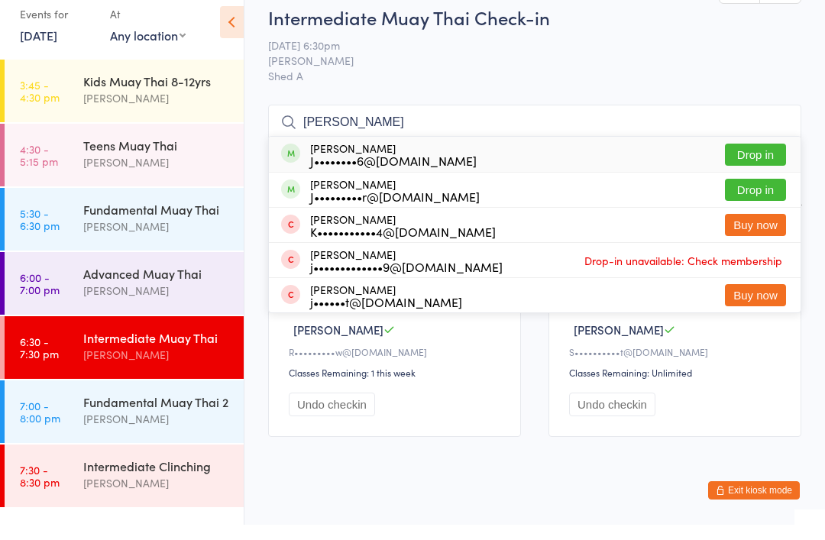
type input "Jade"
click at [359, 157] on div "Jade Mann J••••••••6@gmail.com" at bounding box center [393, 169] width 167 height 24
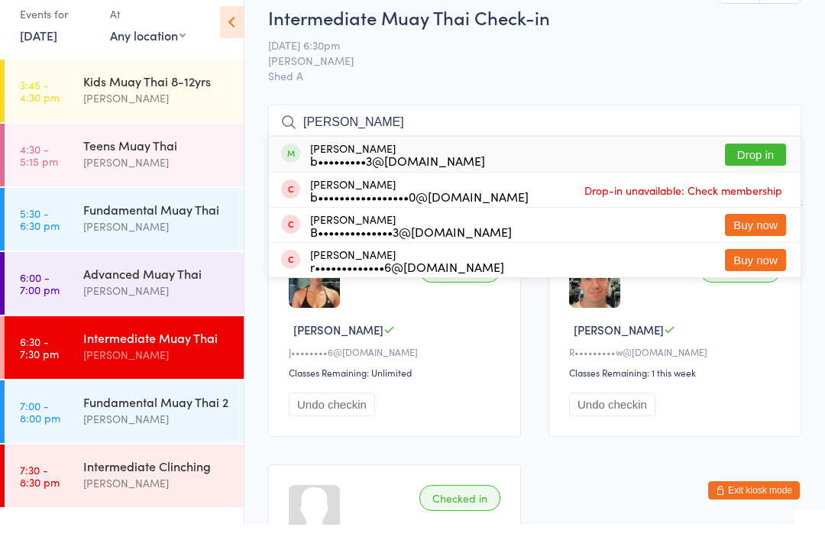
type input "Bailey"
click at [387, 170] on div "b•••••••••3@[DOMAIN_NAME]" at bounding box center [397, 176] width 175 height 12
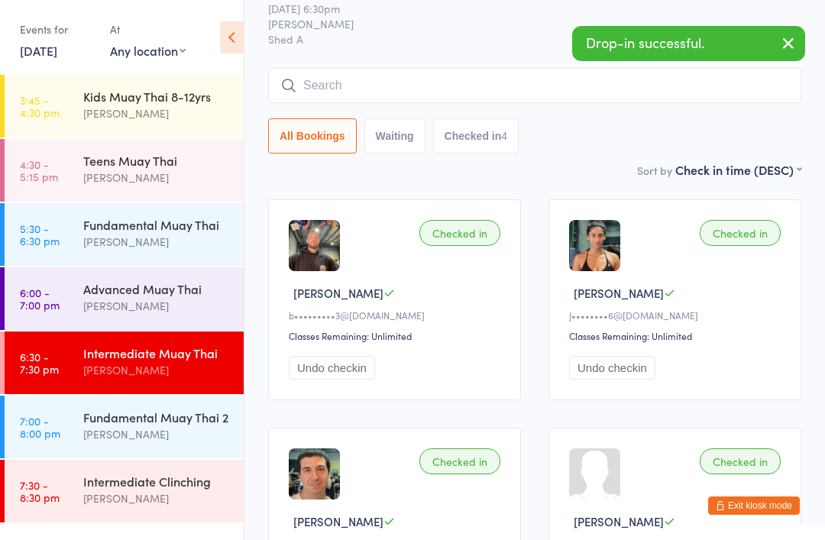
scroll to position [50, 0]
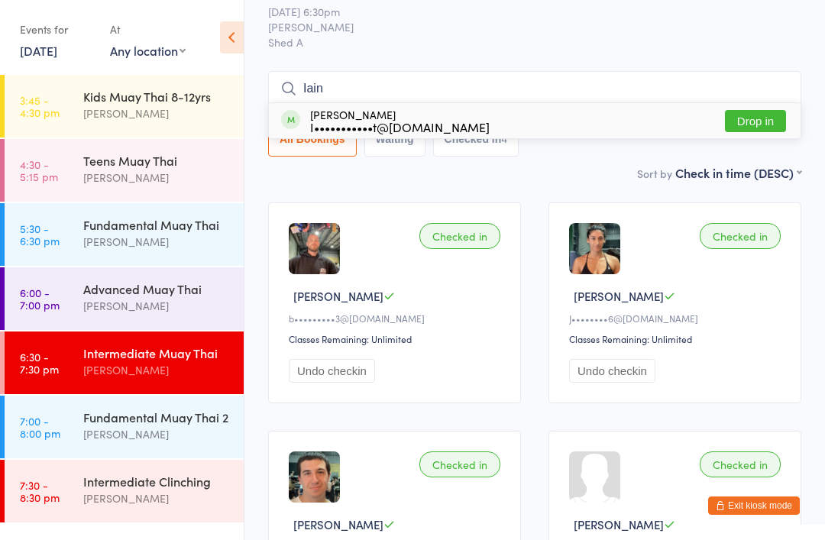
type input "Iain"
click at [416, 110] on div "Iain Murray-Walker I•••••••••••t@gmail.com" at bounding box center [400, 120] width 180 height 24
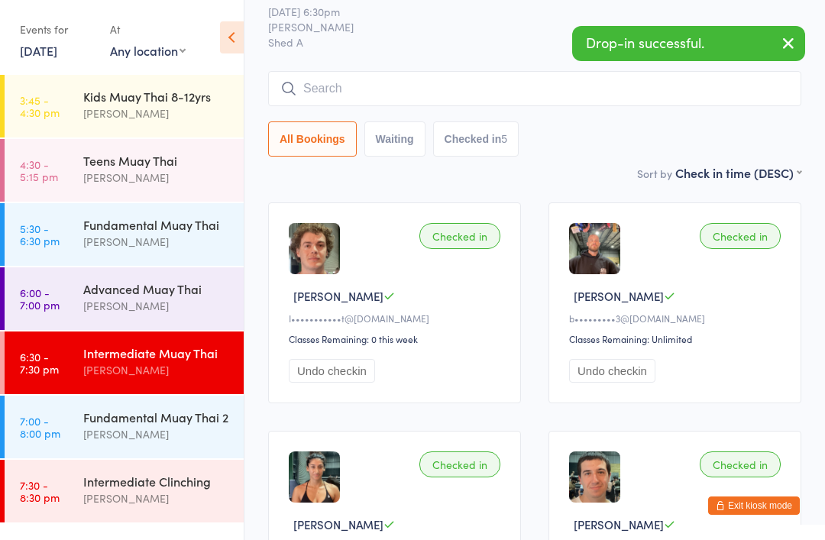
click at [775, 515] on button "Exit kiosk mode" at bounding box center [754, 506] width 92 height 18
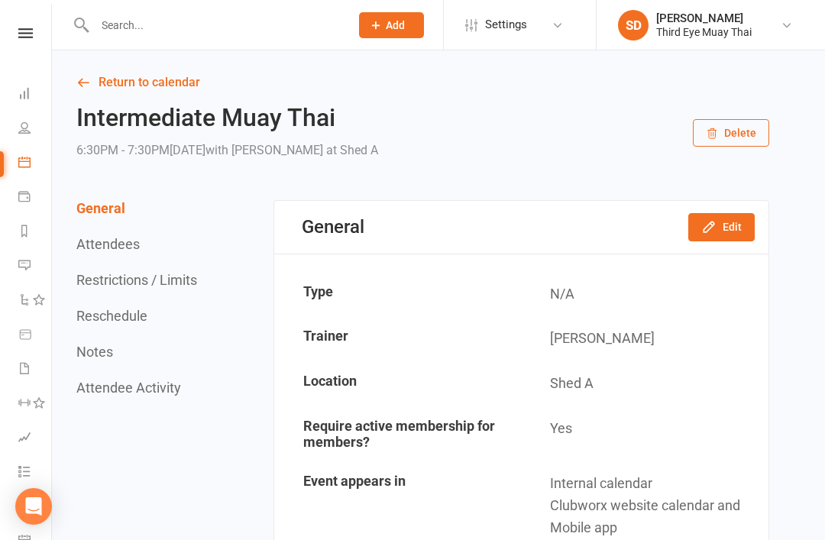
click at [180, 24] on input "text" at bounding box center [214, 25] width 249 height 21
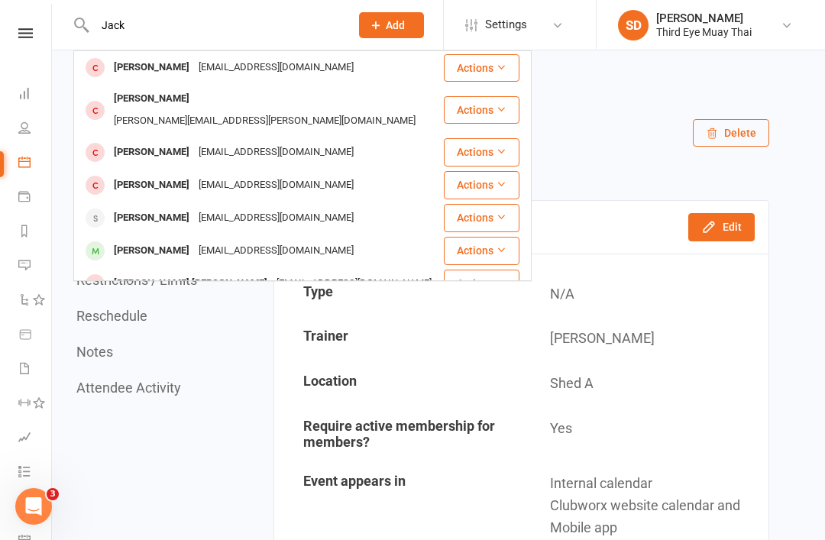
type input "Jack"
click at [194, 207] on div "[EMAIL_ADDRESS][DOMAIN_NAME]" at bounding box center [276, 218] width 164 height 22
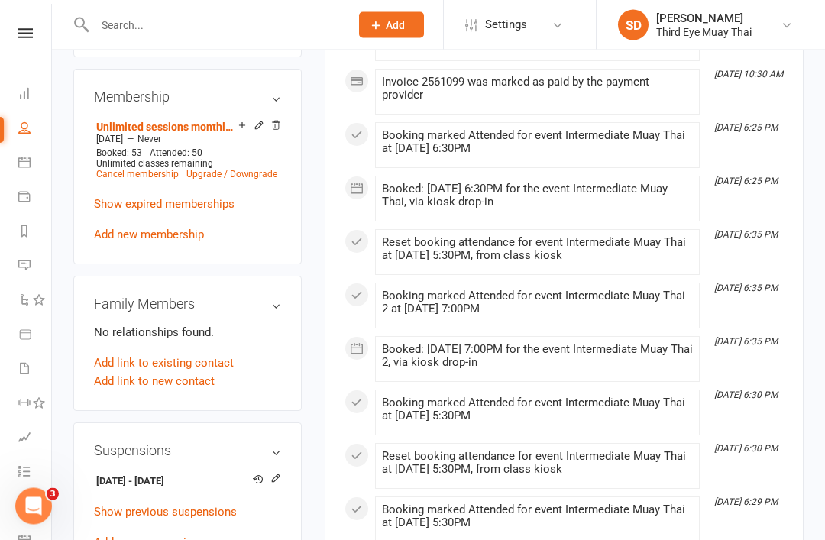
scroll to position [661, 0]
click at [26, 99] on link "Dashboard" at bounding box center [35, 95] width 34 height 34
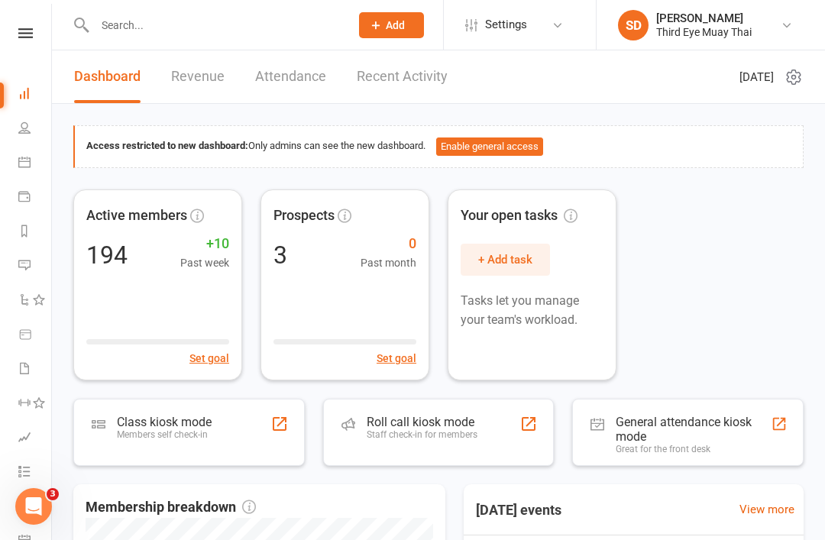
click at [168, 412] on div "Class kiosk mode Members self check-in" at bounding box center [188, 432] width 231 height 67
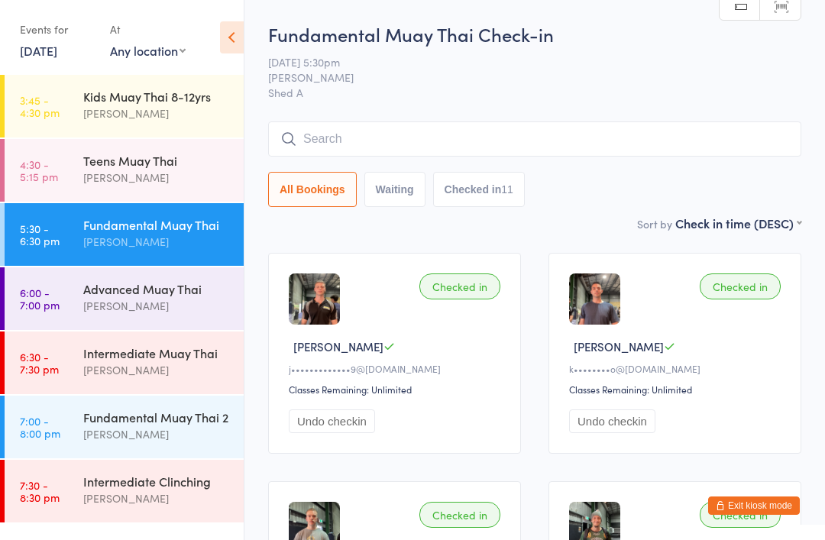
click at [119, 347] on div "Intermediate Muay Thai" at bounding box center [156, 353] width 147 height 17
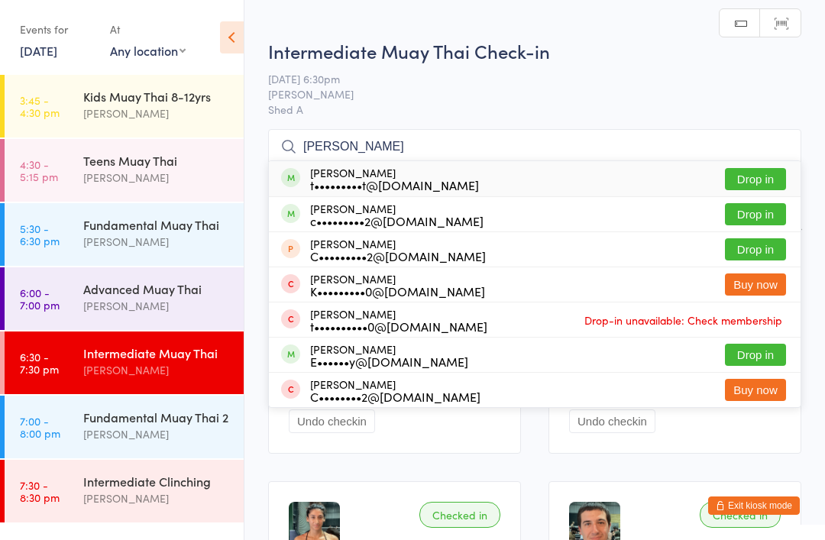
type input "[PERSON_NAME]"
click at [360, 183] on div "t•••••••••t@[DOMAIN_NAME]" at bounding box center [394, 185] width 169 height 12
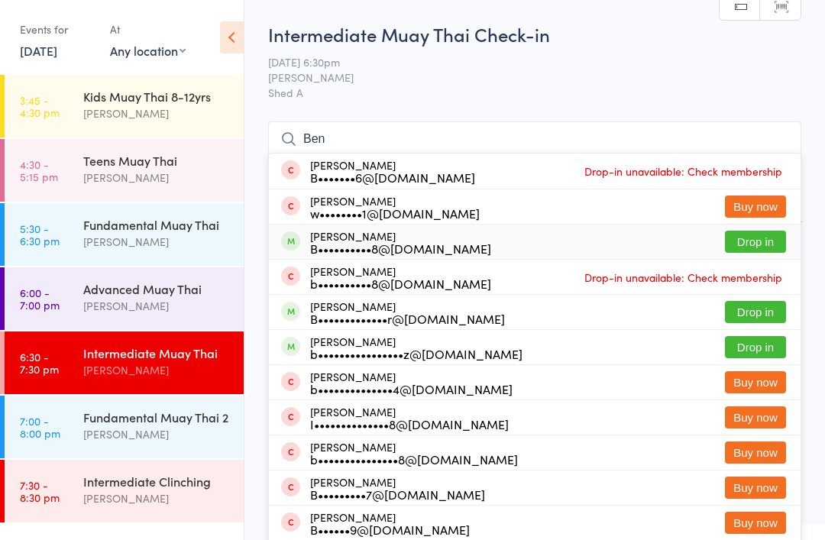
type input "Ben"
click at [377, 249] on div "B••••••••••8@[DOMAIN_NAME]" at bounding box center [400, 248] width 181 height 12
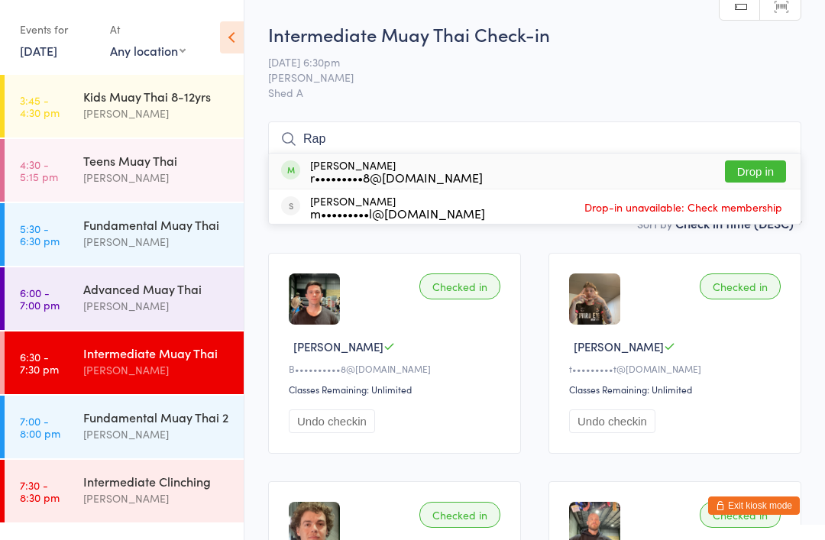
type input "Rap"
click at [518, 169] on div "[PERSON_NAME] r•••••••••8@[DOMAIN_NAME] Drop in" at bounding box center [535, 171] width 532 height 35
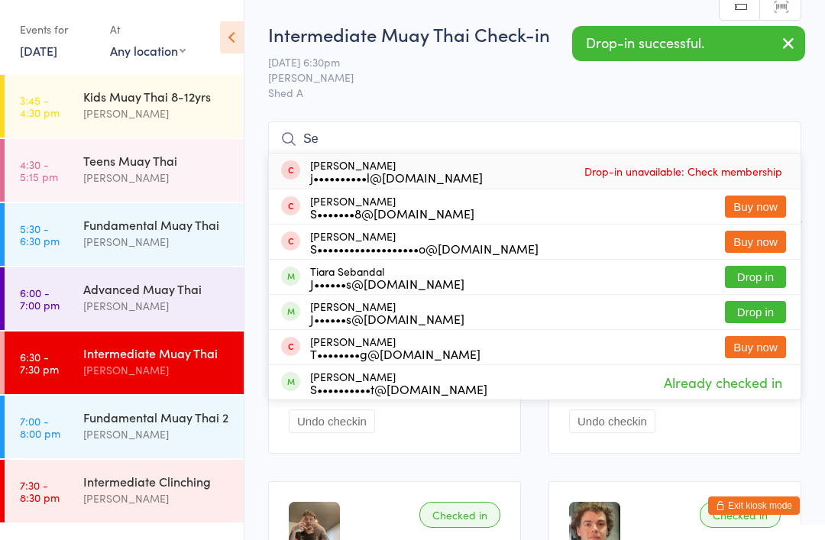
type input "S"
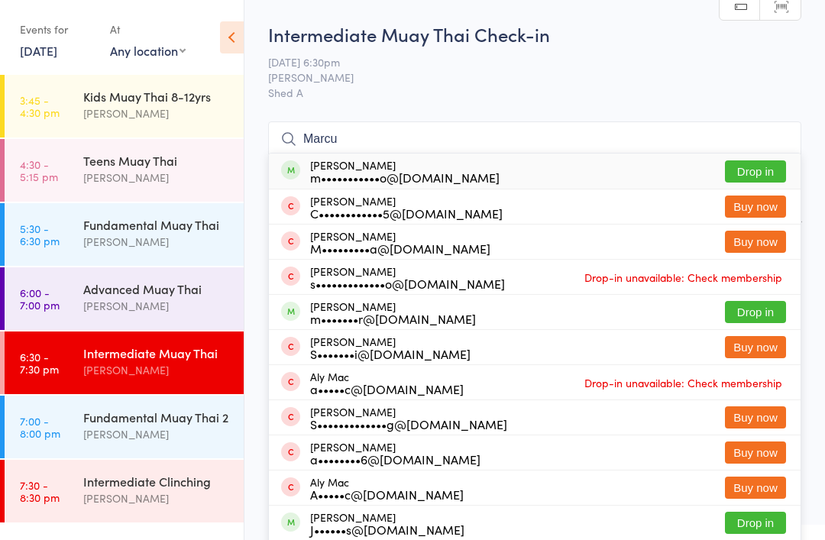
type input "Marcu"
click at [397, 171] on div "m•••••••••••o@[DOMAIN_NAME]" at bounding box center [404, 177] width 189 height 12
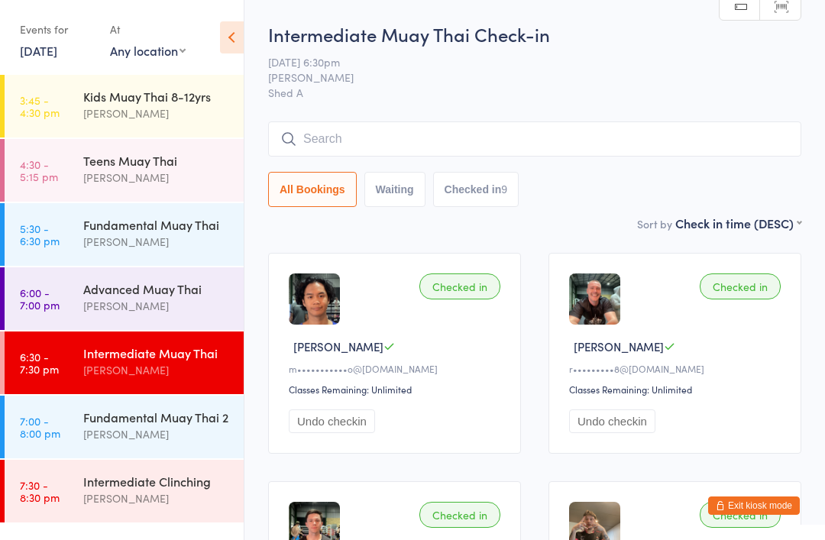
click at [168, 410] on div "Fundamental Muay Thai 2" at bounding box center [156, 417] width 147 height 17
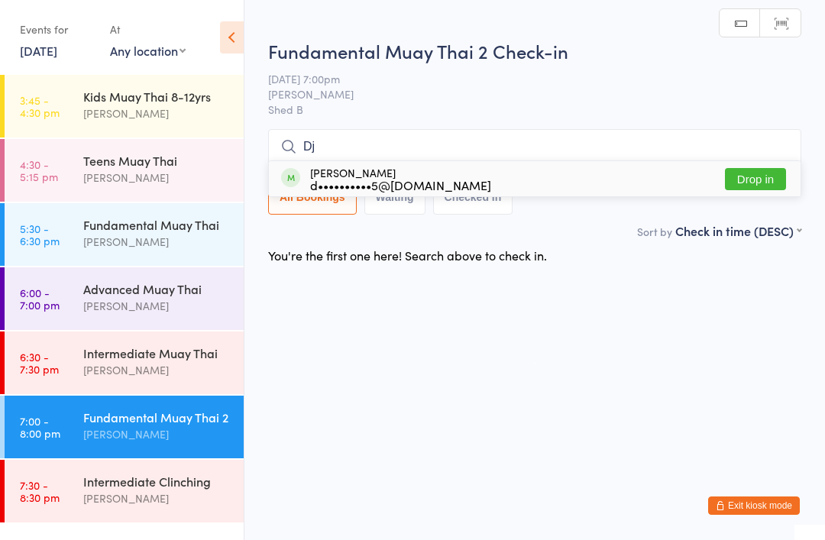
type input "Dj"
click at [357, 180] on div "d••••••••••5@[DOMAIN_NAME]" at bounding box center [400, 185] width 181 height 12
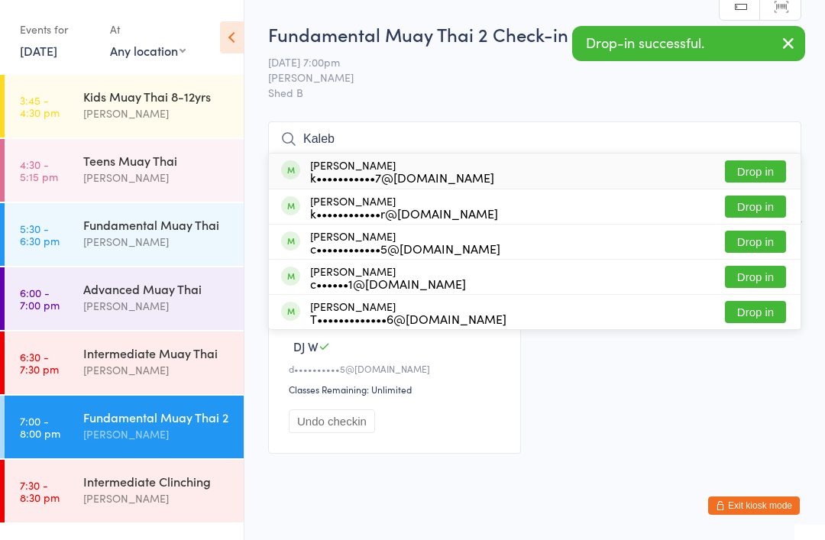
type input "Kaleb"
click at [355, 171] on div "k•••••••••••7@[DOMAIN_NAME]" at bounding box center [402, 177] width 184 height 12
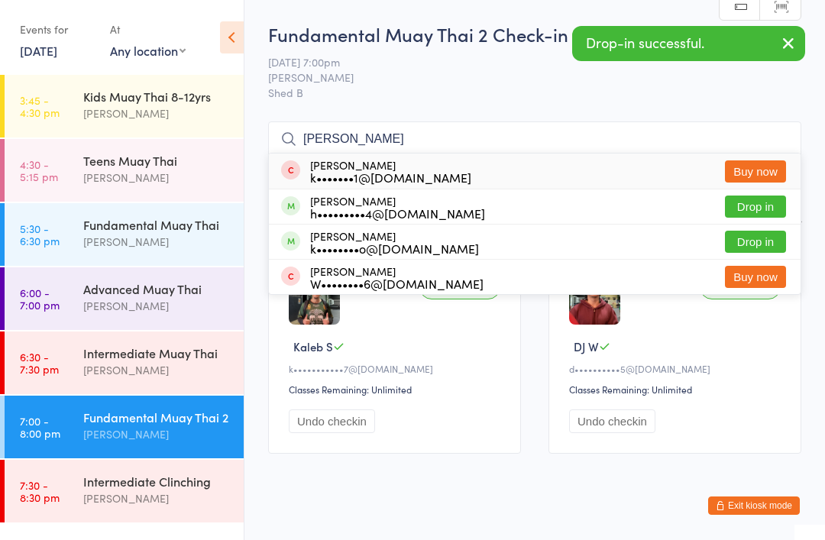
type input "[PERSON_NAME]"
click at [367, 233] on div "[PERSON_NAME] k••••••••o@[DOMAIN_NAME]" at bounding box center [394, 242] width 169 height 24
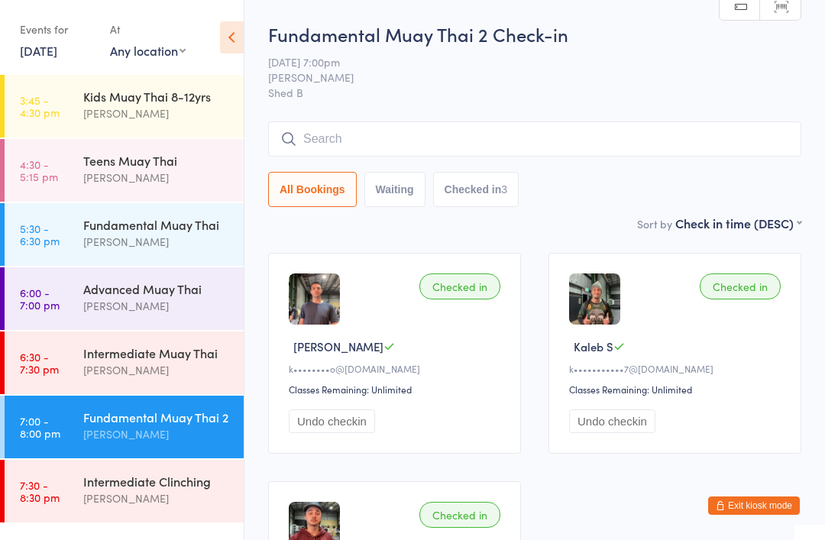
click at [143, 349] on div "Intermediate Muay Thai" at bounding box center [156, 353] width 147 height 17
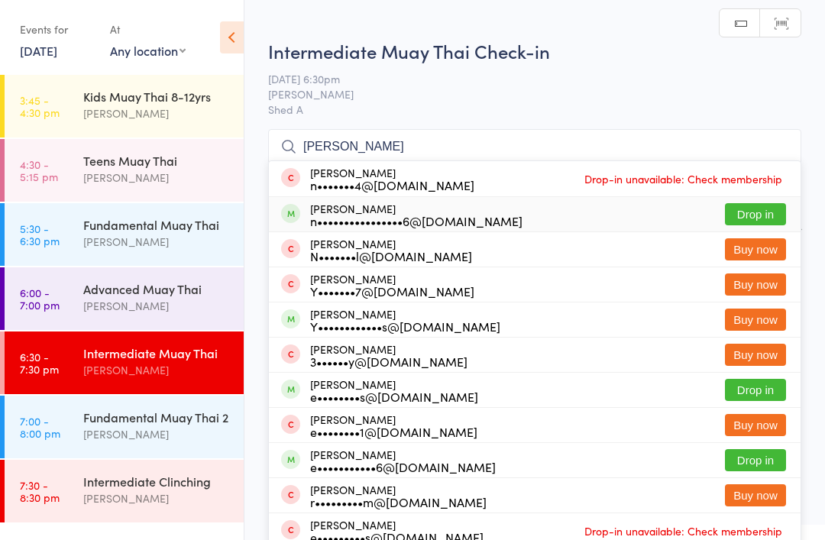
type input "[PERSON_NAME]"
click at [387, 212] on div "[PERSON_NAME] n••••••••••••••••6@[DOMAIN_NAME]" at bounding box center [416, 214] width 212 height 24
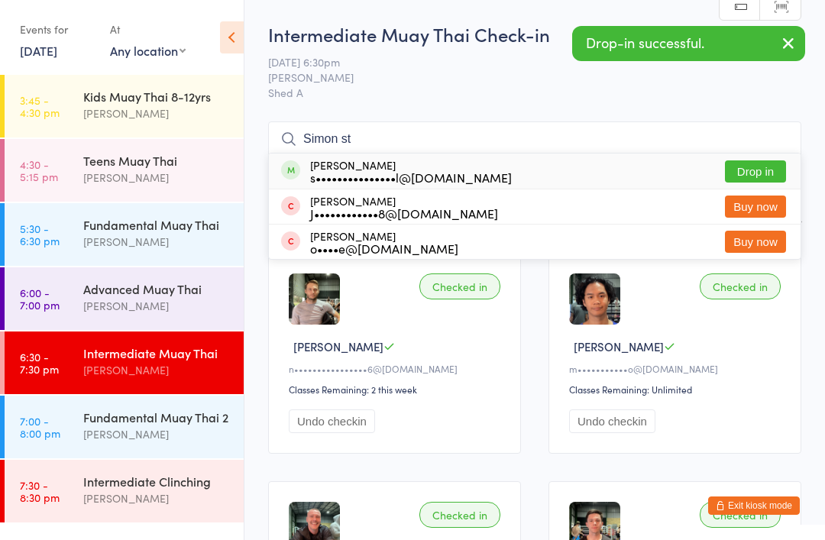
type input "Simon st"
click at [345, 171] on div "s•••••••••••••••l@[DOMAIN_NAME]" at bounding box center [411, 177] width 202 height 12
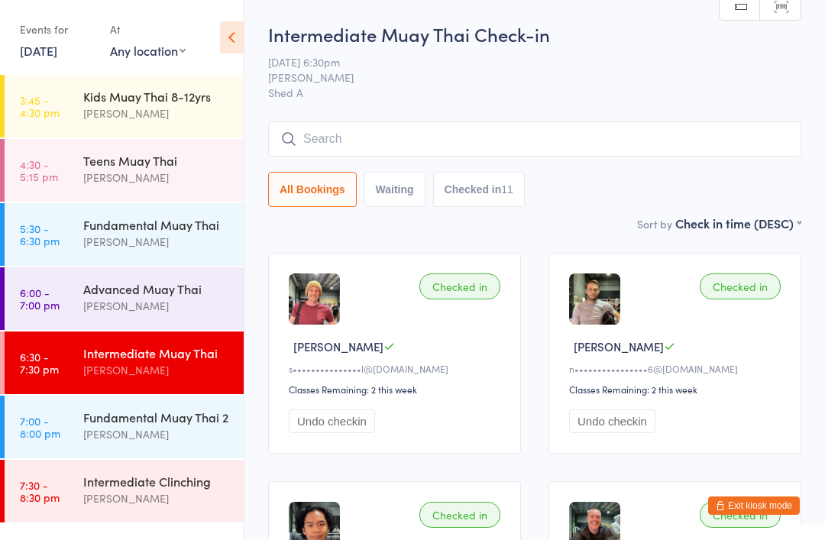
click at [124, 413] on div "Fundamental Muay Thai 2" at bounding box center [156, 417] width 147 height 17
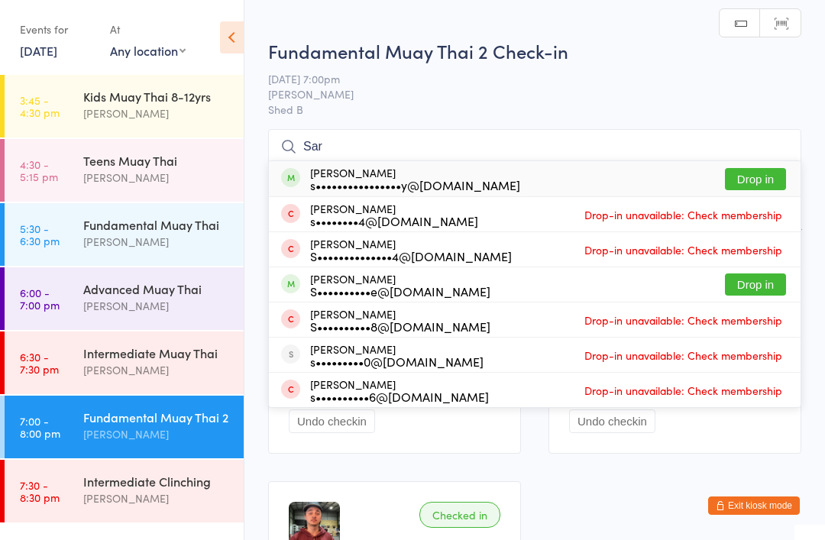
type input "Sar"
click at [376, 184] on div "s••••••••••••••••y@[DOMAIN_NAME]" at bounding box center [415, 185] width 210 height 12
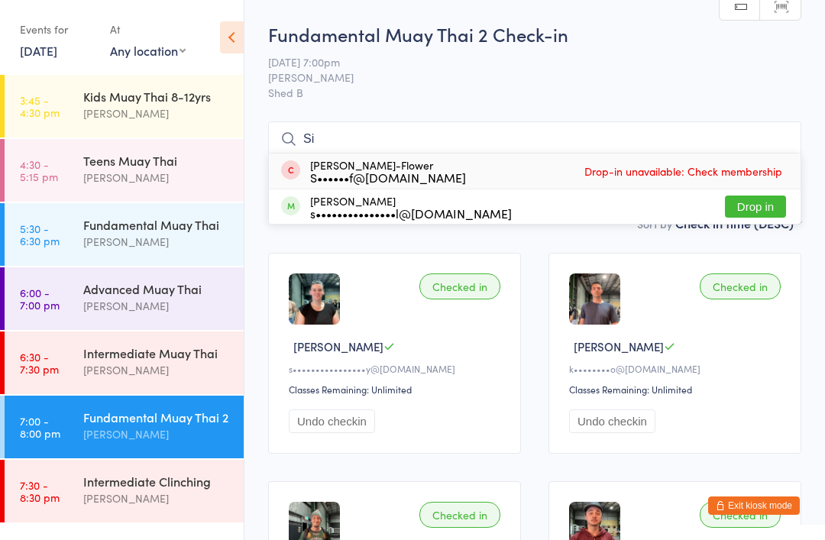
type input "S"
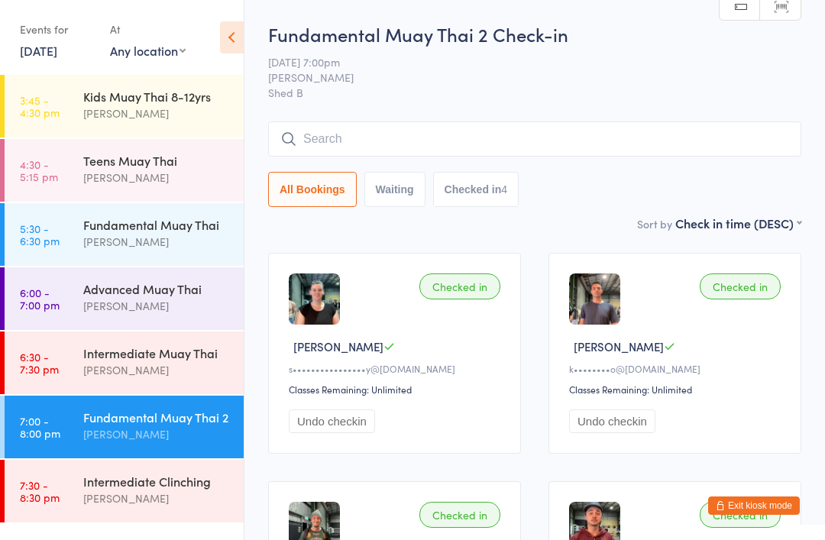
click at [754, 514] on button "Exit kiosk mode" at bounding box center [754, 506] width 92 height 18
